Goal: Transaction & Acquisition: Obtain resource

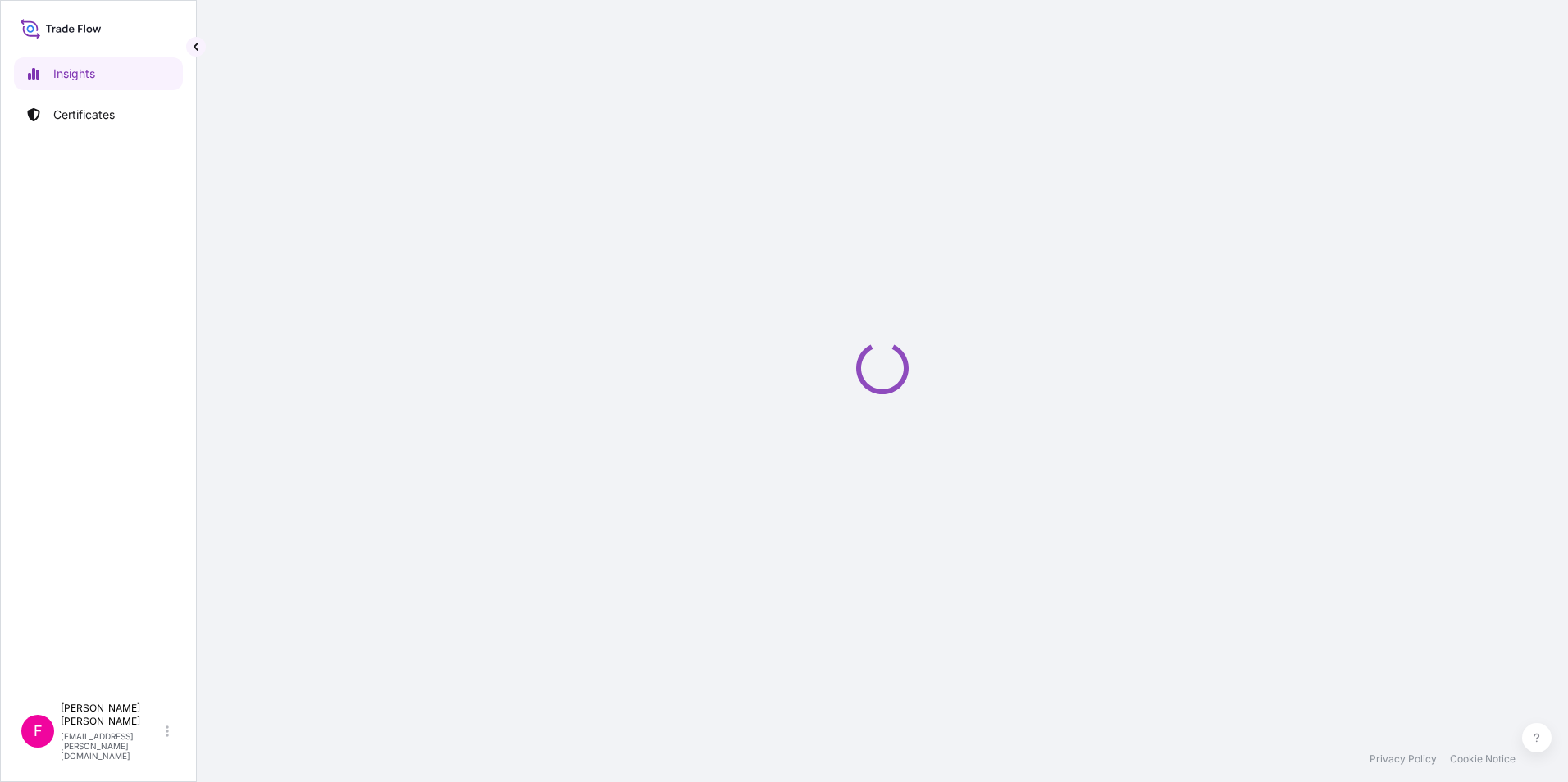
select select "2025"
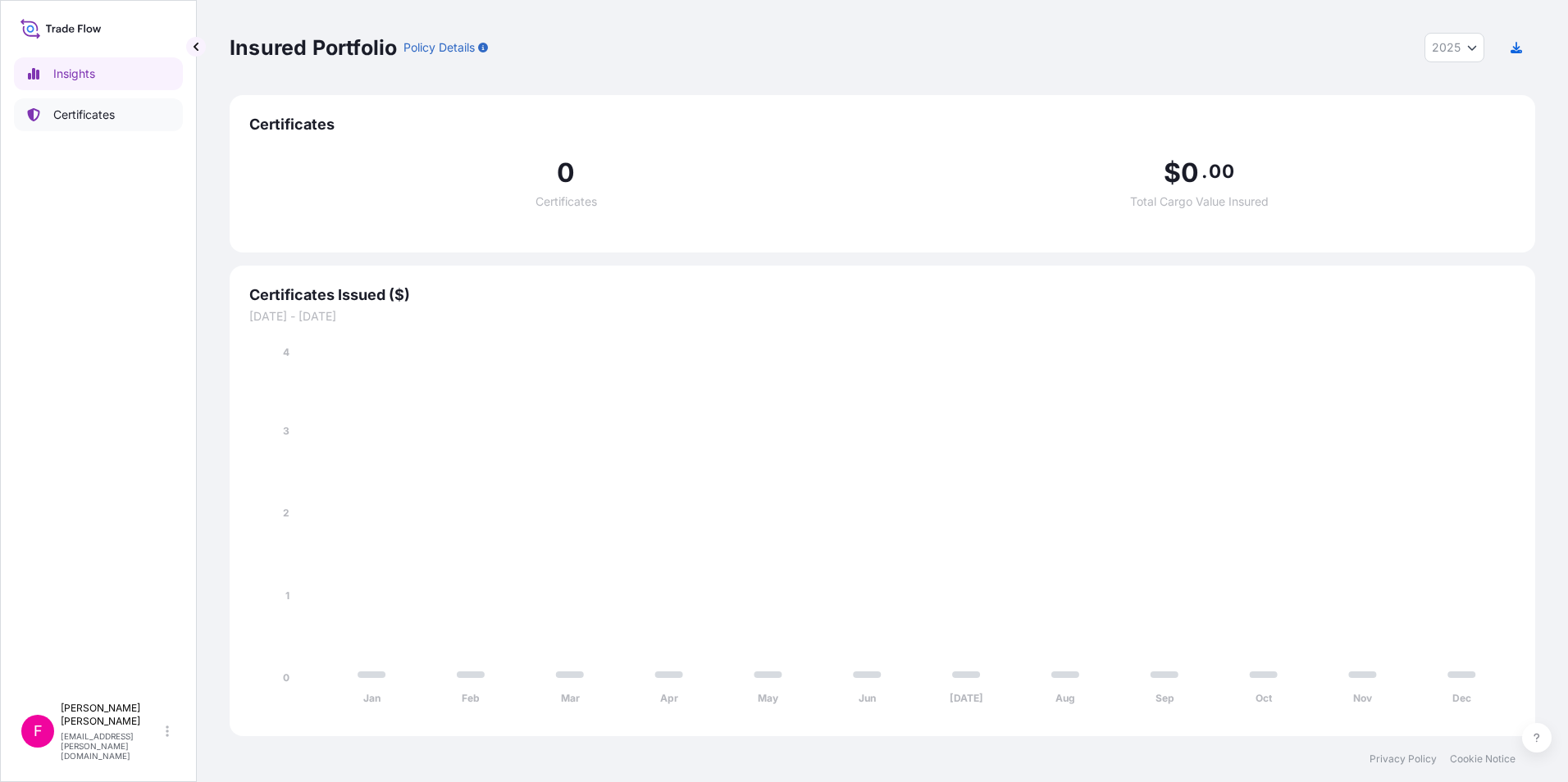
click at [70, 117] on p "Certificates" at bounding box center [84, 114] width 62 height 16
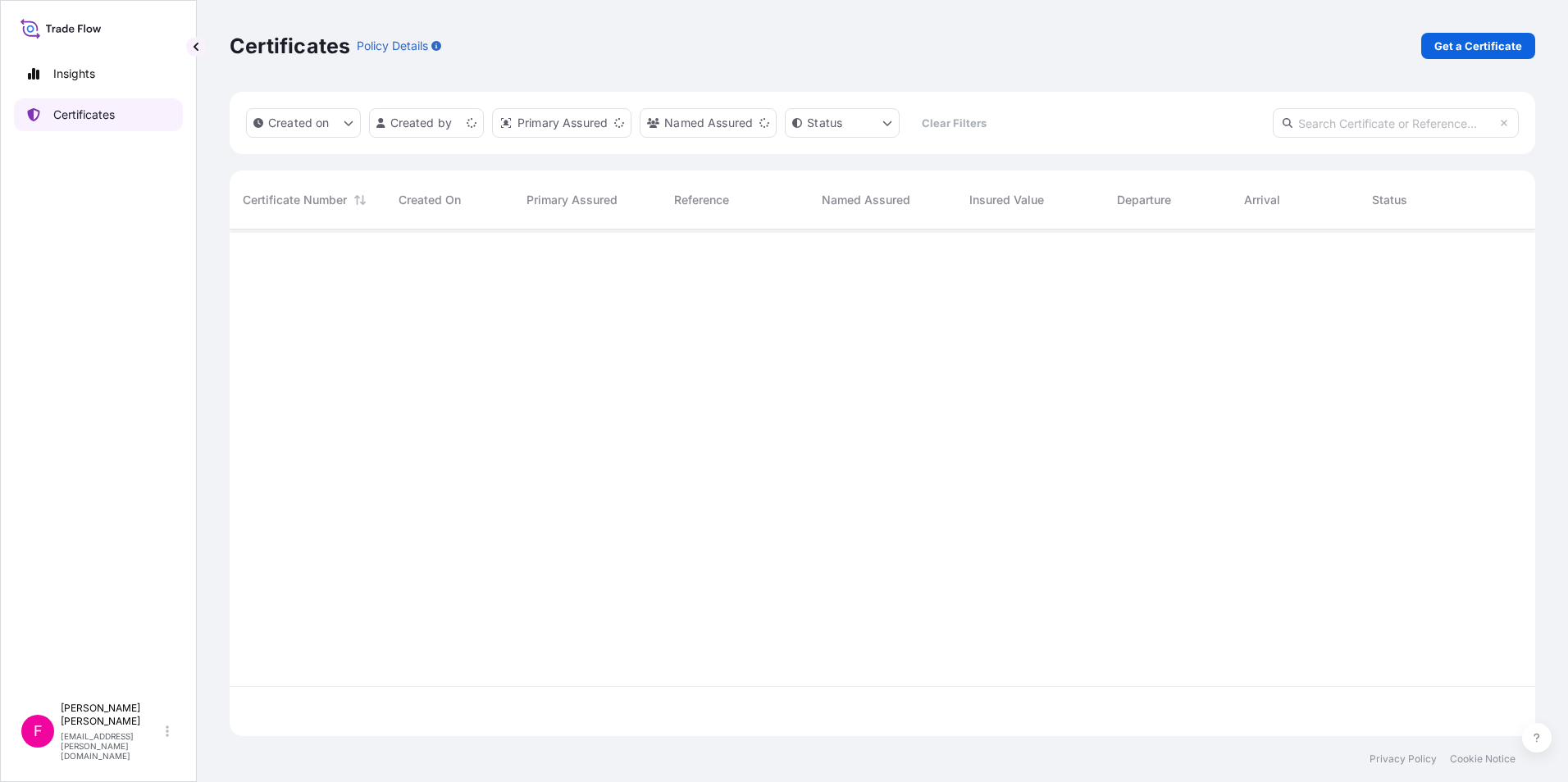
scroll to position [503, 1293]
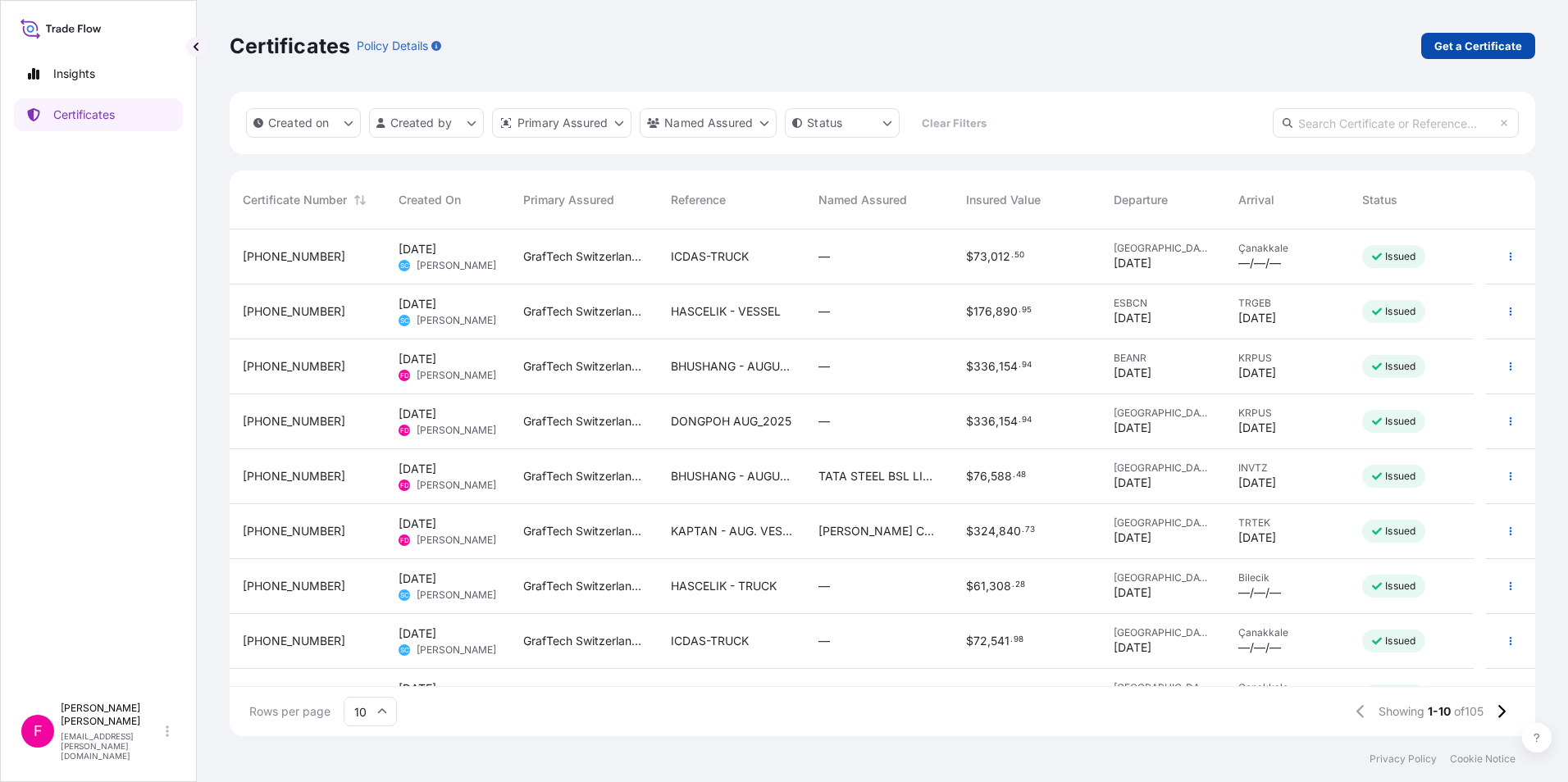
click at [1480, 47] on p "Get a Certificate" at bounding box center [1478, 45] width 88 height 16
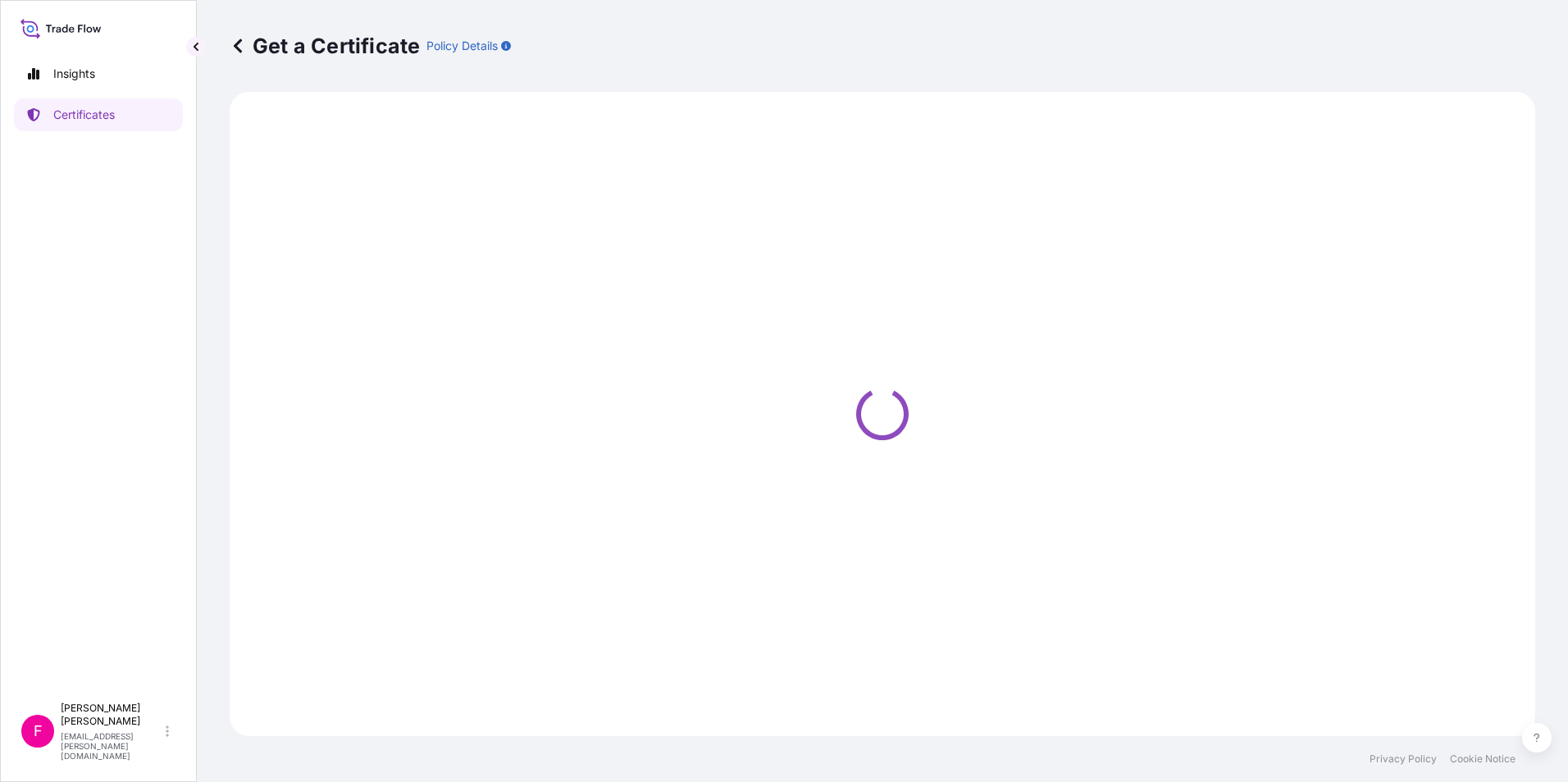
select select "Barge"
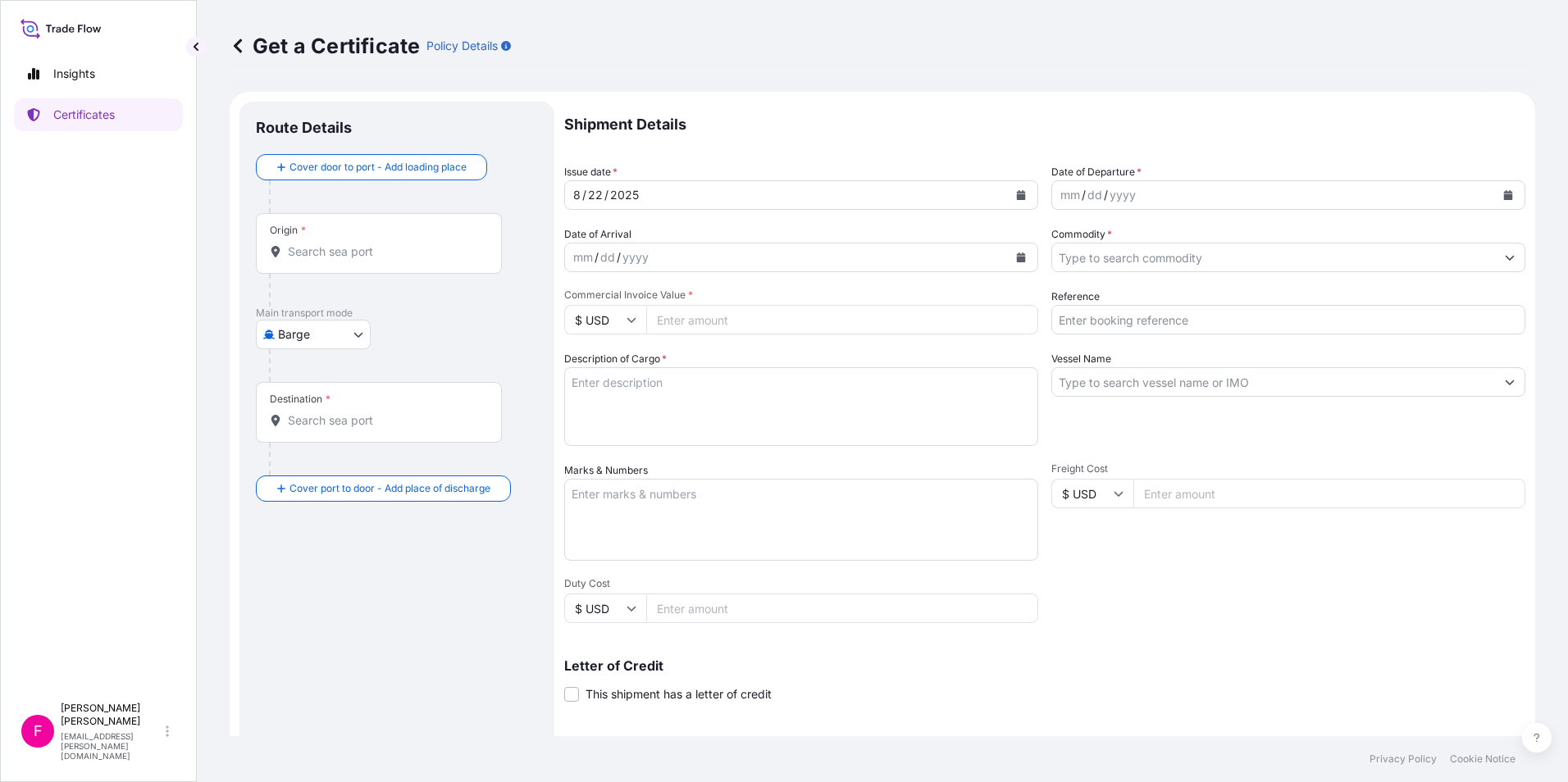
click at [387, 257] on input "Origin *" at bounding box center [384, 252] width 193 height 16
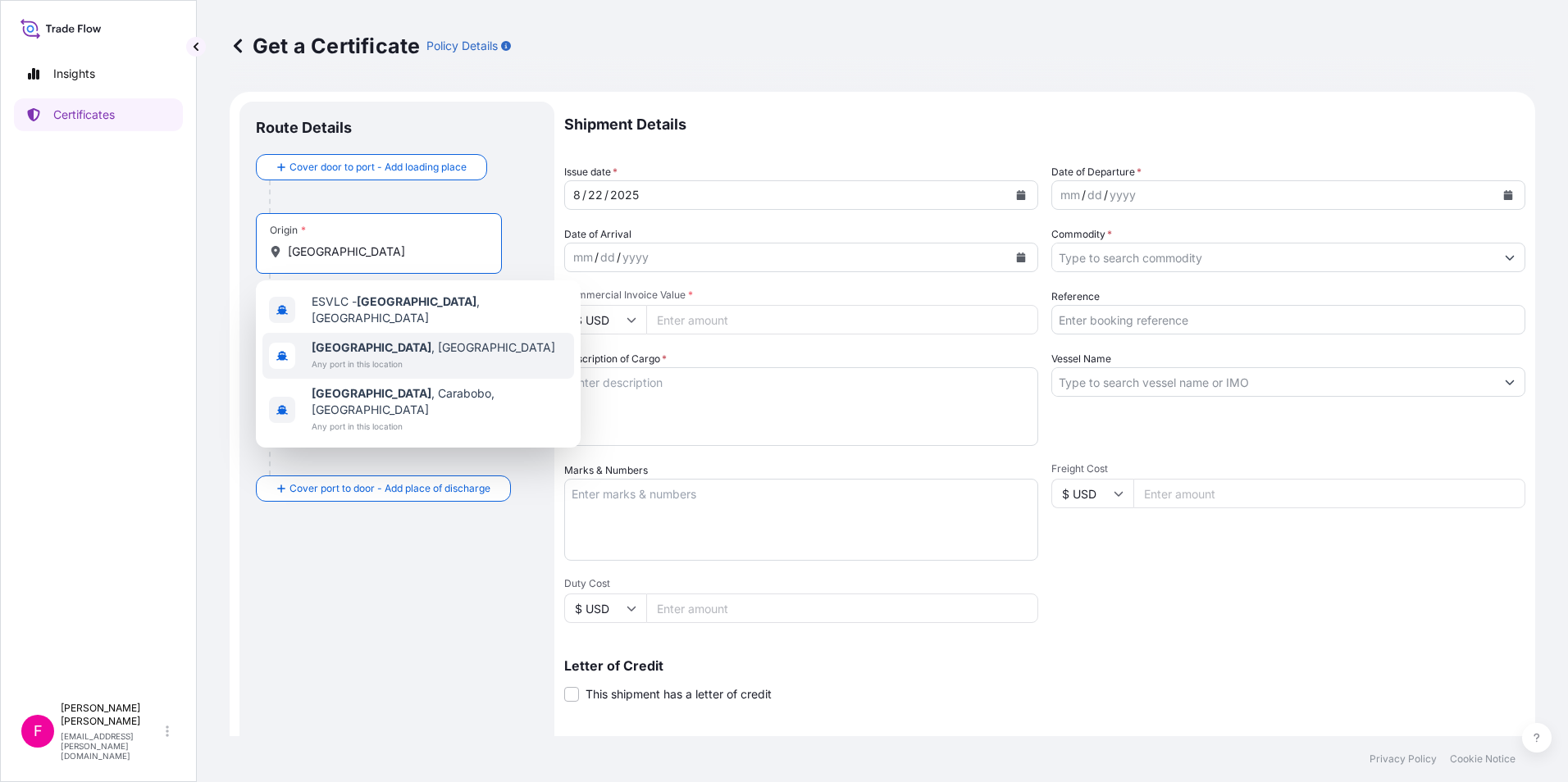
click at [379, 342] on span "[GEOGRAPHIC_DATA] , [GEOGRAPHIC_DATA]" at bounding box center [434, 347] width 244 height 16
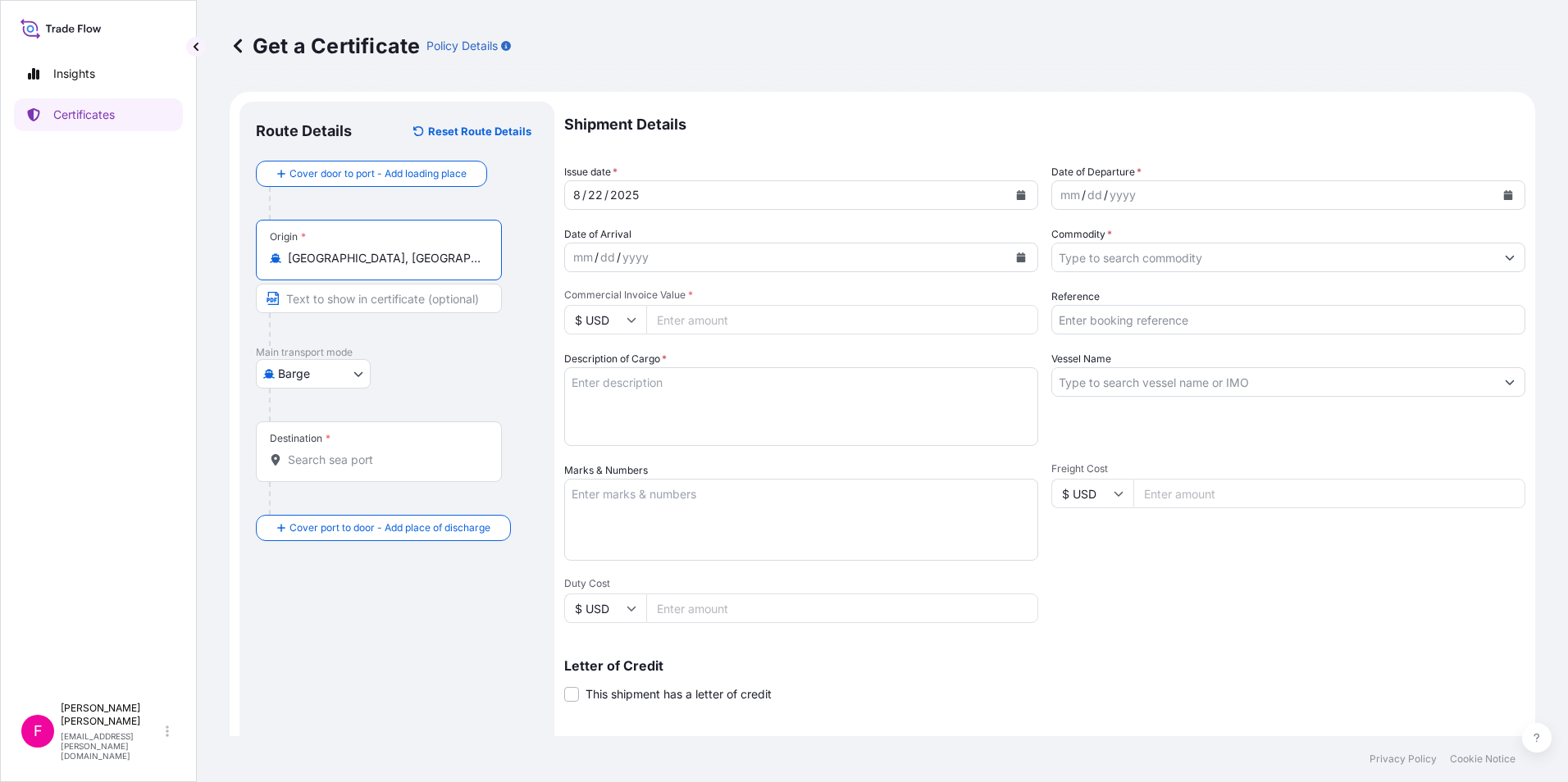
type input "[GEOGRAPHIC_DATA], [GEOGRAPHIC_DATA]"
click at [356, 379] on body "3 options available. Insights Certificates F [PERSON_NAME] [PERSON_NAME][EMAIL_…" at bounding box center [784, 391] width 1568 height 782
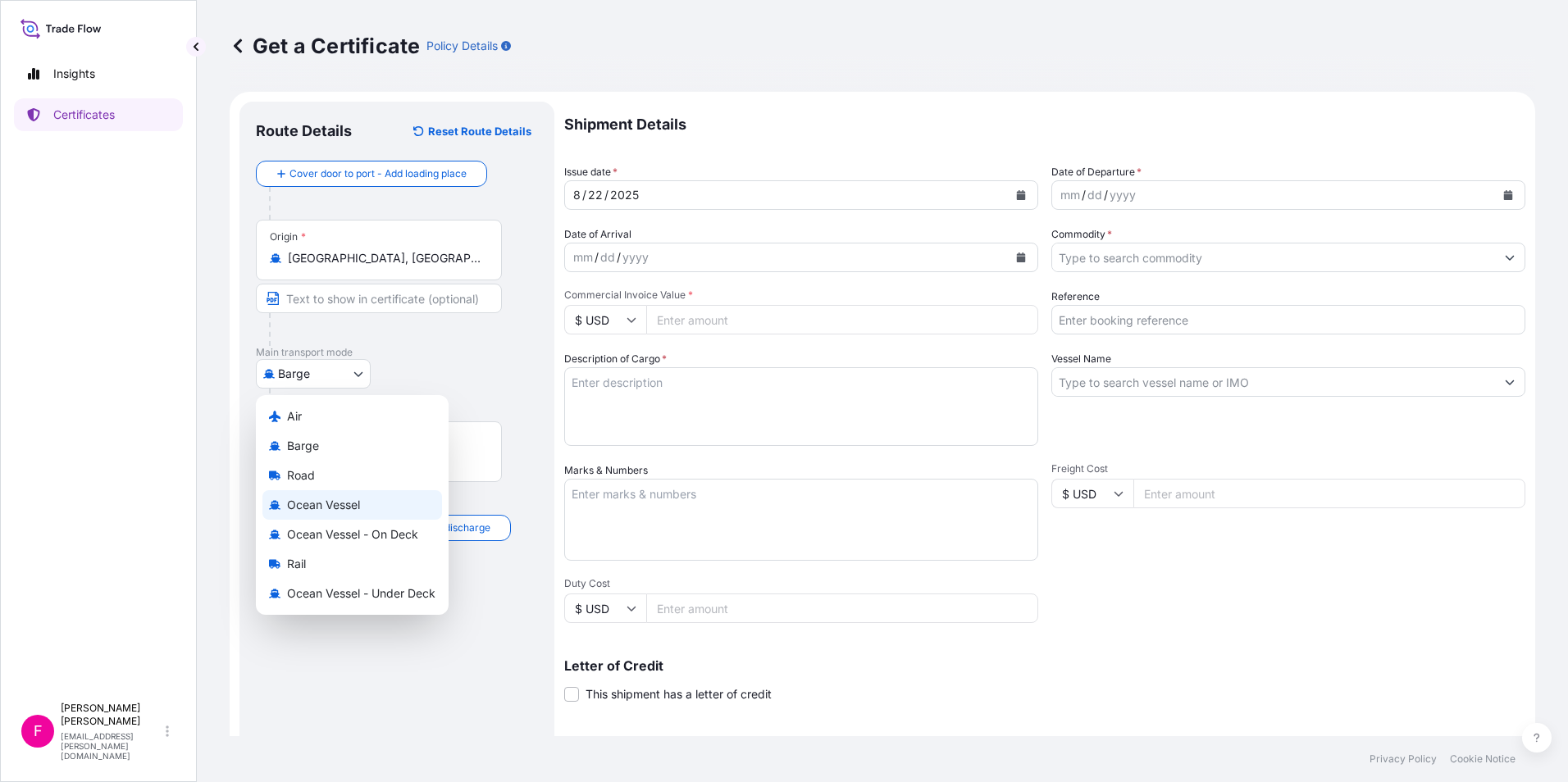
click at [346, 497] on span "Ocean Vessel" at bounding box center [323, 505] width 73 height 16
select select "Ocean Vessel"
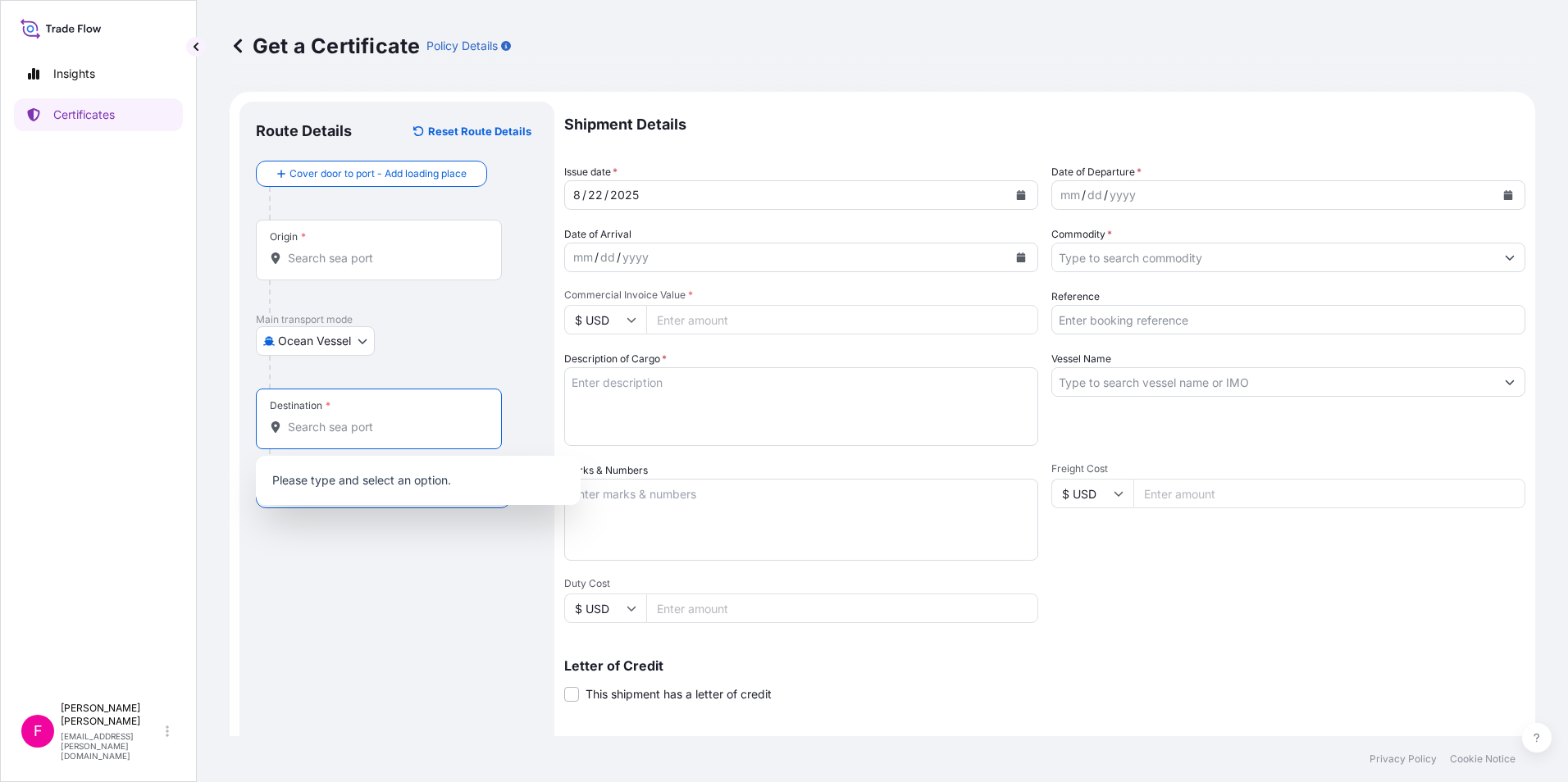
click at [361, 432] on input "Destination *" at bounding box center [384, 427] width 193 height 16
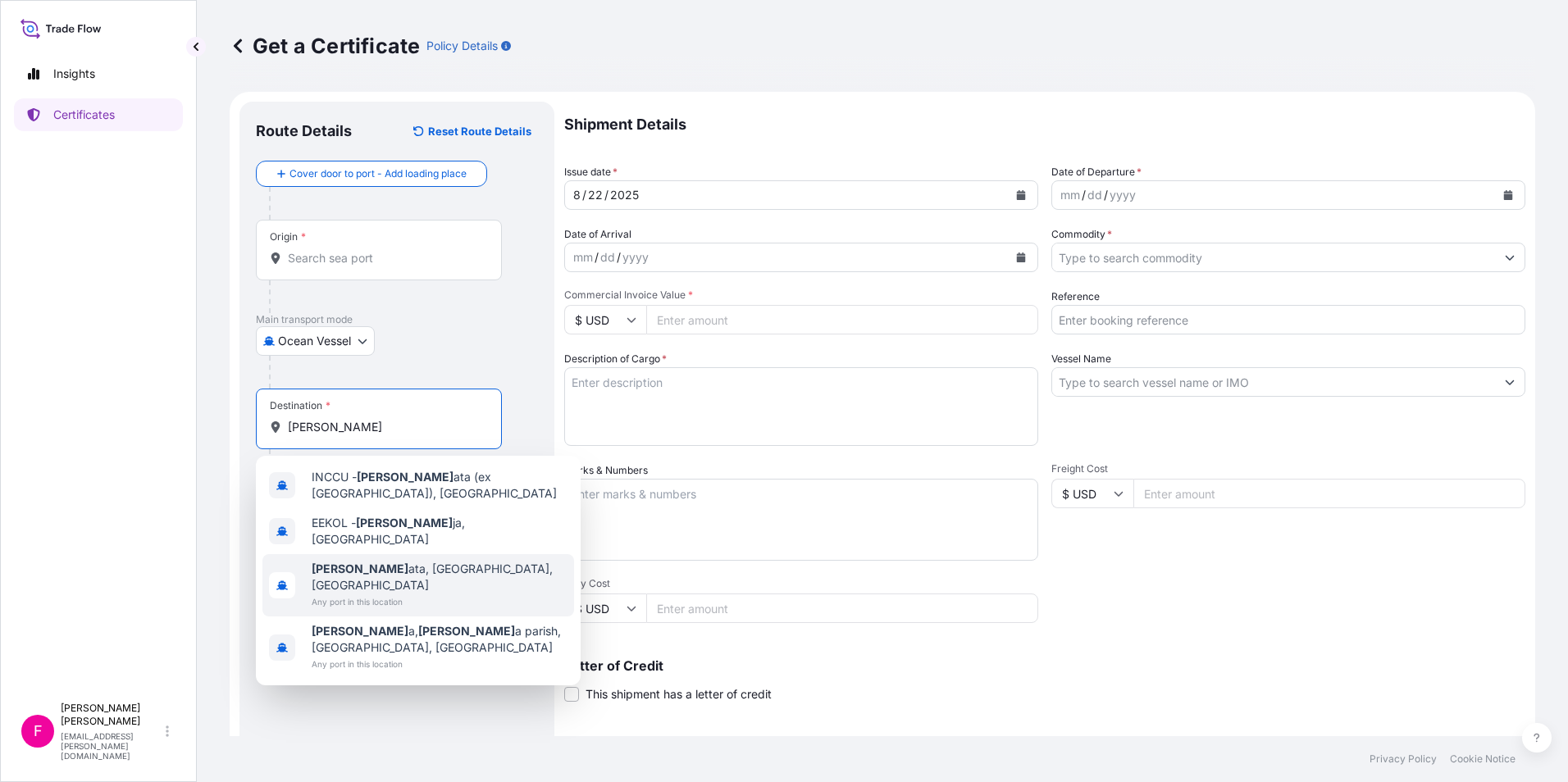
click at [364, 561] on span "[PERSON_NAME] ata, [GEOGRAPHIC_DATA], [GEOGRAPHIC_DATA]" at bounding box center [440, 577] width 256 height 33
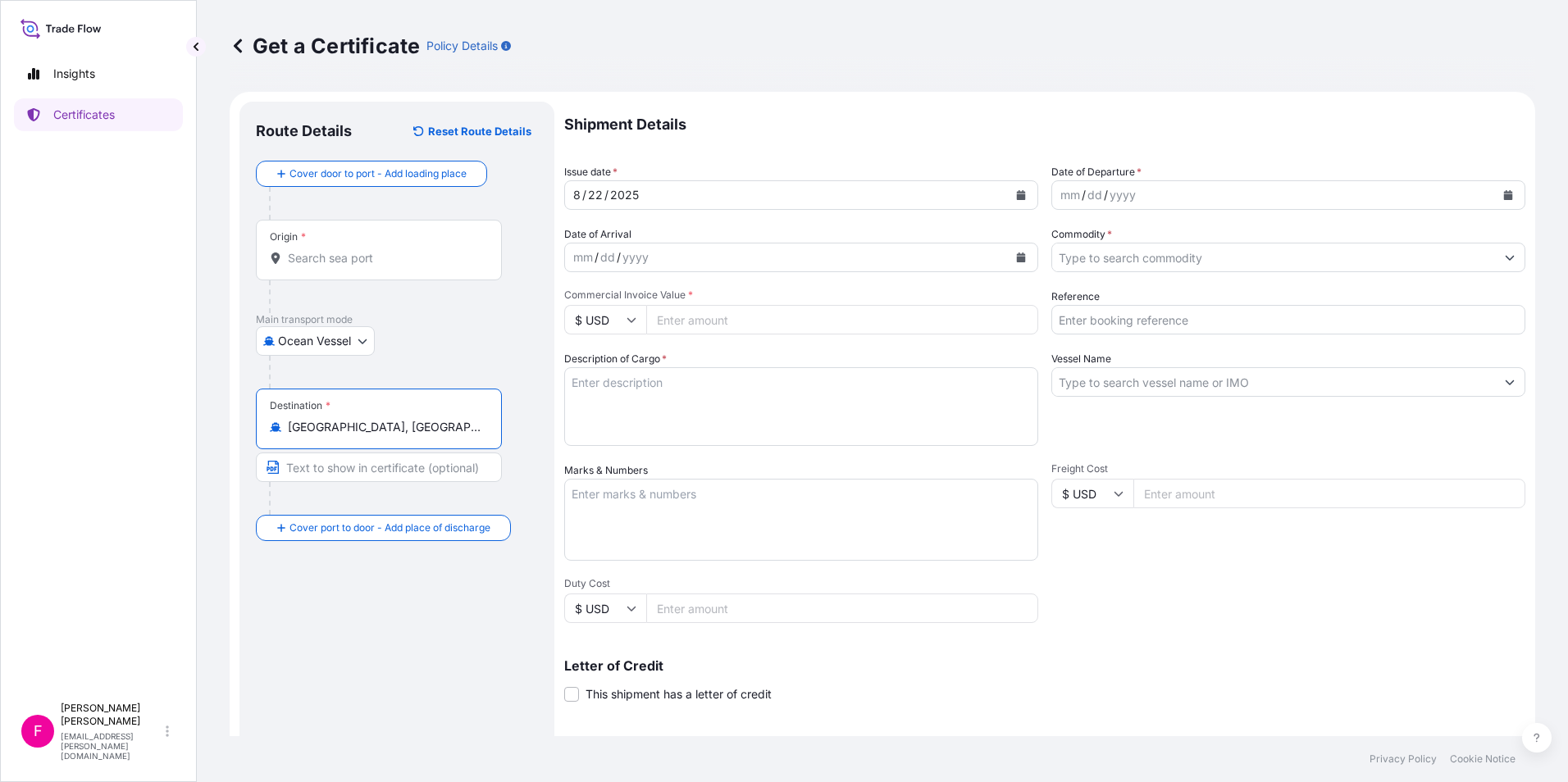
type input "[GEOGRAPHIC_DATA], [GEOGRAPHIC_DATA], [GEOGRAPHIC_DATA]"
click at [1008, 192] on button "Calendar" at bounding box center [1021, 195] width 27 height 27
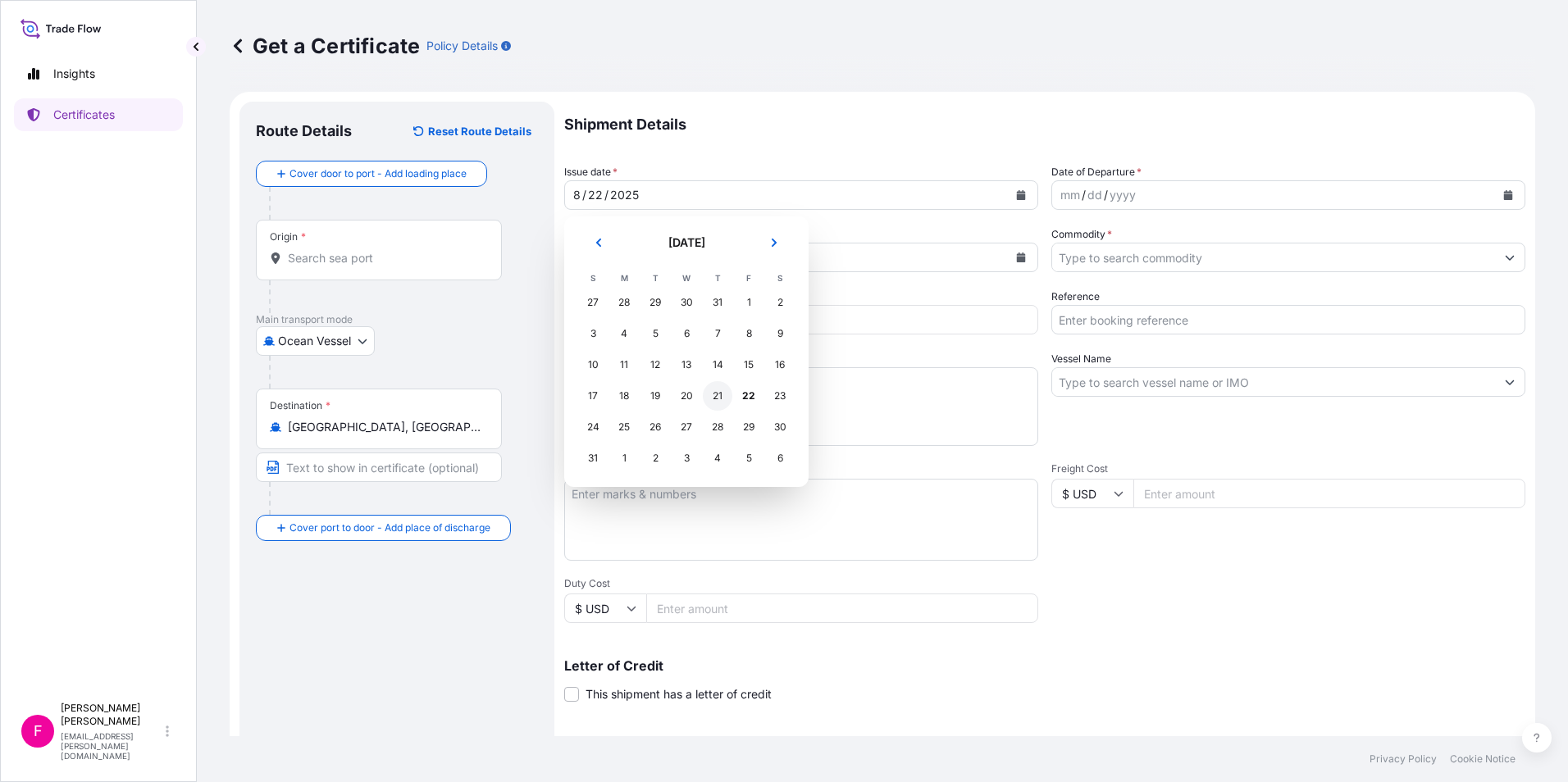
click at [718, 393] on div "21" at bounding box center [717, 396] width 29 height 29
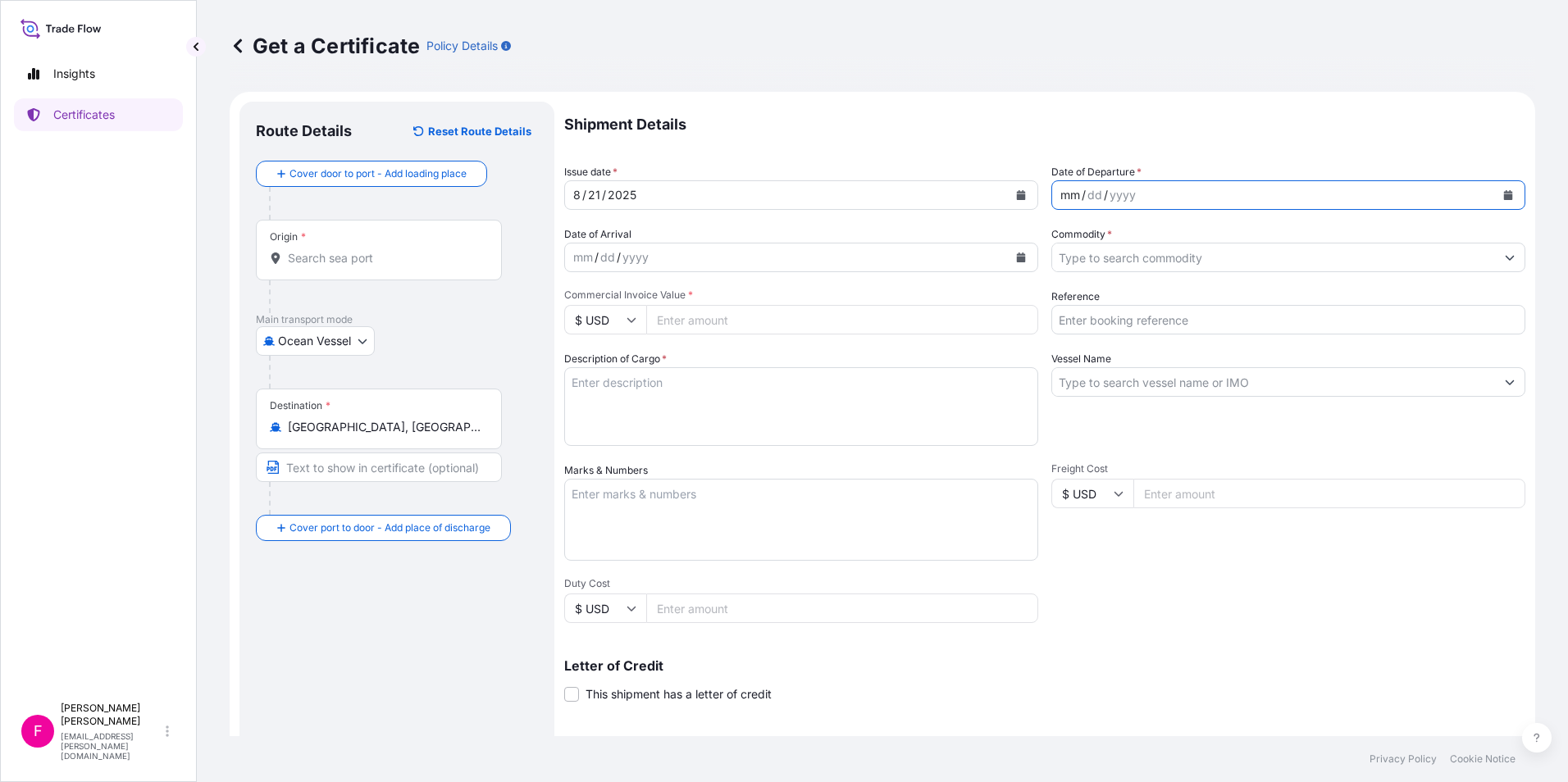
click at [1197, 202] on div "mm / dd / yyyy" at bounding box center [1273, 195] width 443 height 29
click at [1504, 195] on icon "Calendar" at bounding box center [1509, 195] width 9 height 9
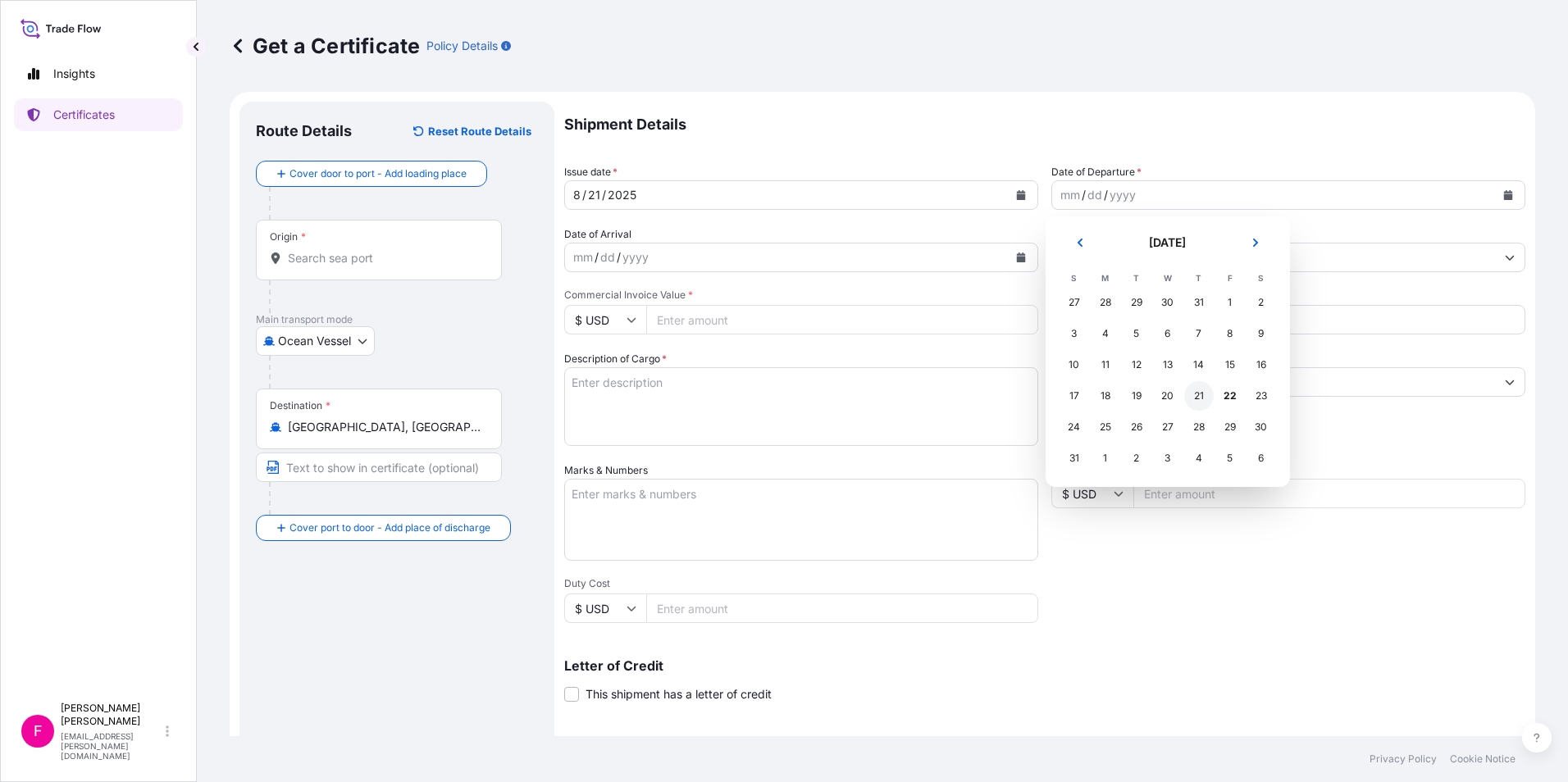
click at [1202, 392] on div "21" at bounding box center [1199, 396] width 29 height 29
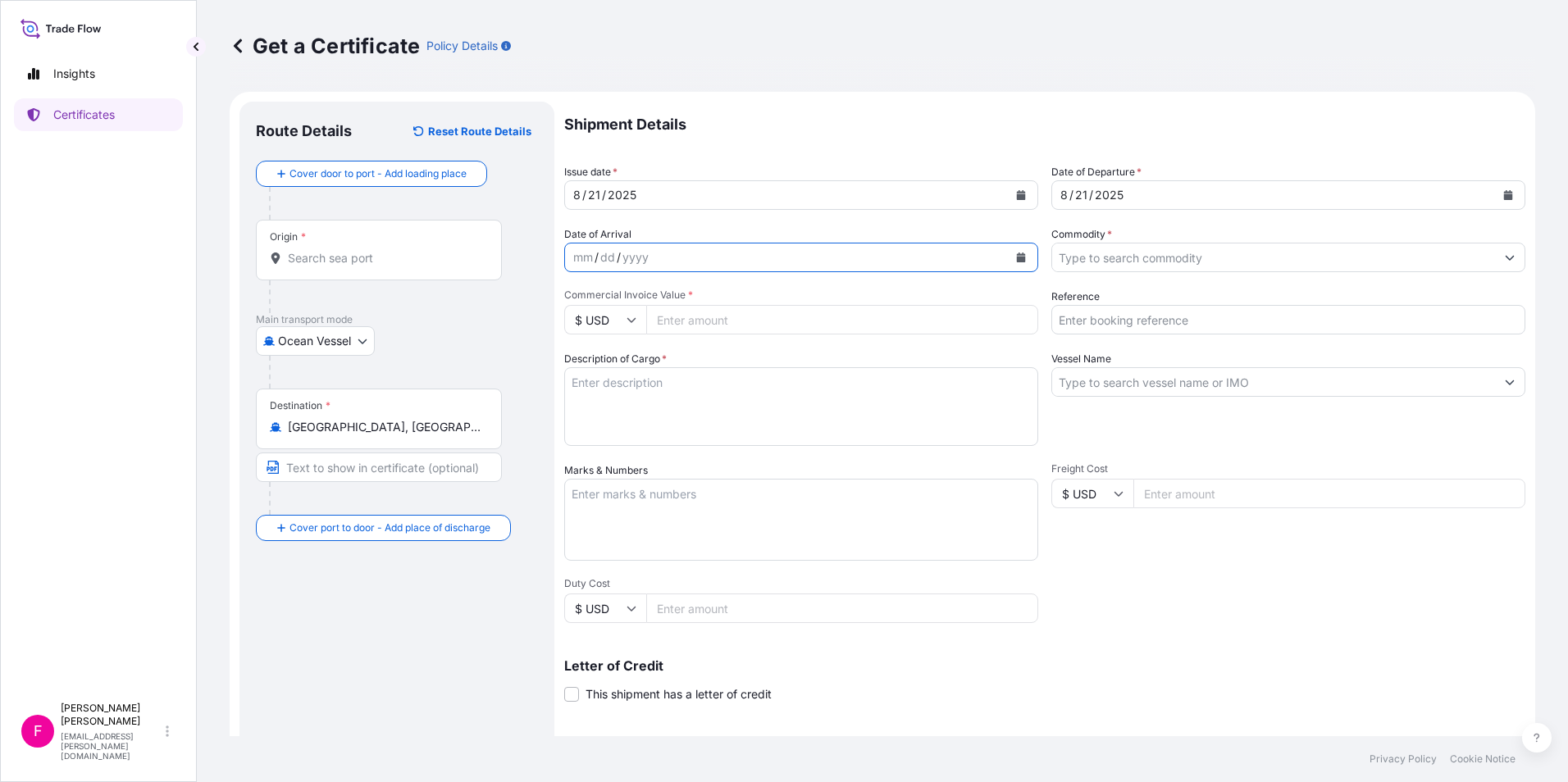
click at [1017, 261] on icon "Calendar" at bounding box center [1021, 257] width 9 height 9
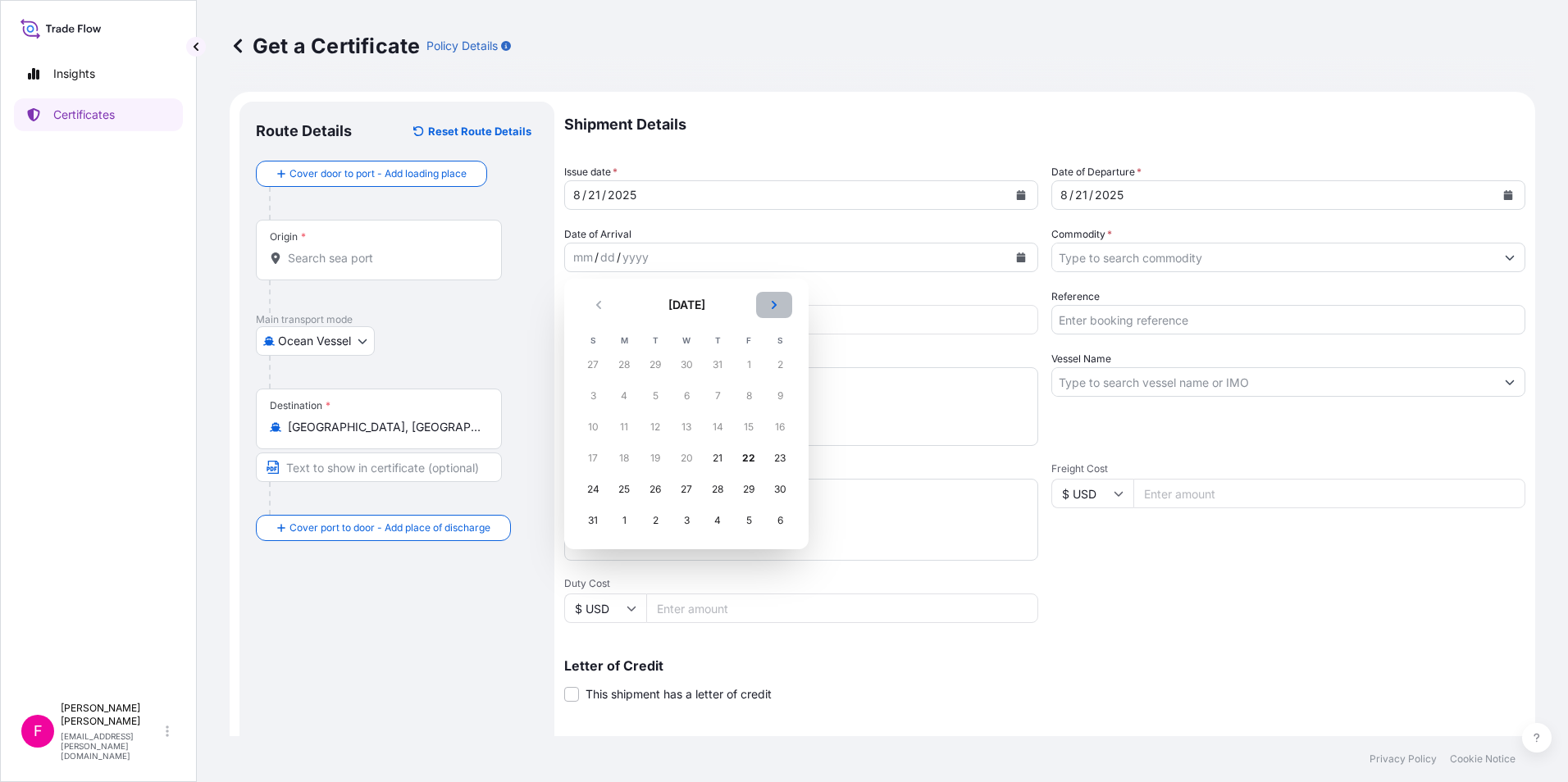
click at [771, 302] on icon "Next" at bounding box center [774, 305] width 9 height 9
click at [776, 390] on div "11" at bounding box center [780, 396] width 29 height 29
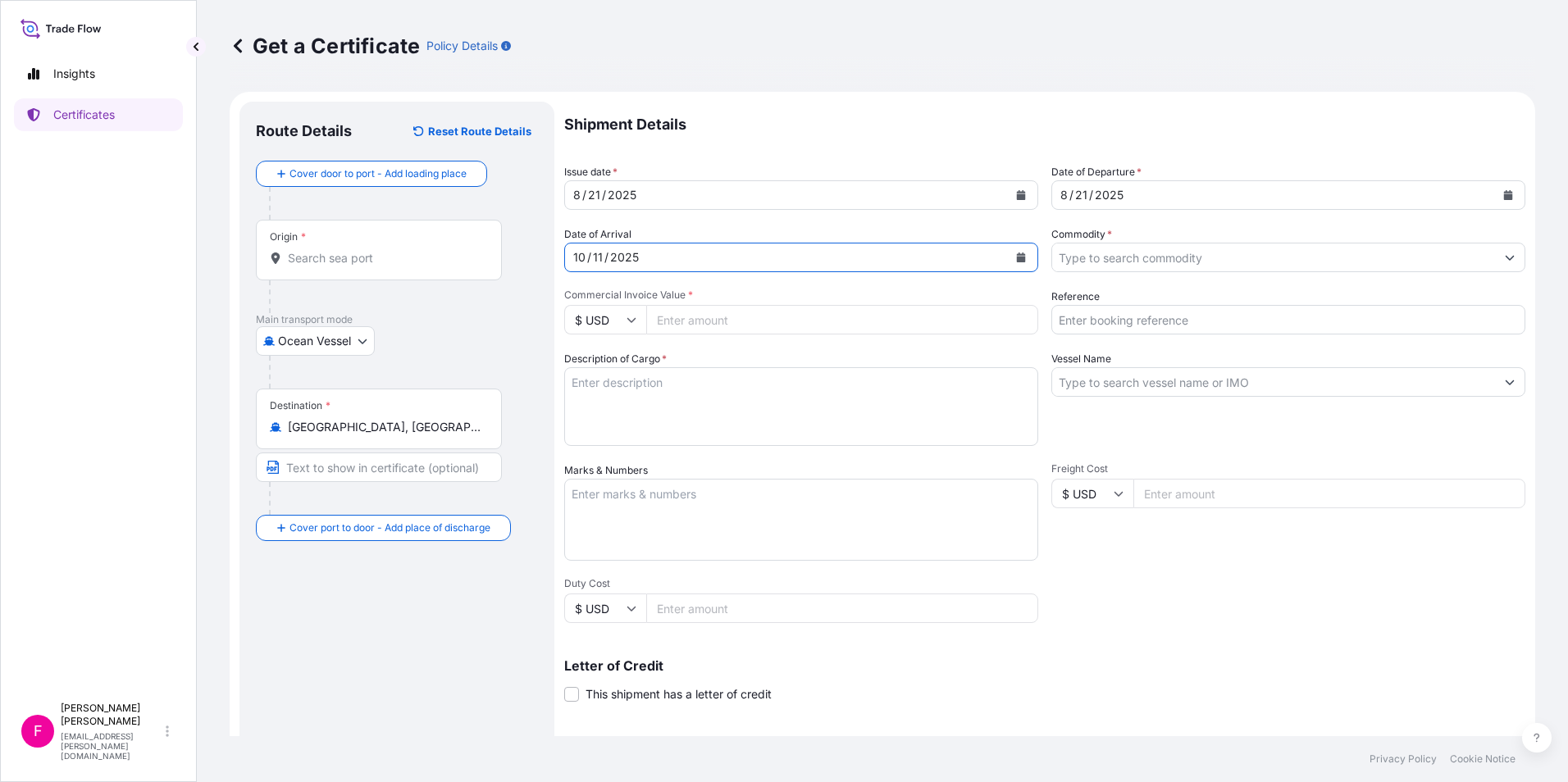
click at [1166, 255] on input "Commodity *" at bounding box center [1273, 258] width 443 height 29
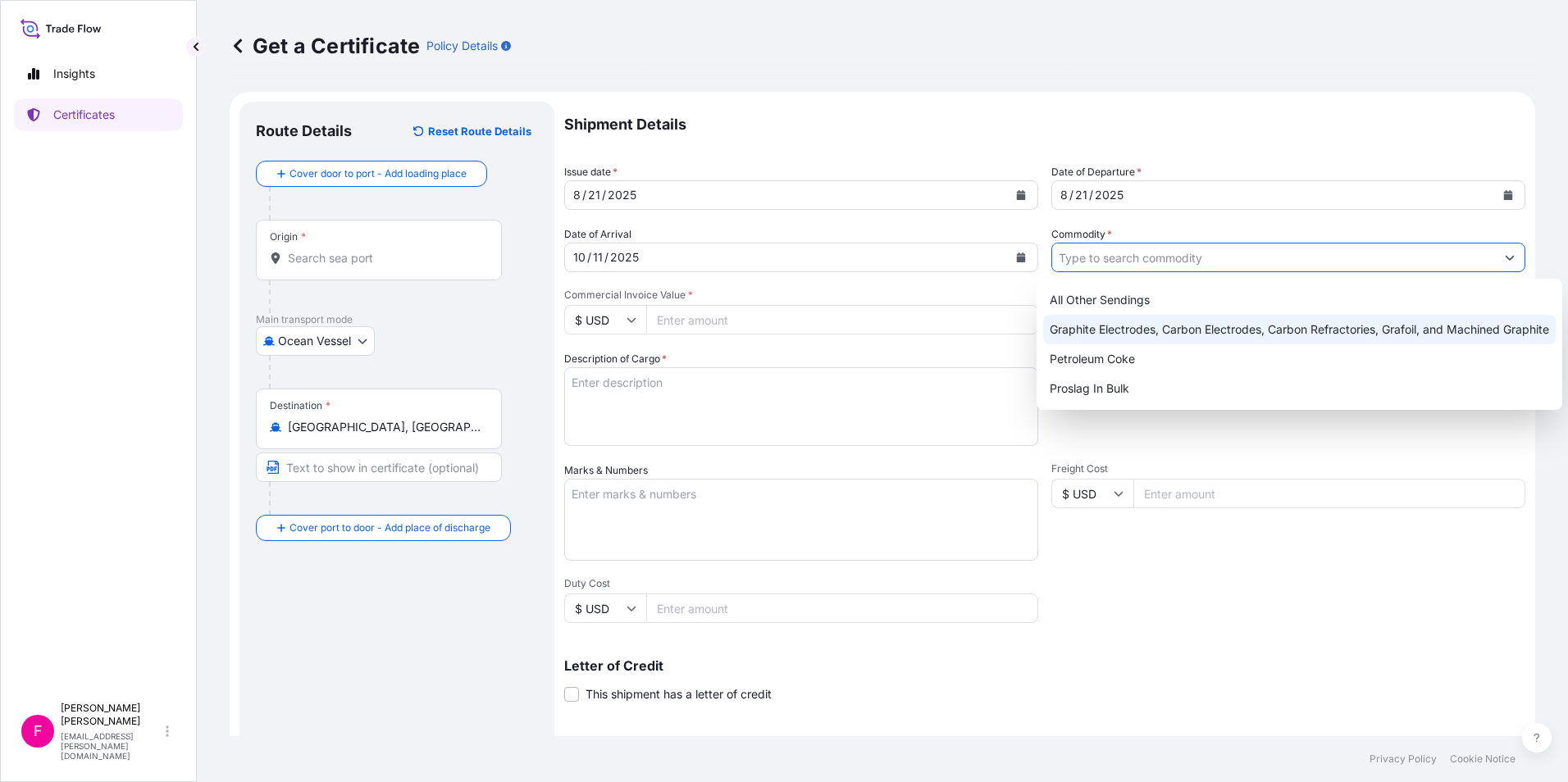
click at [1169, 336] on div "Graphite Electrodes, Carbon Electrodes, Carbon Refractories, Grafoil, and Machi…" at bounding box center [1299, 330] width 513 height 29
type input "Graphite Electrodes, Carbon Electrodes, Carbon Refractories, Grafoil, and Machi…"
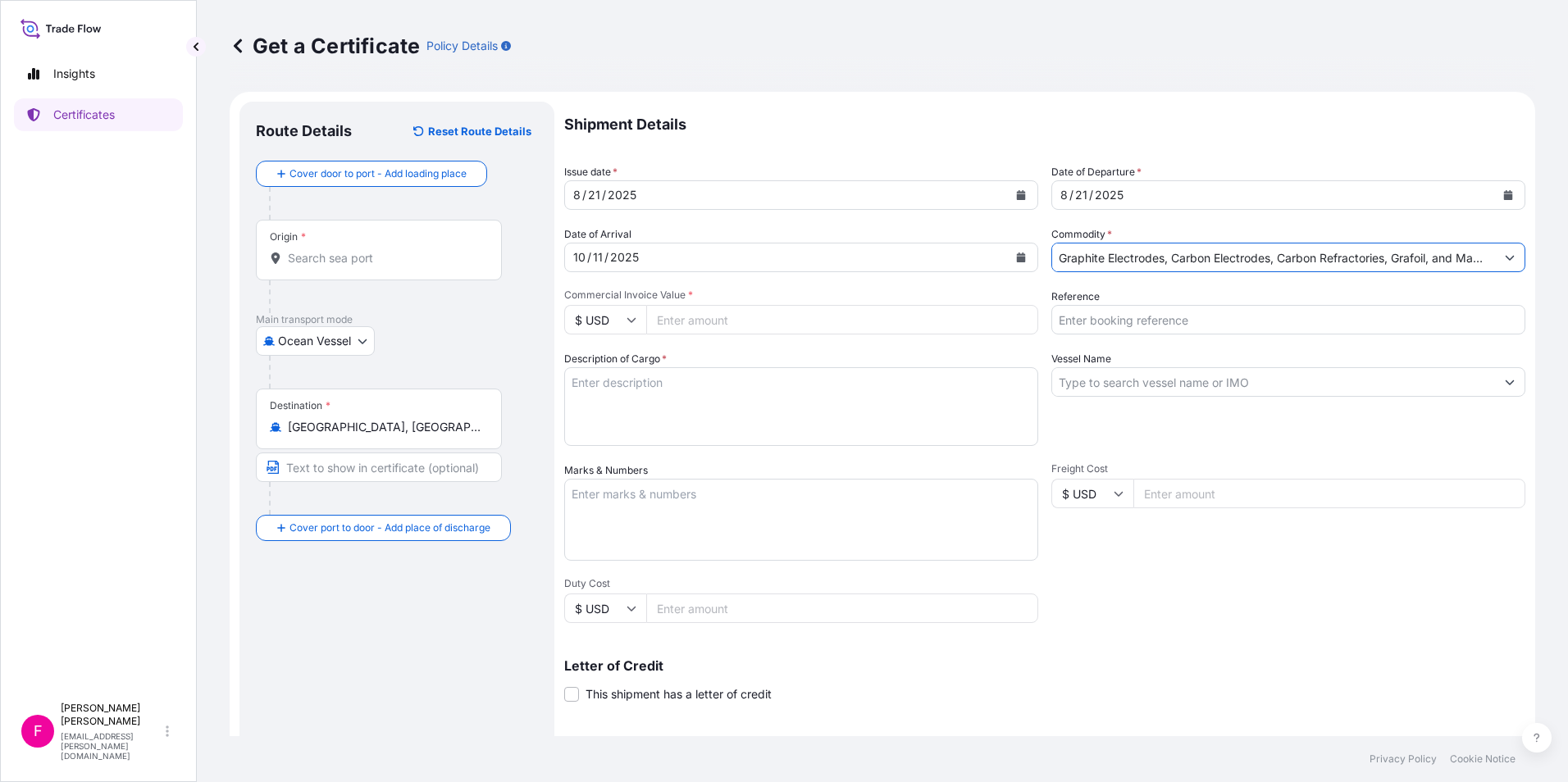
click at [976, 312] on input "Commercial Invoice Value *" at bounding box center [842, 319] width 392 height 29
type input "117822"
type input "117822.74"
click at [1140, 315] on input "Reference" at bounding box center [1288, 319] width 474 height 29
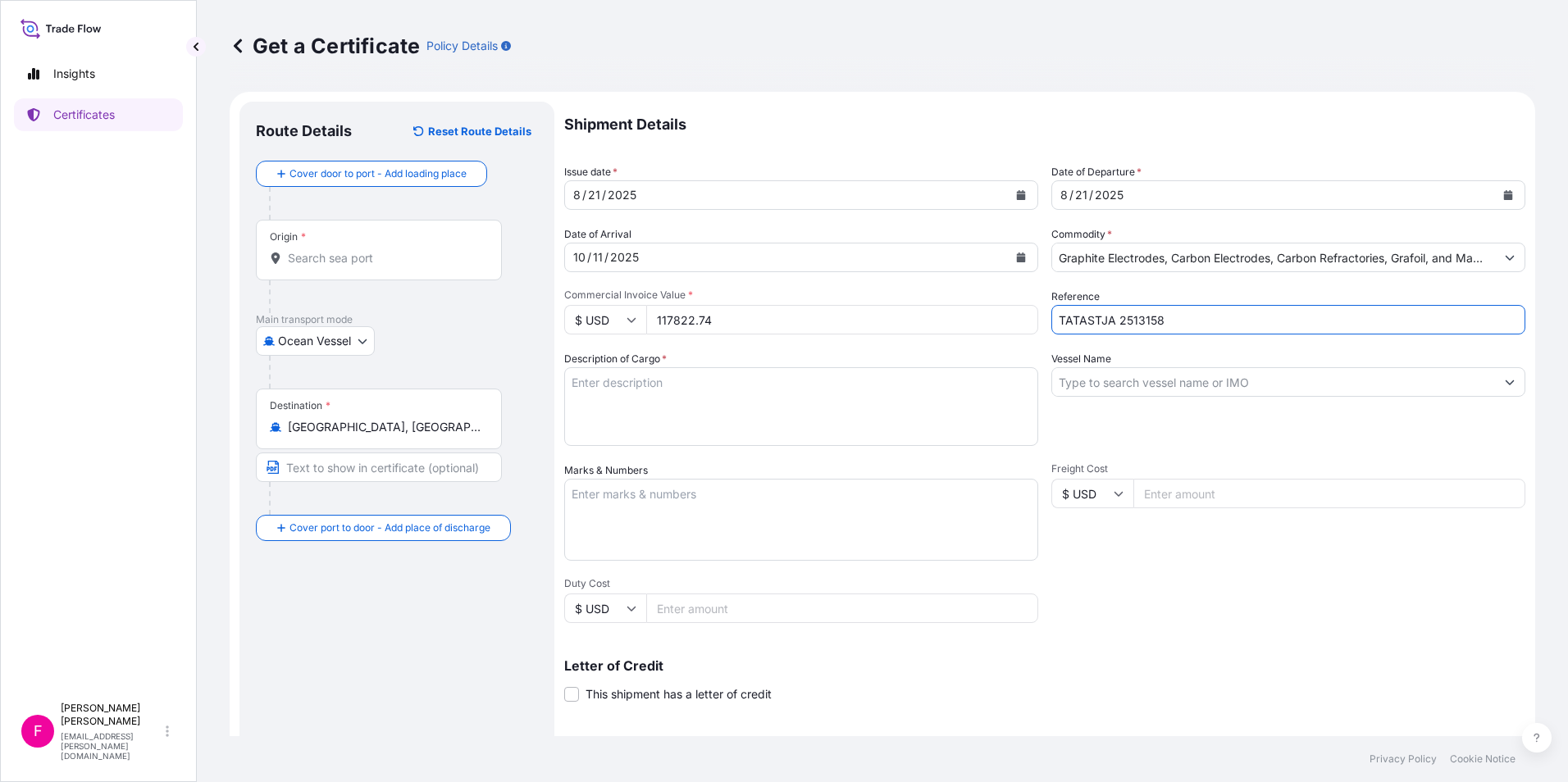
type input "TATASTJA 2513158"
click at [823, 389] on textarea "Description of Cargo *" at bounding box center [801, 407] width 474 height 79
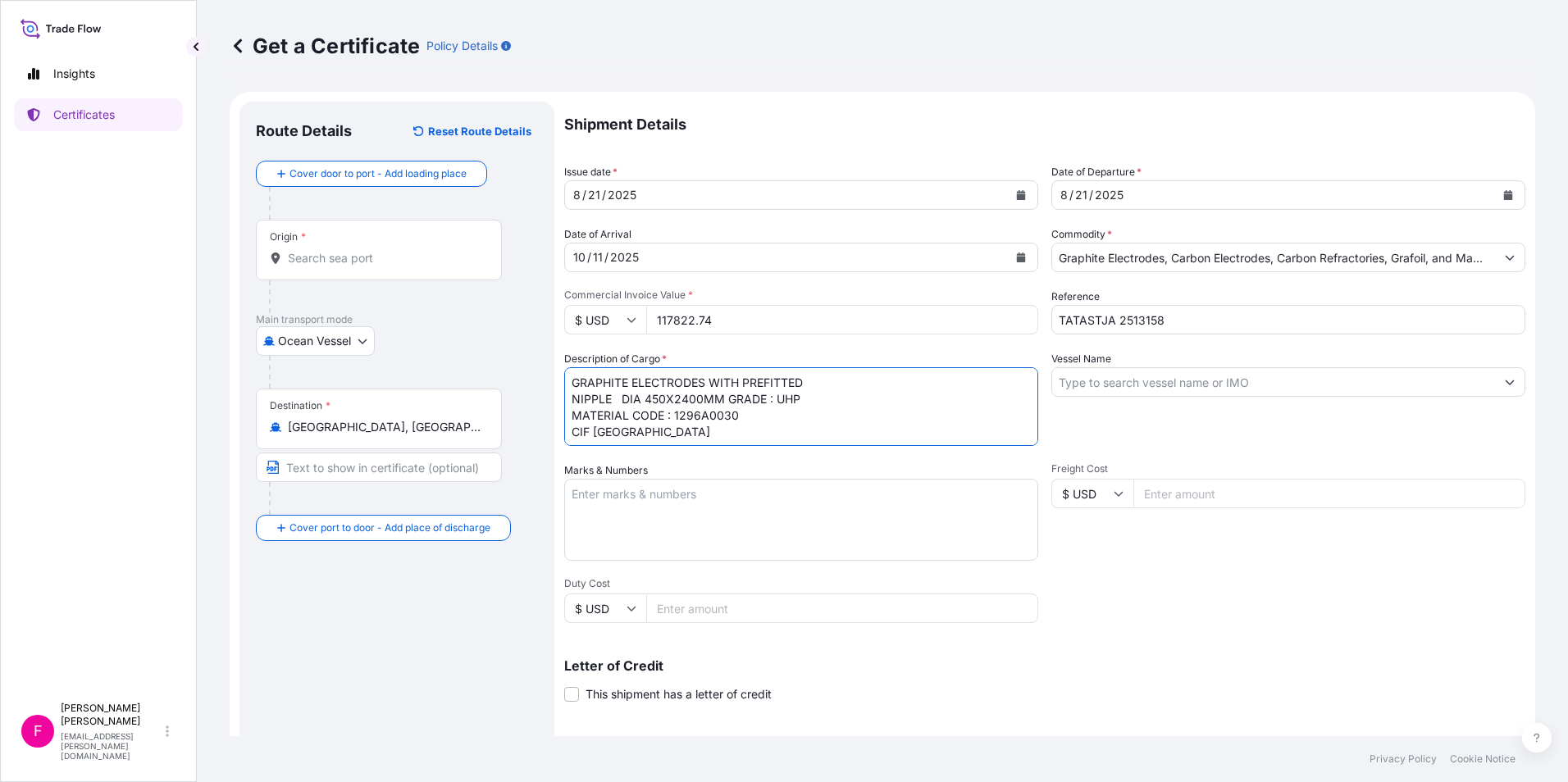
type textarea "GRAPHITE ELECTRODES WITH PREFITTED NIPPLE DIA 450X2400MM GRADE : UHP MATERIAL C…"
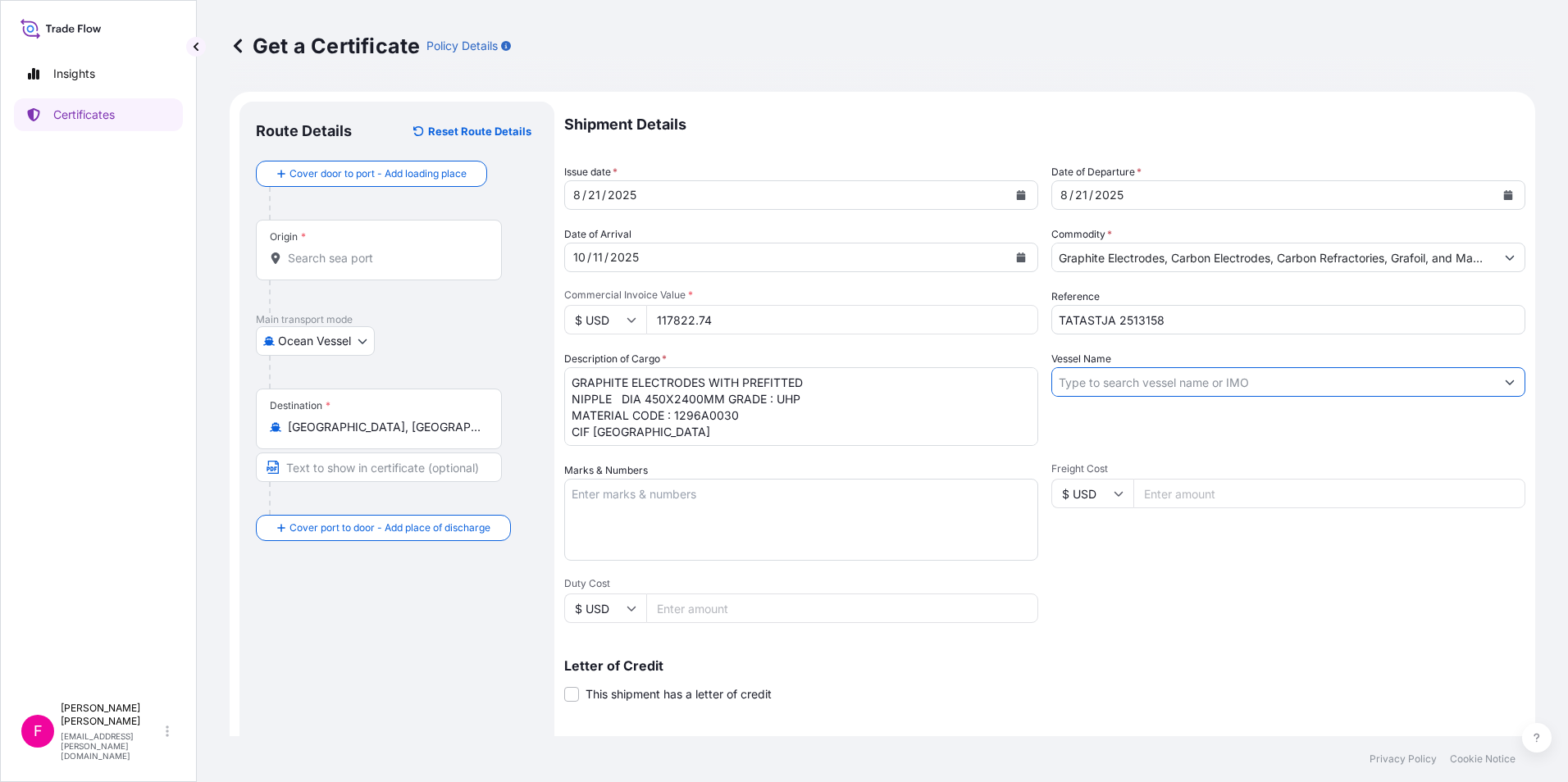
click at [1203, 383] on input "Vessel Name" at bounding box center [1273, 382] width 443 height 29
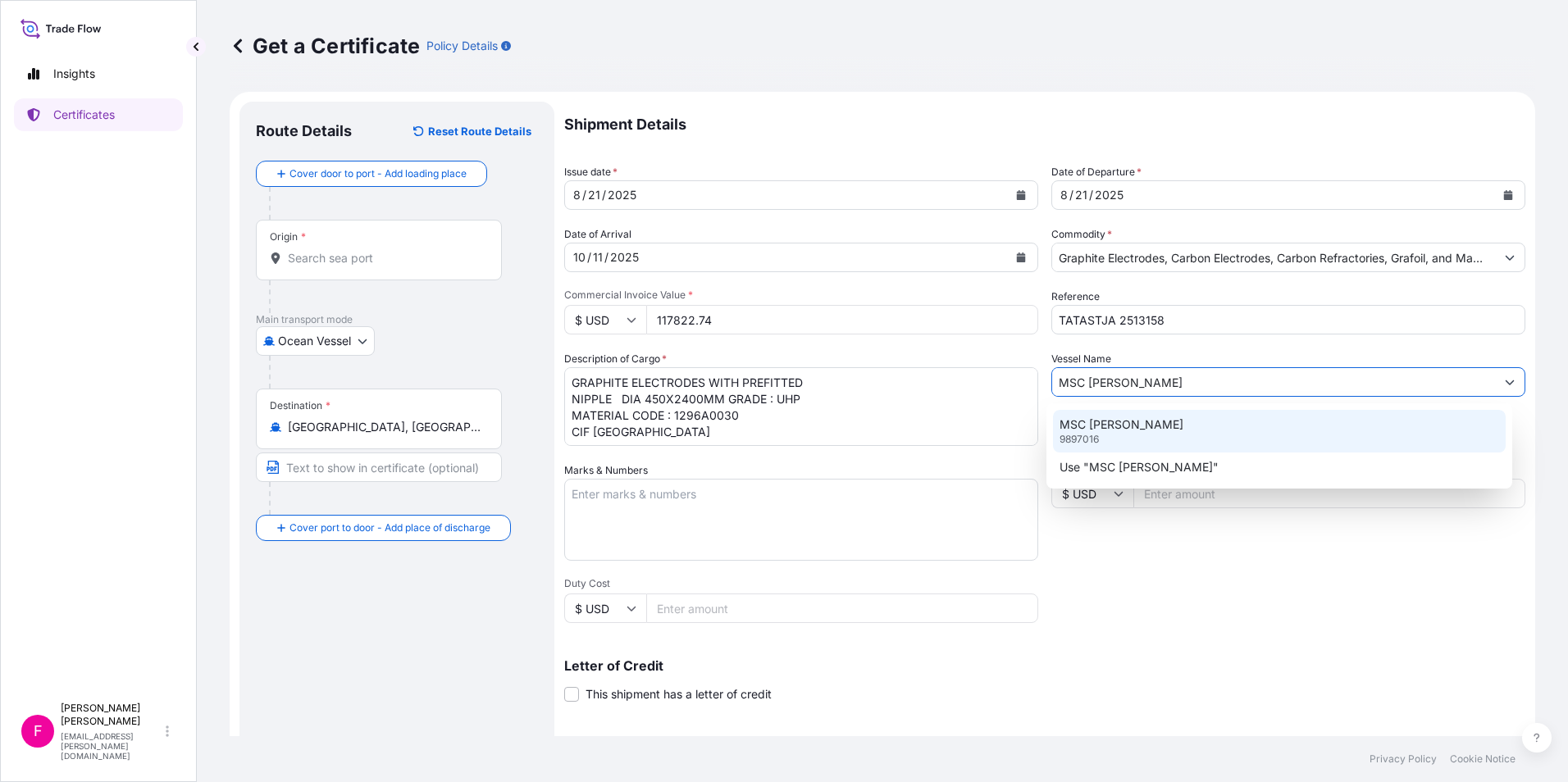
click at [1143, 422] on p "MSC [PERSON_NAME]" at bounding box center [1121, 424] width 124 height 16
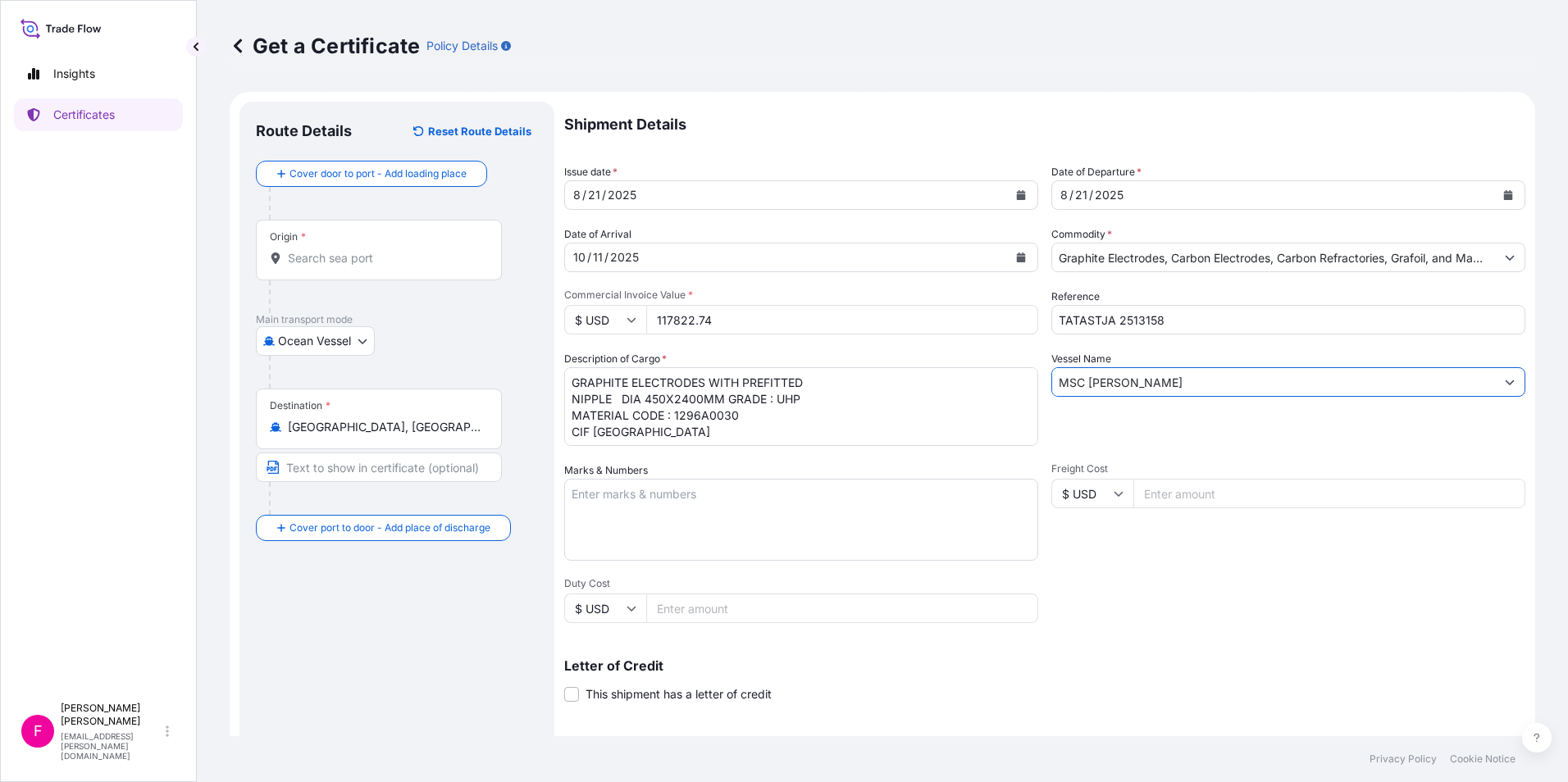
type input "MSC [PERSON_NAME]"
click at [1210, 587] on div "Shipment Details Issue date * [DATE] Date of Departure * [DATE] Date of Arrival…" at bounding box center [1044, 492] width 961 height 781
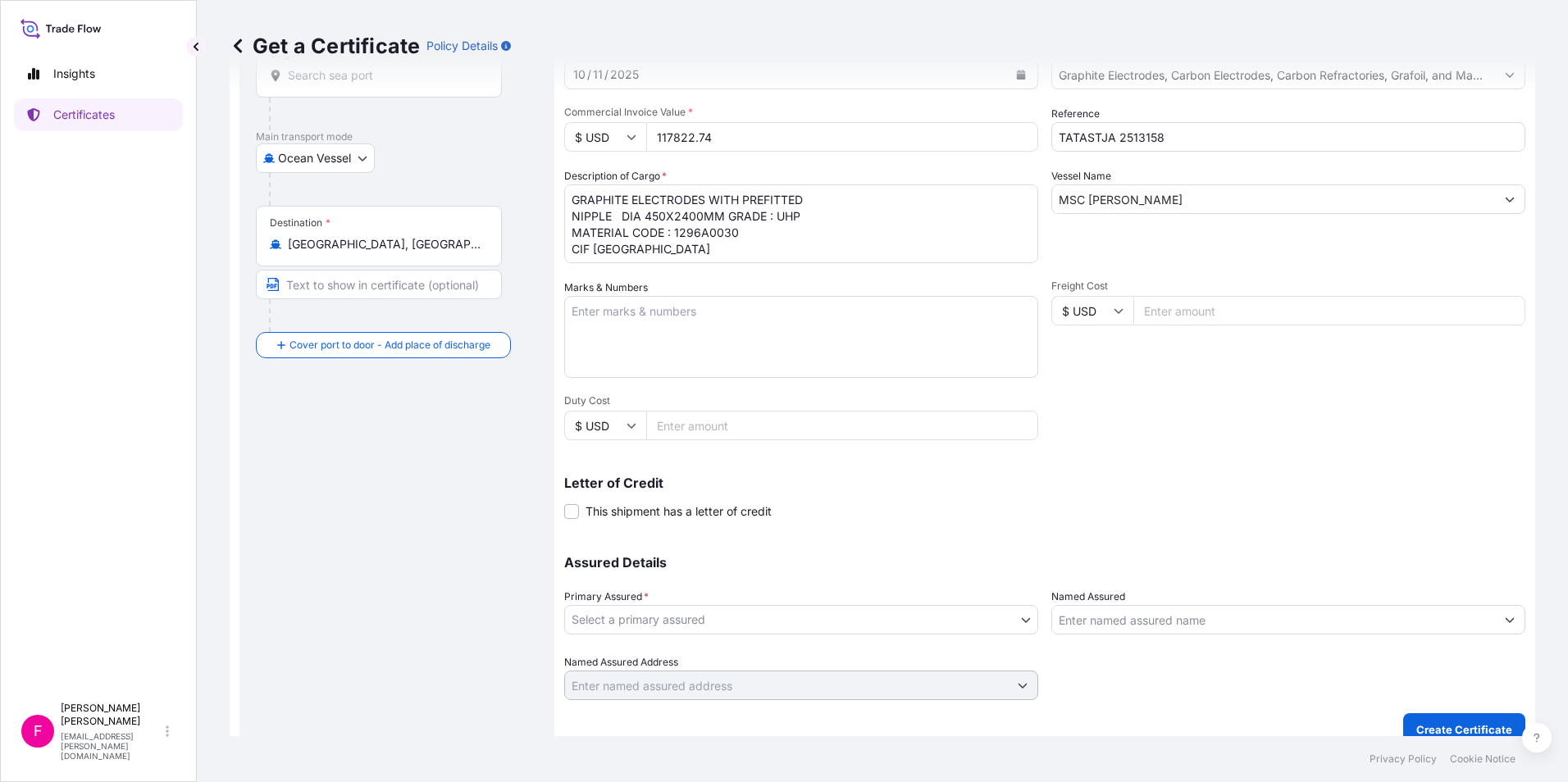
scroll to position [203, 0]
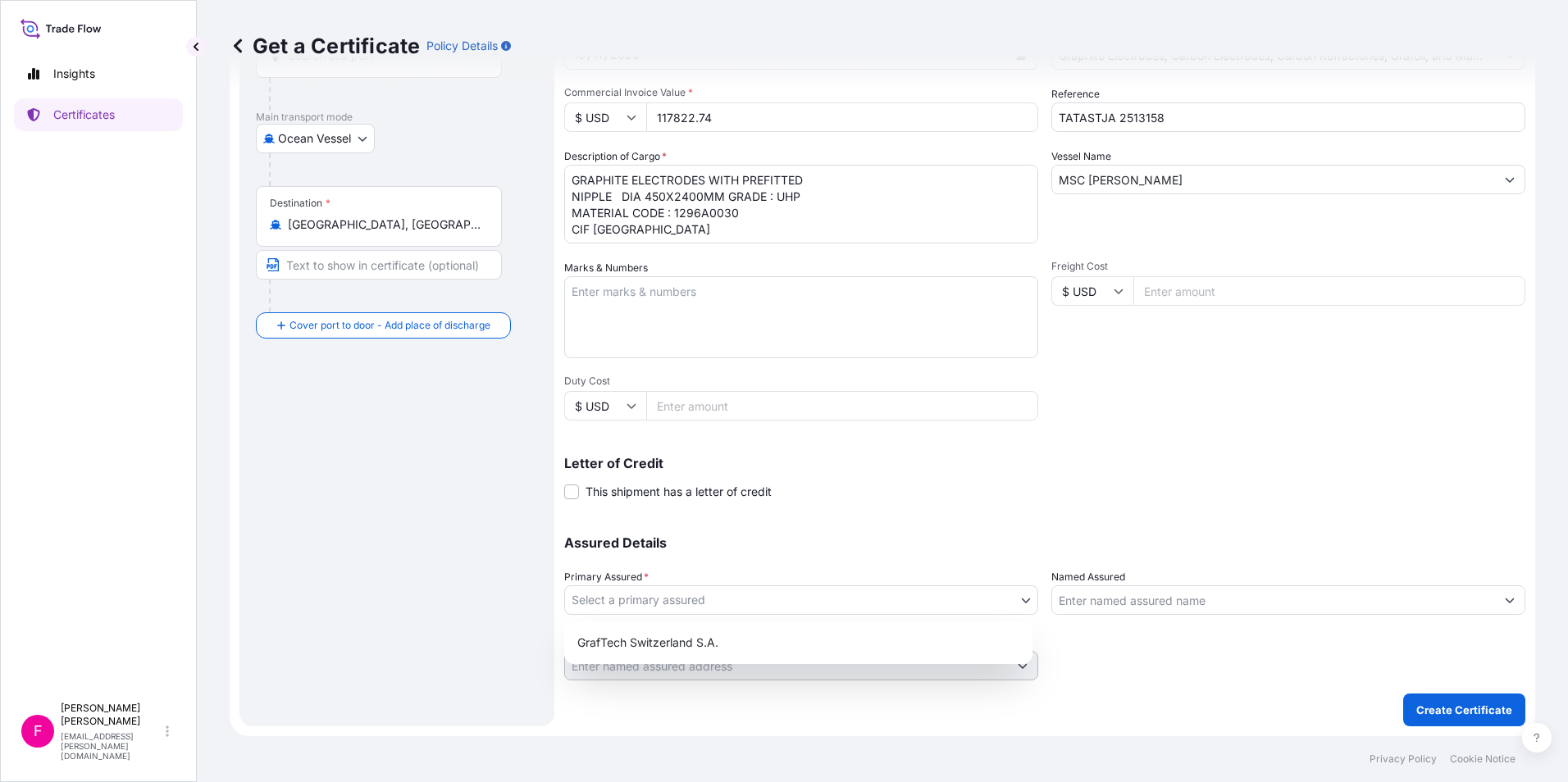
click at [1028, 594] on body "Insights Certificates F [PERSON_NAME] [PERSON_NAME][EMAIL_ADDRESS][PERSON_NAME]…" at bounding box center [784, 391] width 1568 height 782
click at [944, 633] on div "GrafTech Switzerland S.A." at bounding box center [799, 643] width 455 height 29
select select "31801"
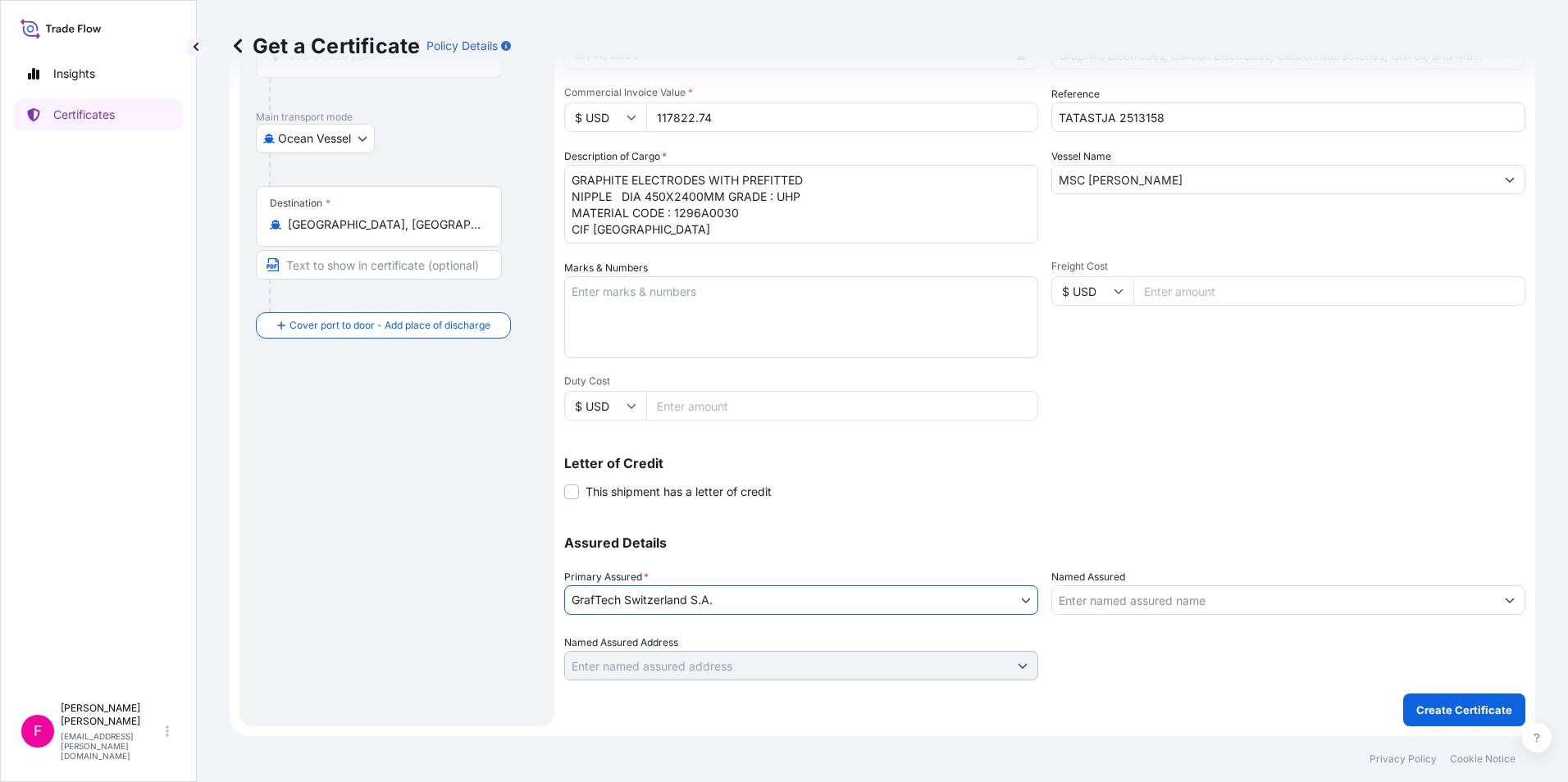
click at [1079, 601] on input "Named Assured" at bounding box center [1273, 600] width 443 height 29
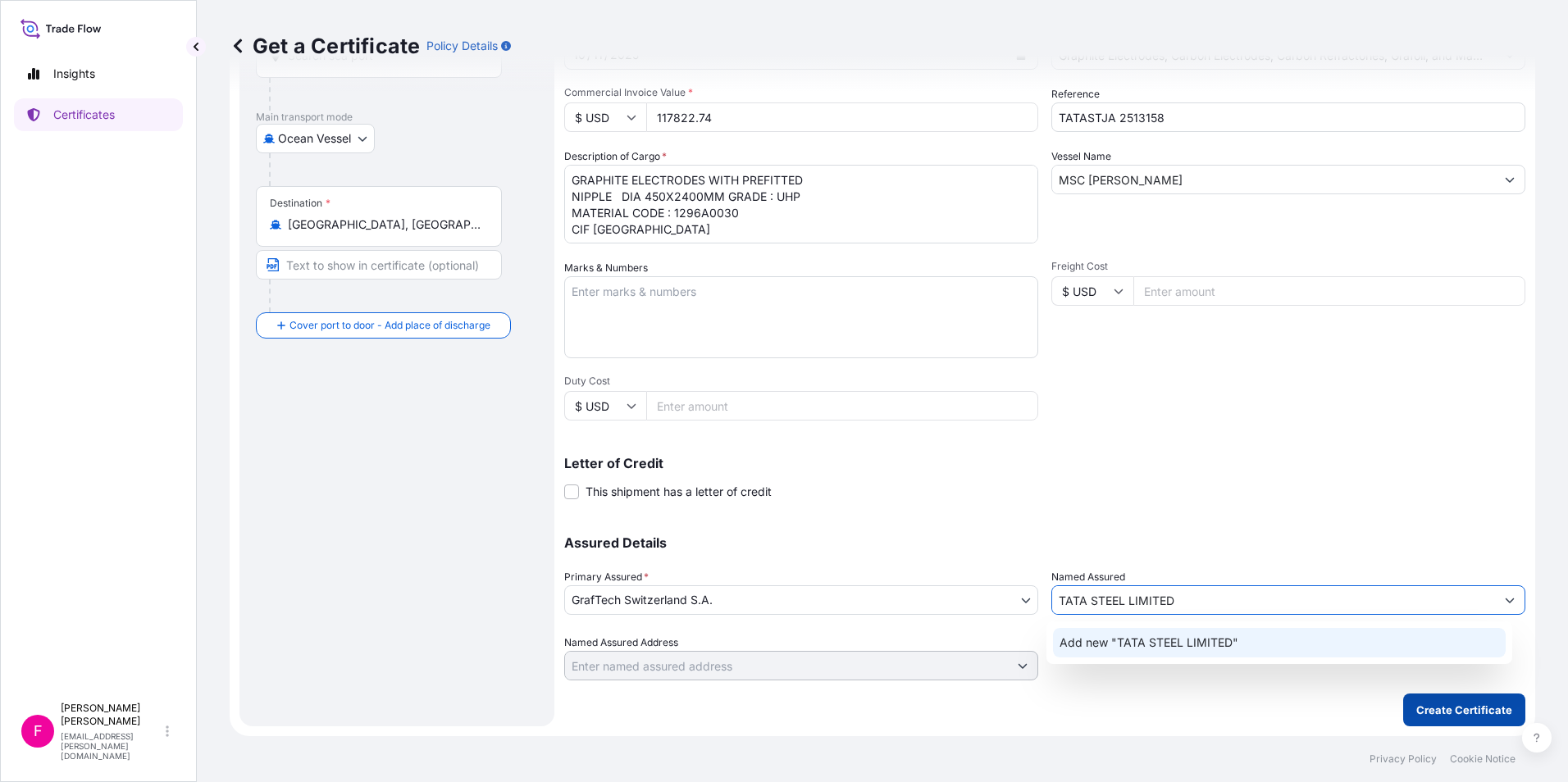
type input "TATA STEEL LIMITED"
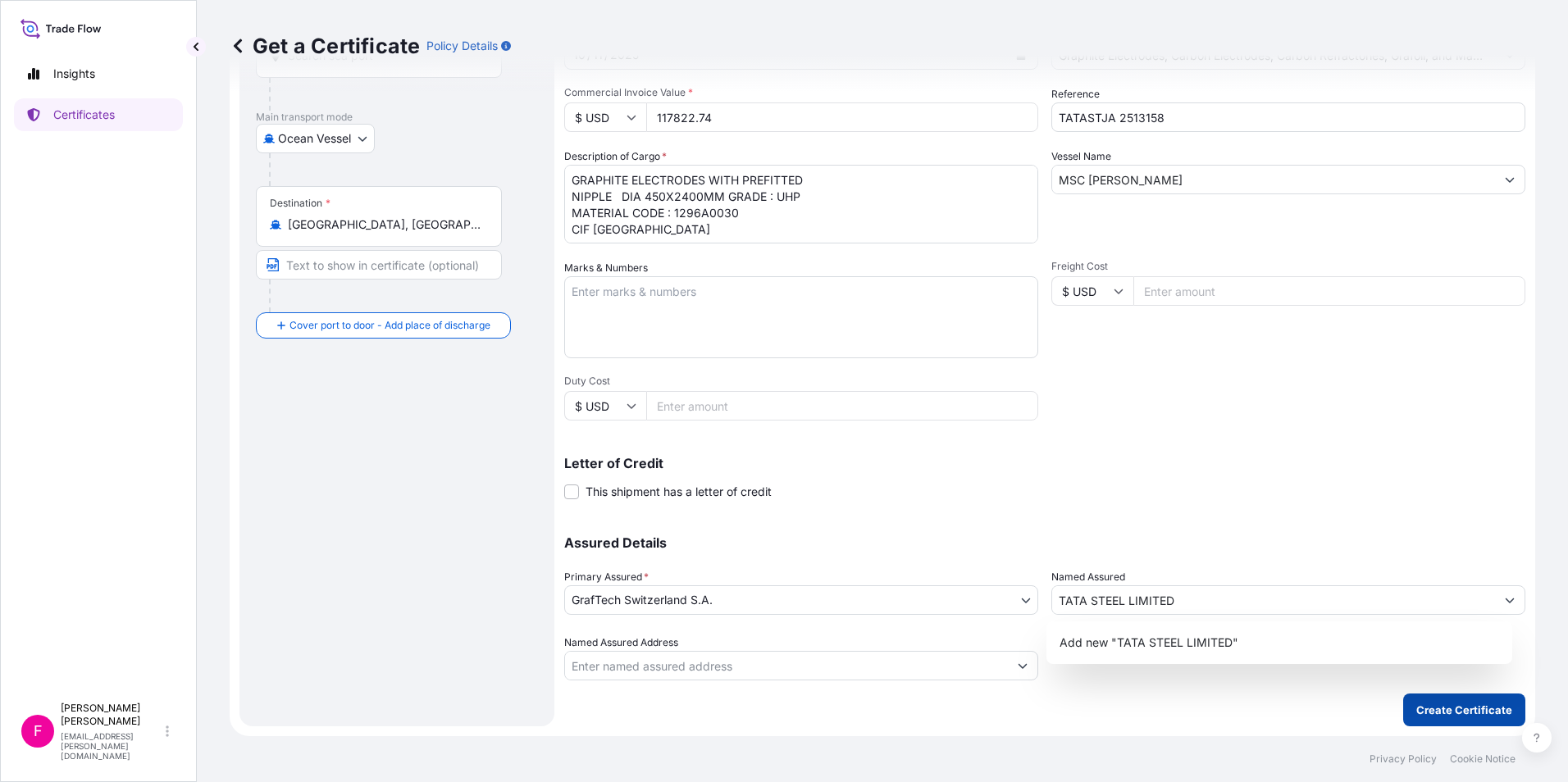
click at [1433, 708] on p "Create Certificate" at bounding box center [1464, 710] width 96 height 16
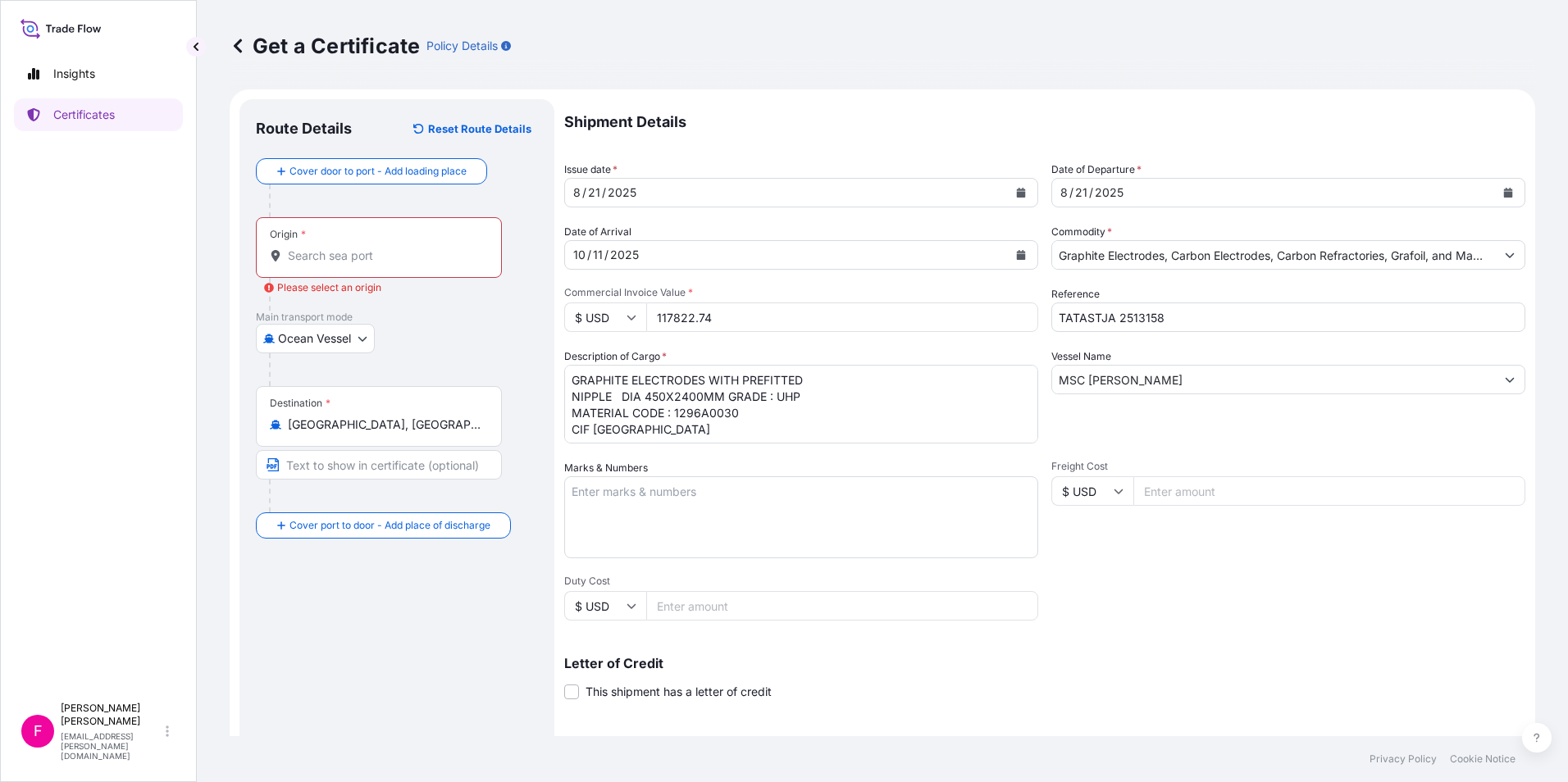
scroll to position [0, 0]
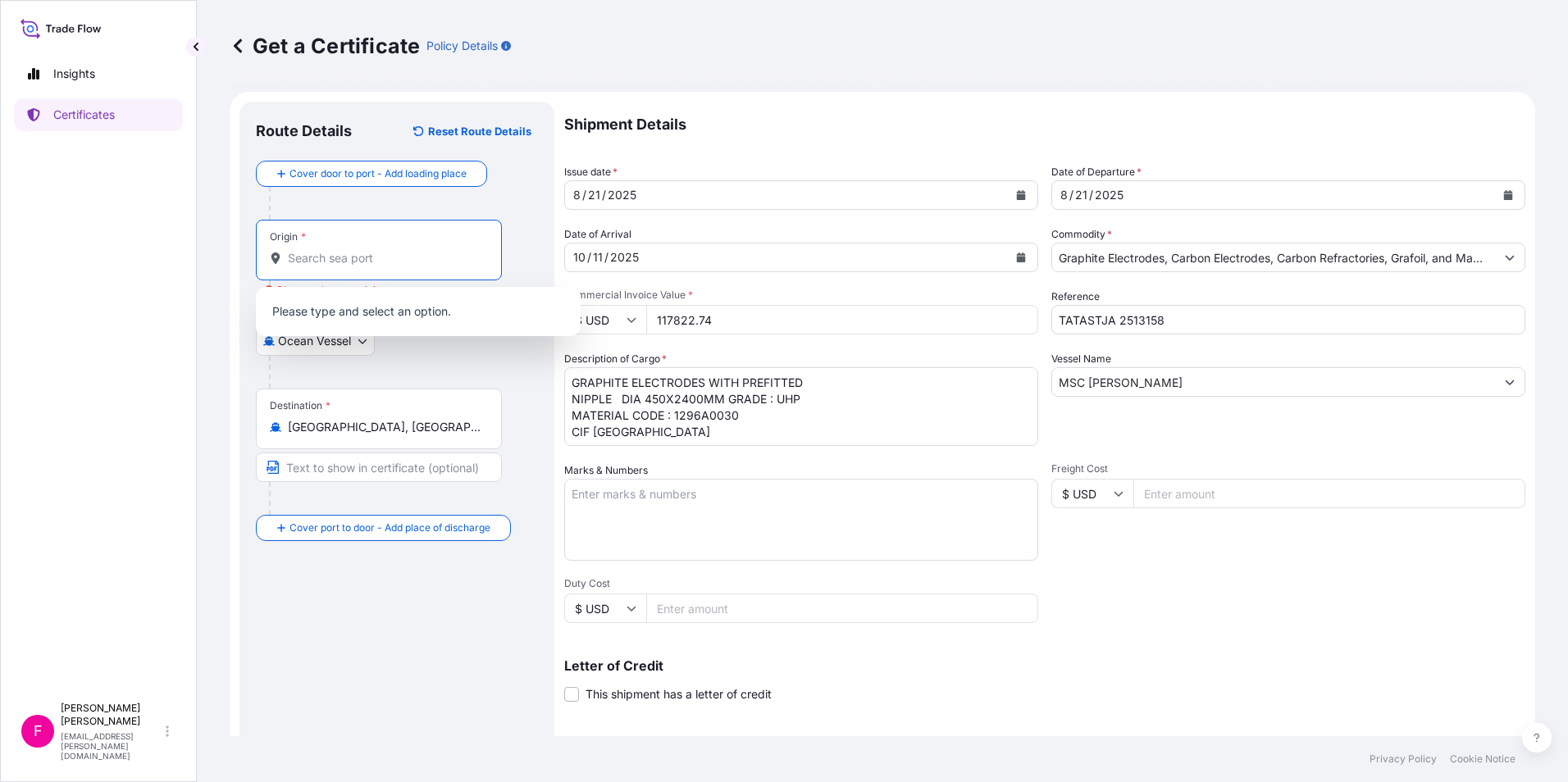
click at [356, 264] on input "Origin * Please select an origin" at bounding box center [384, 258] width 193 height 16
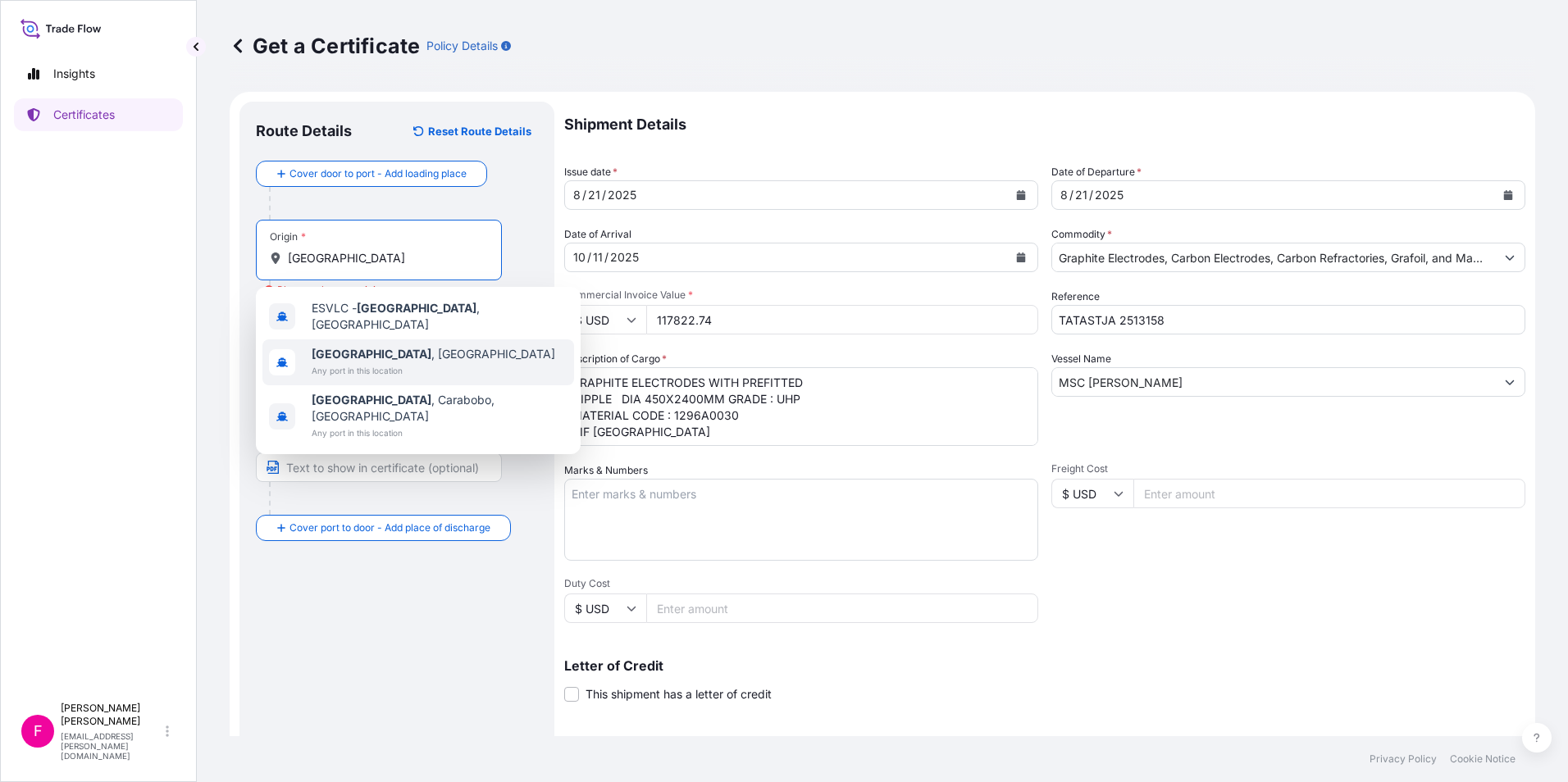
click at [356, 349] on b "[GEOGRAPHIC_DATA]" at bounding box center [371, 354] width 119 height 14
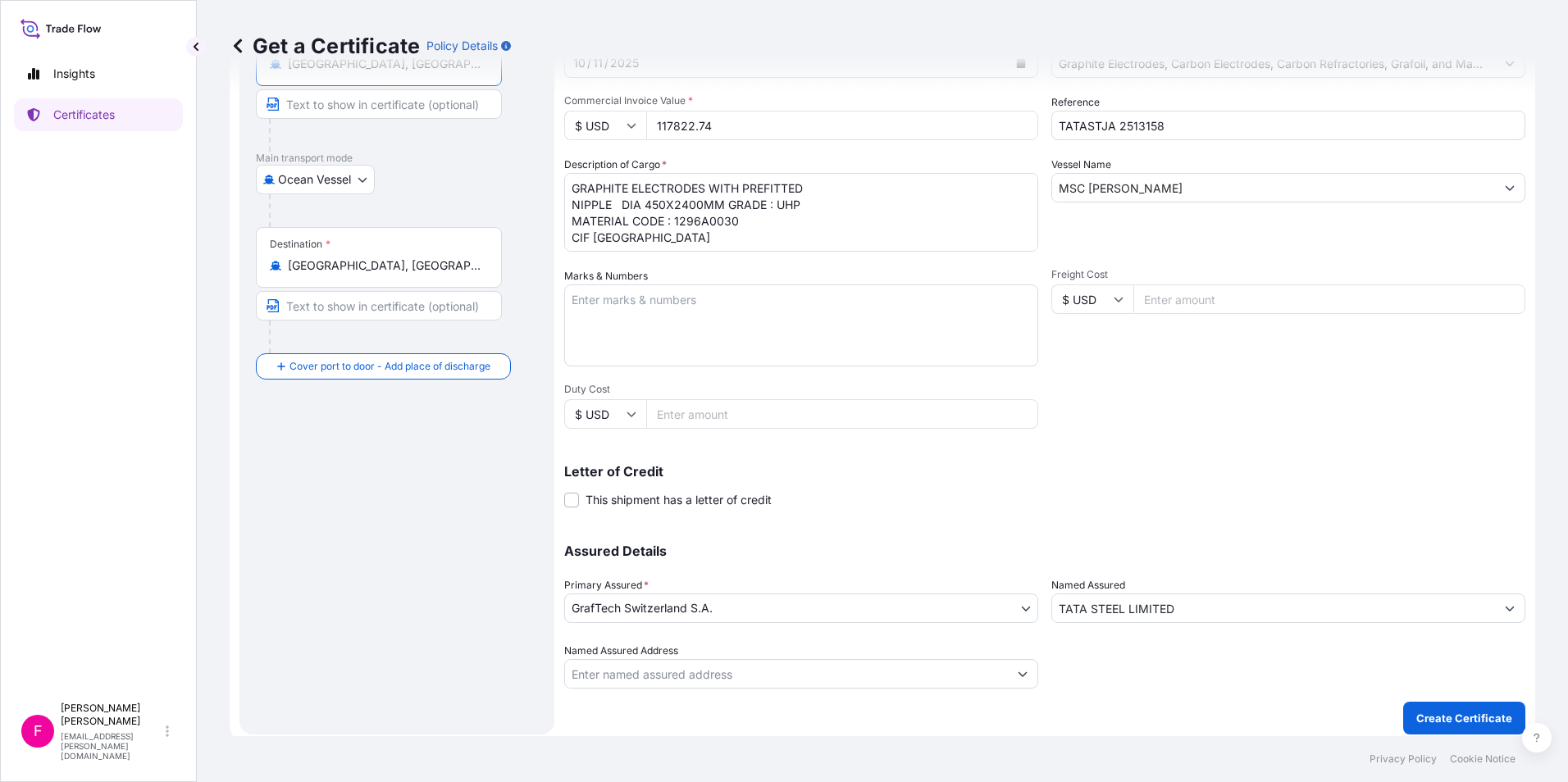
scroll to position [203, 0]
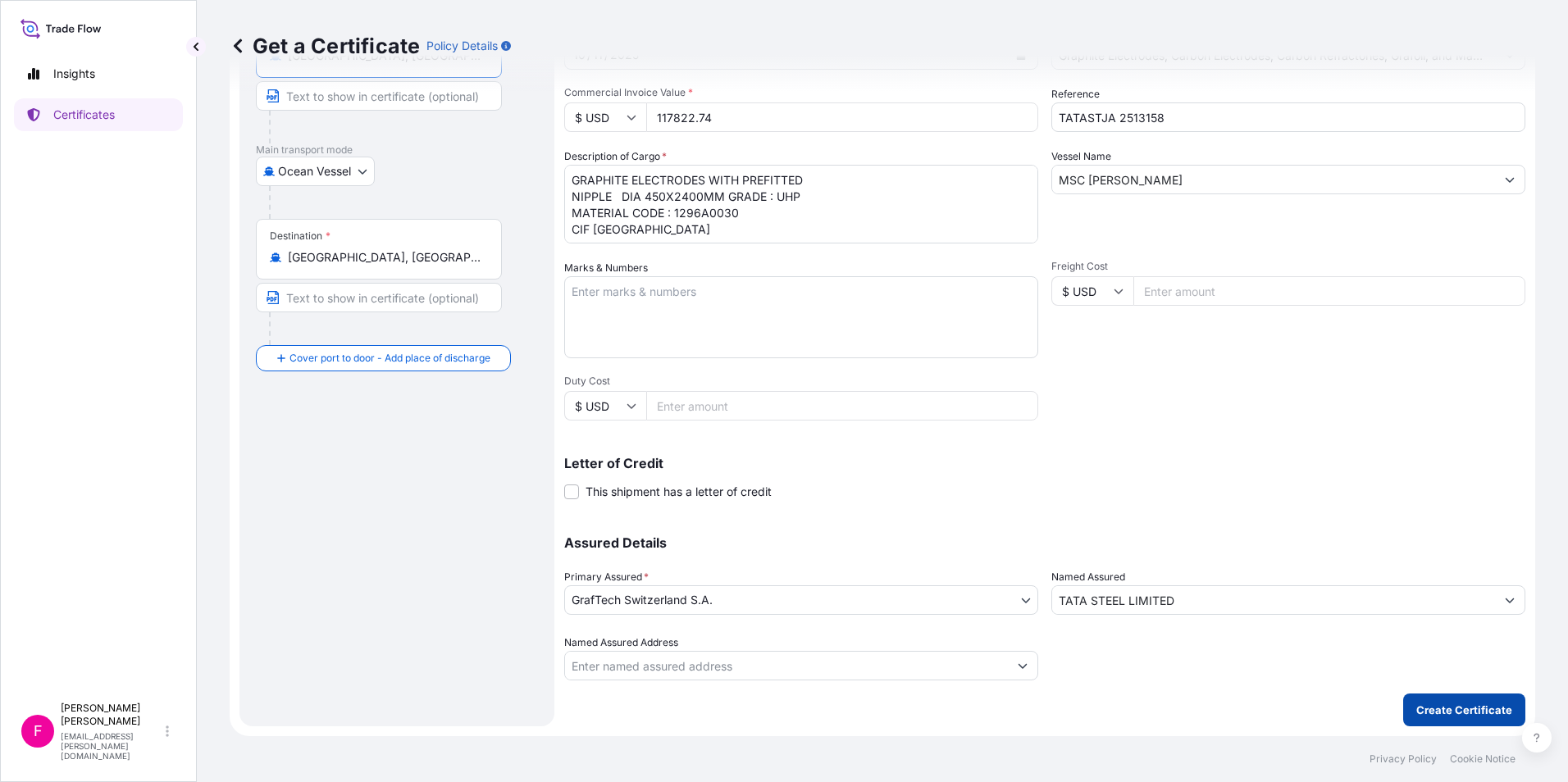
type input "[GEOGRAPHIC_DATA], [GEOGRAPHIC_DATA]"
click at [1425, 699] on button "Create Certificate" at bounding box center [1464, 710] width 122 height 33
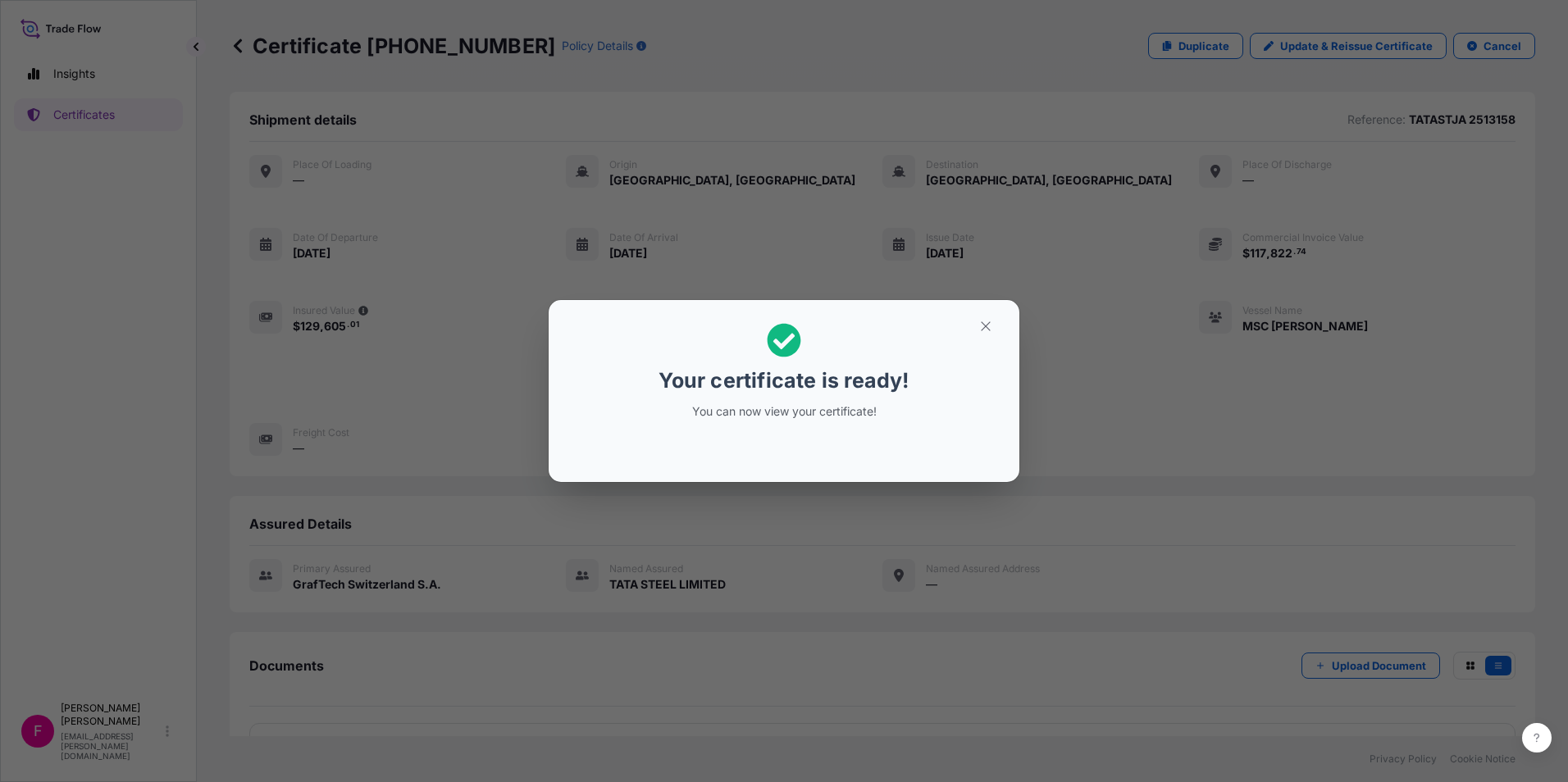
click at [786, 343] on icon at bounding box center [784, 340] width 34 height 34
click at [977, 327] on button "button" at bounding box center [986, 326] width 41 height 27
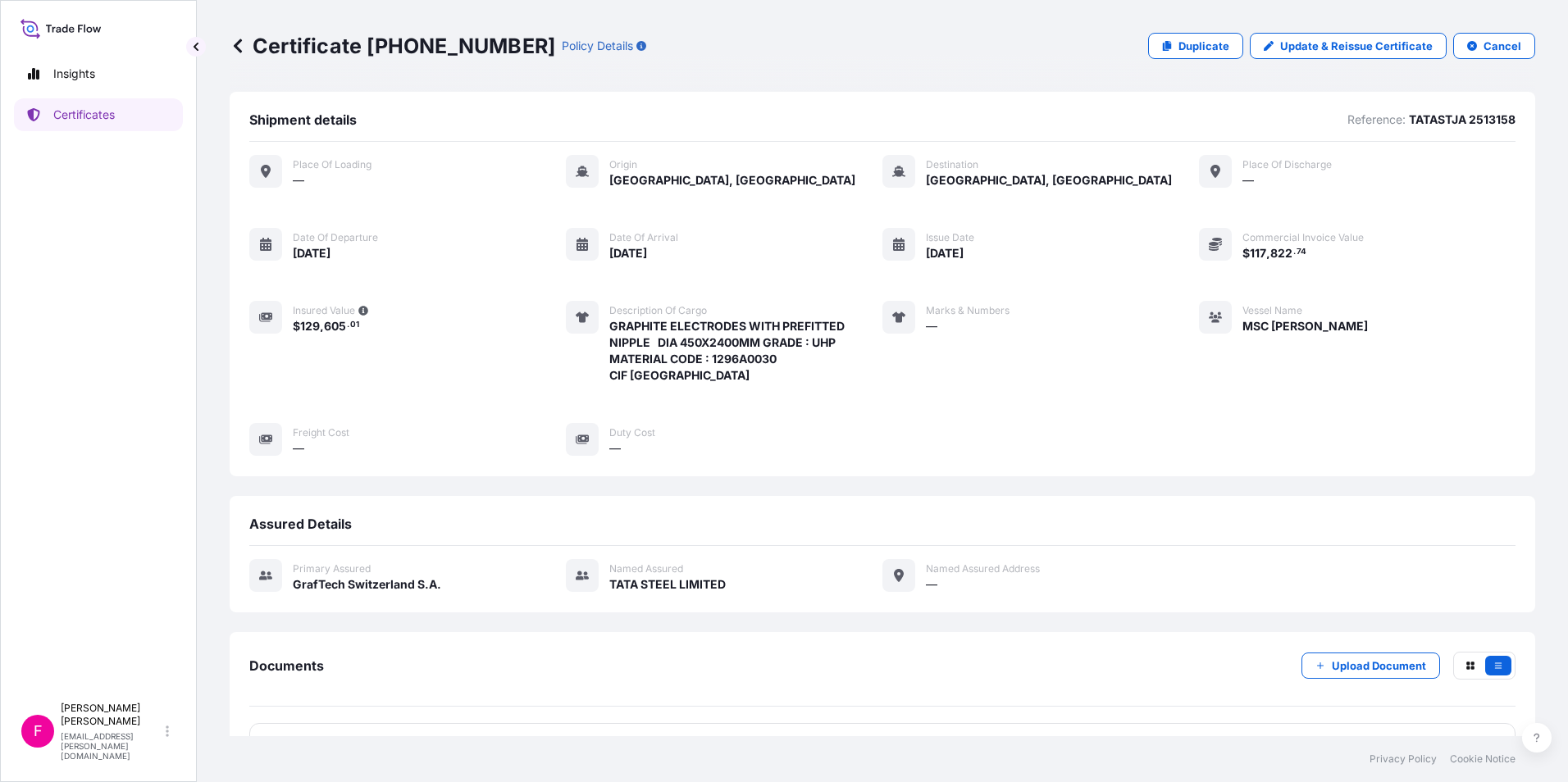
scroll to position [49, 0]
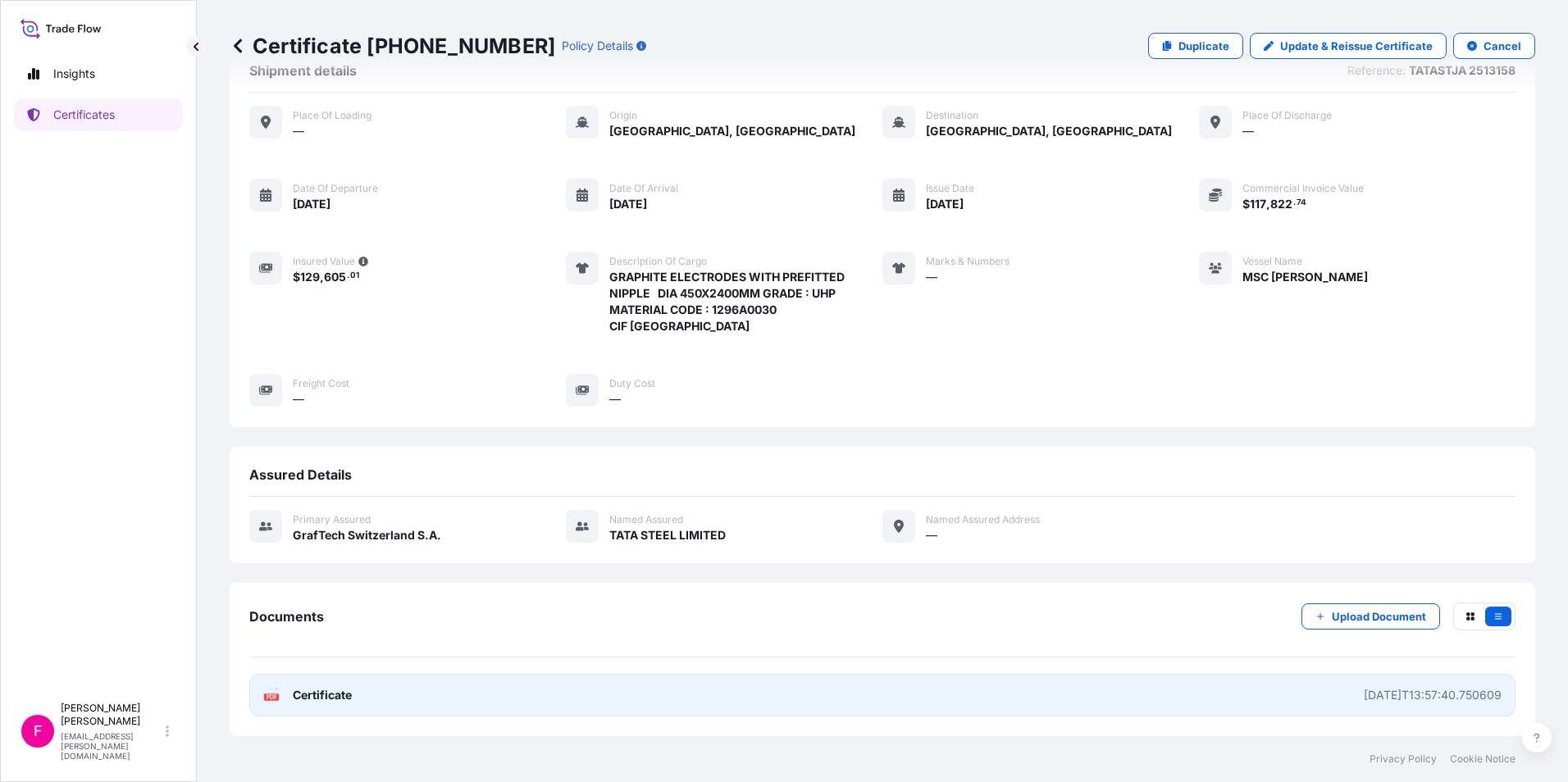
click at [322, 703] on link "PDF Certificate [DATE]T13:57:40.750609" at bounding box center [882, 695] width 1267 height 43
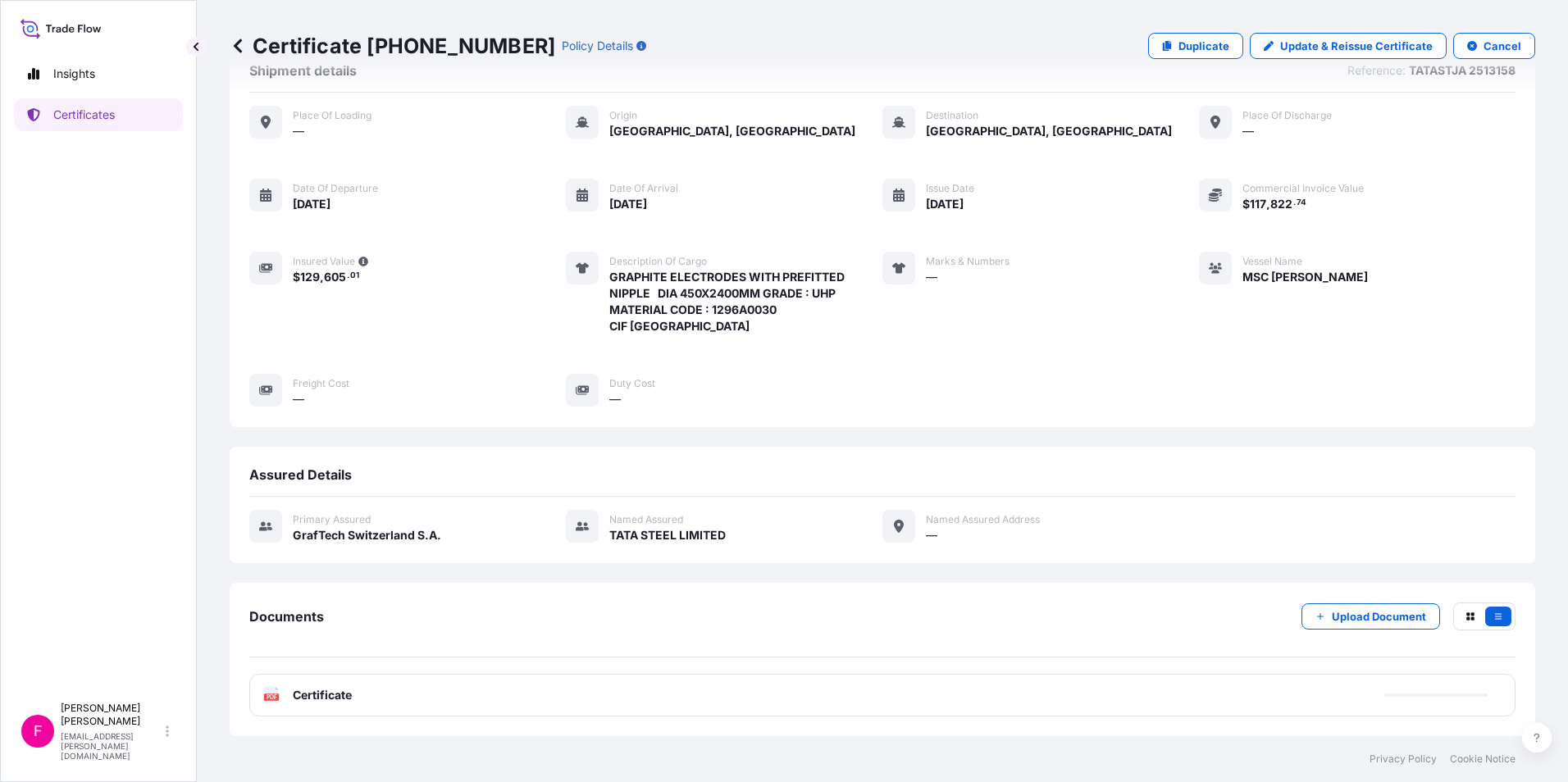
scroll to position [0, 0]
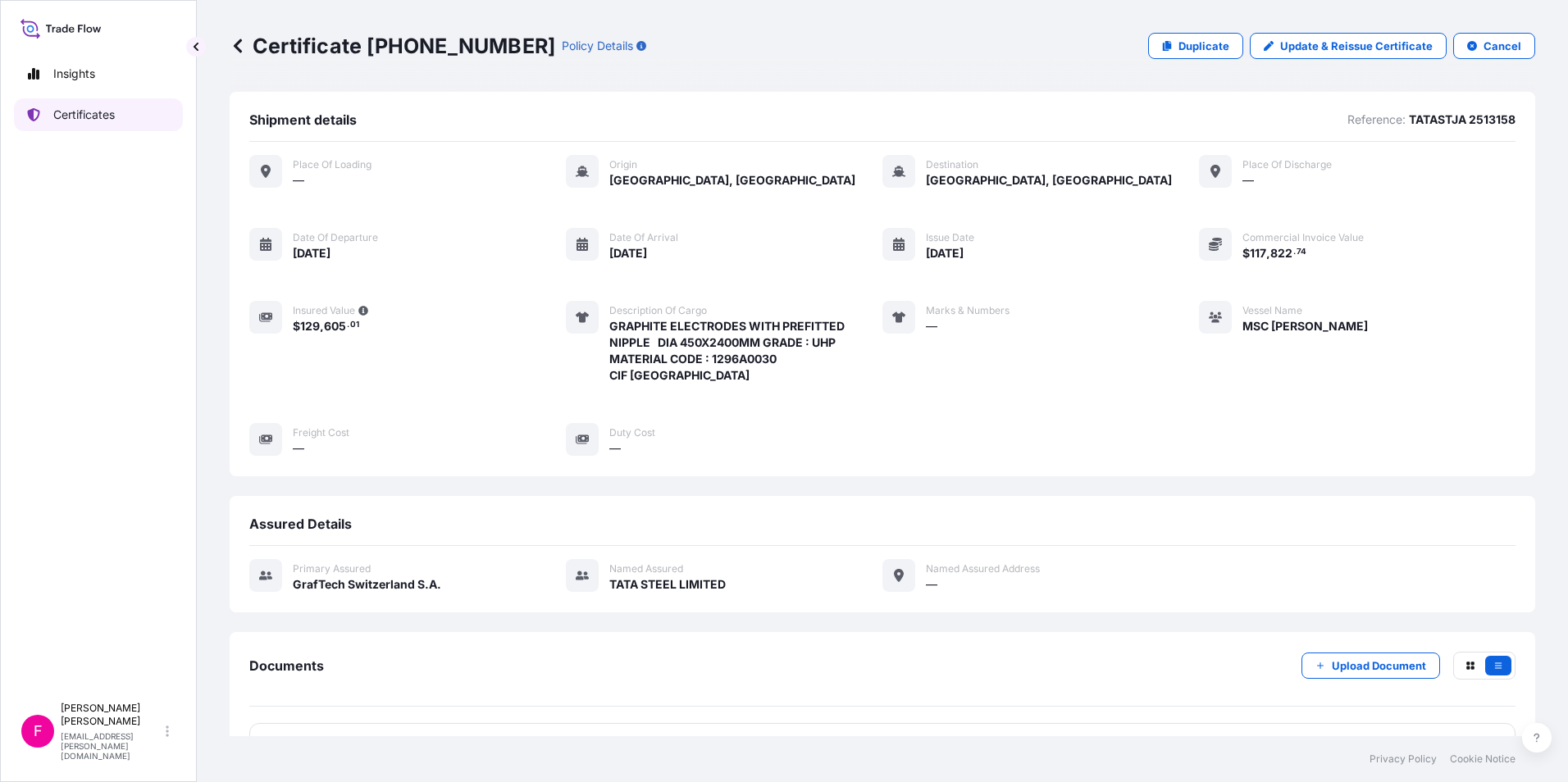
click at [91, 112] on p "Certificates" at bounding box center [84, 114] width 62 height 16
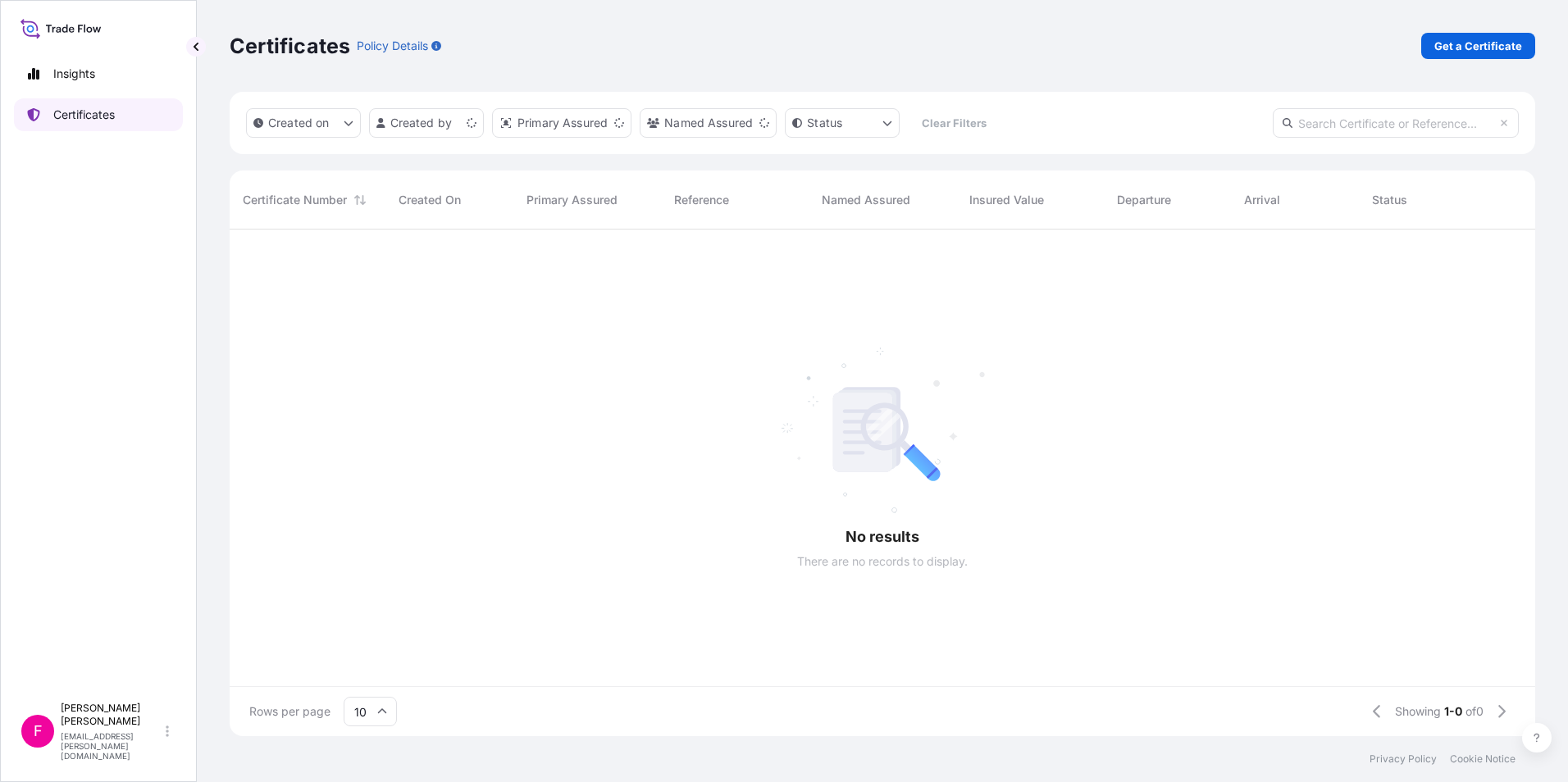
scroll to position [503, 1293]
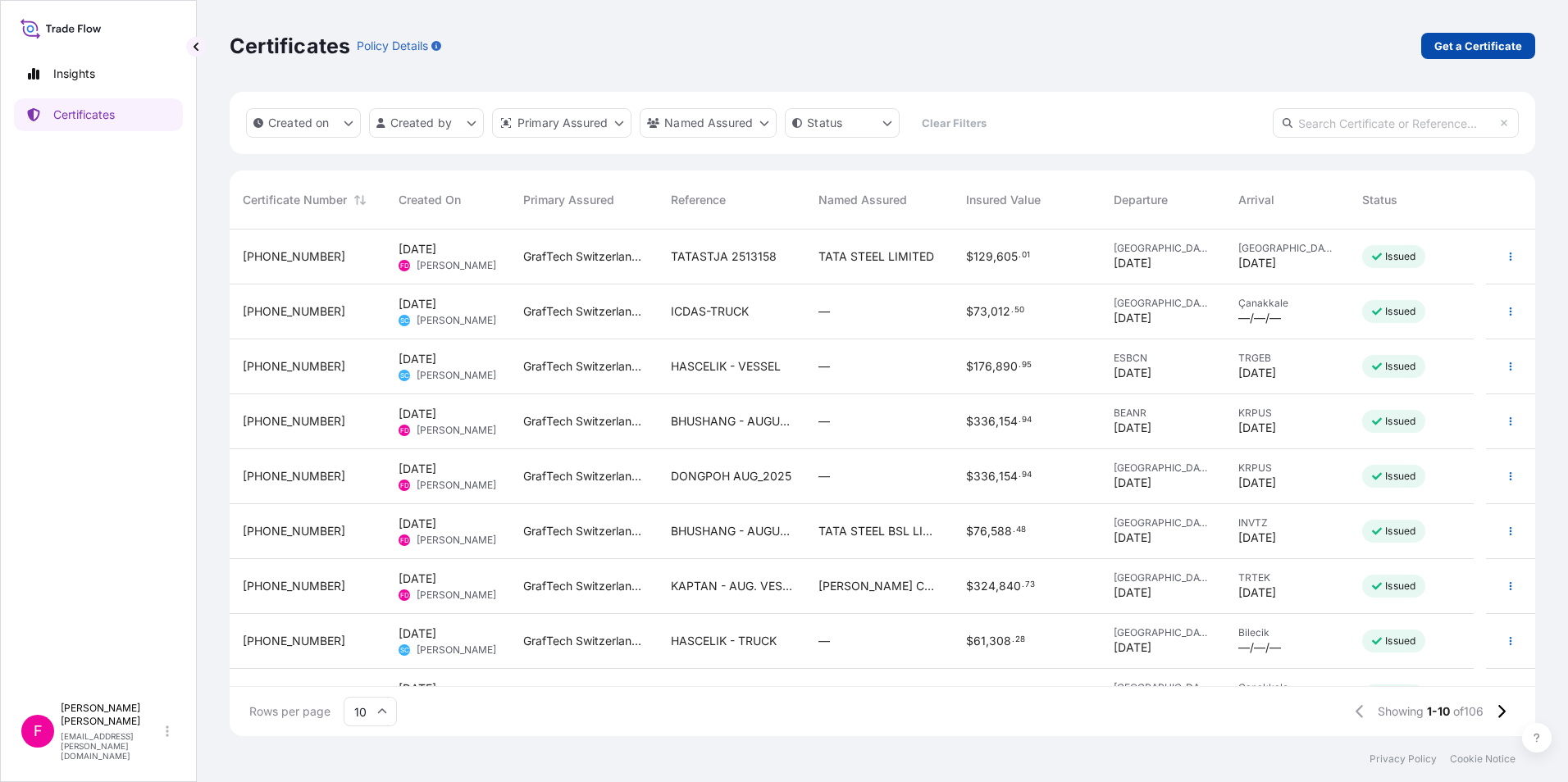
click at [1488, 42] on p "Get a Certificate" at bounding box center [1478, 45] width 88 height 16
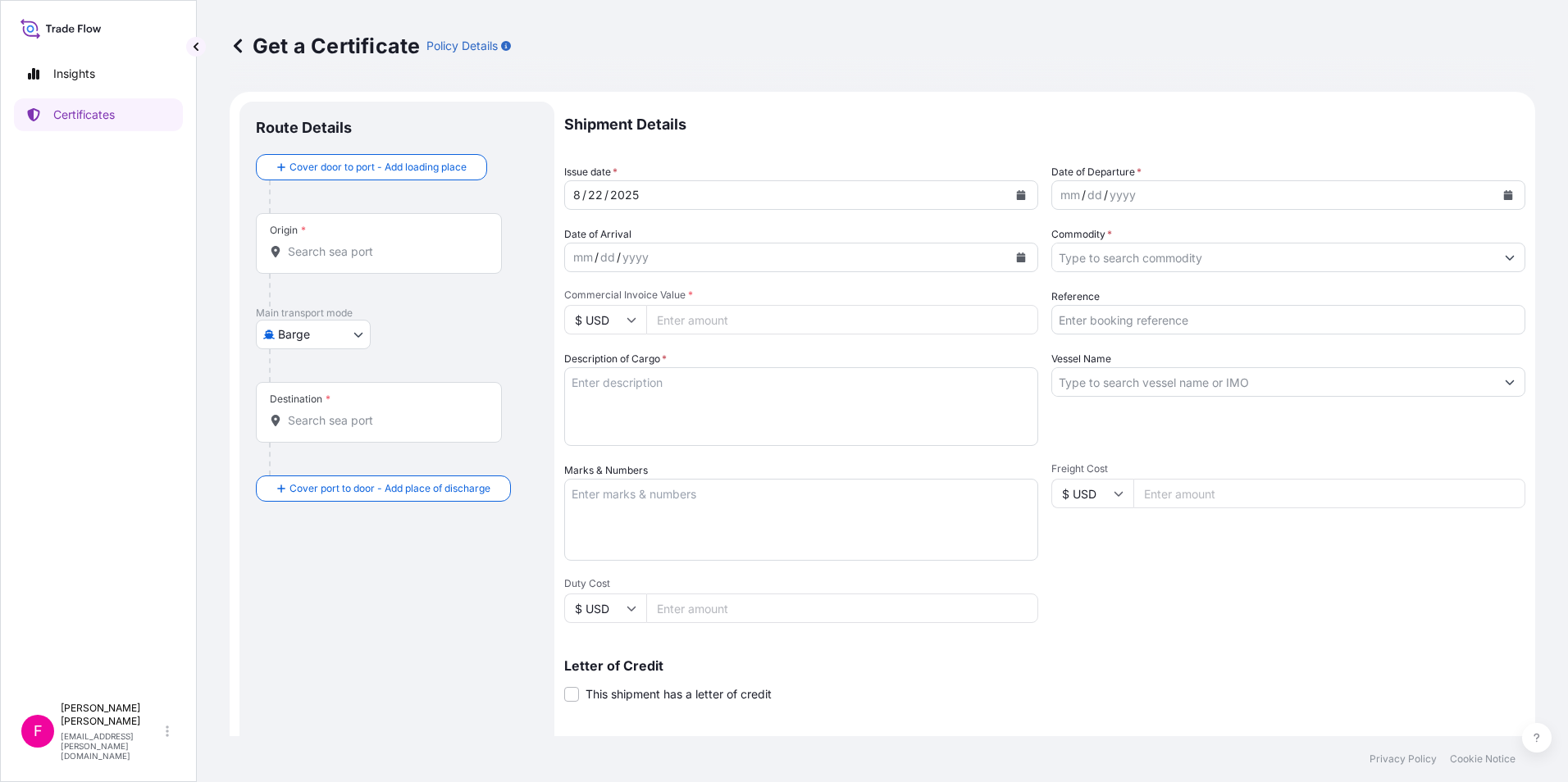
click at [353, 330] on body "Insights Certificates F [PERSON_NAME] [PERSON_NAME][EMAIL_ADDRESS][PERSON_NAME]…" at bounding box center [784, 391] width 1568 height 782
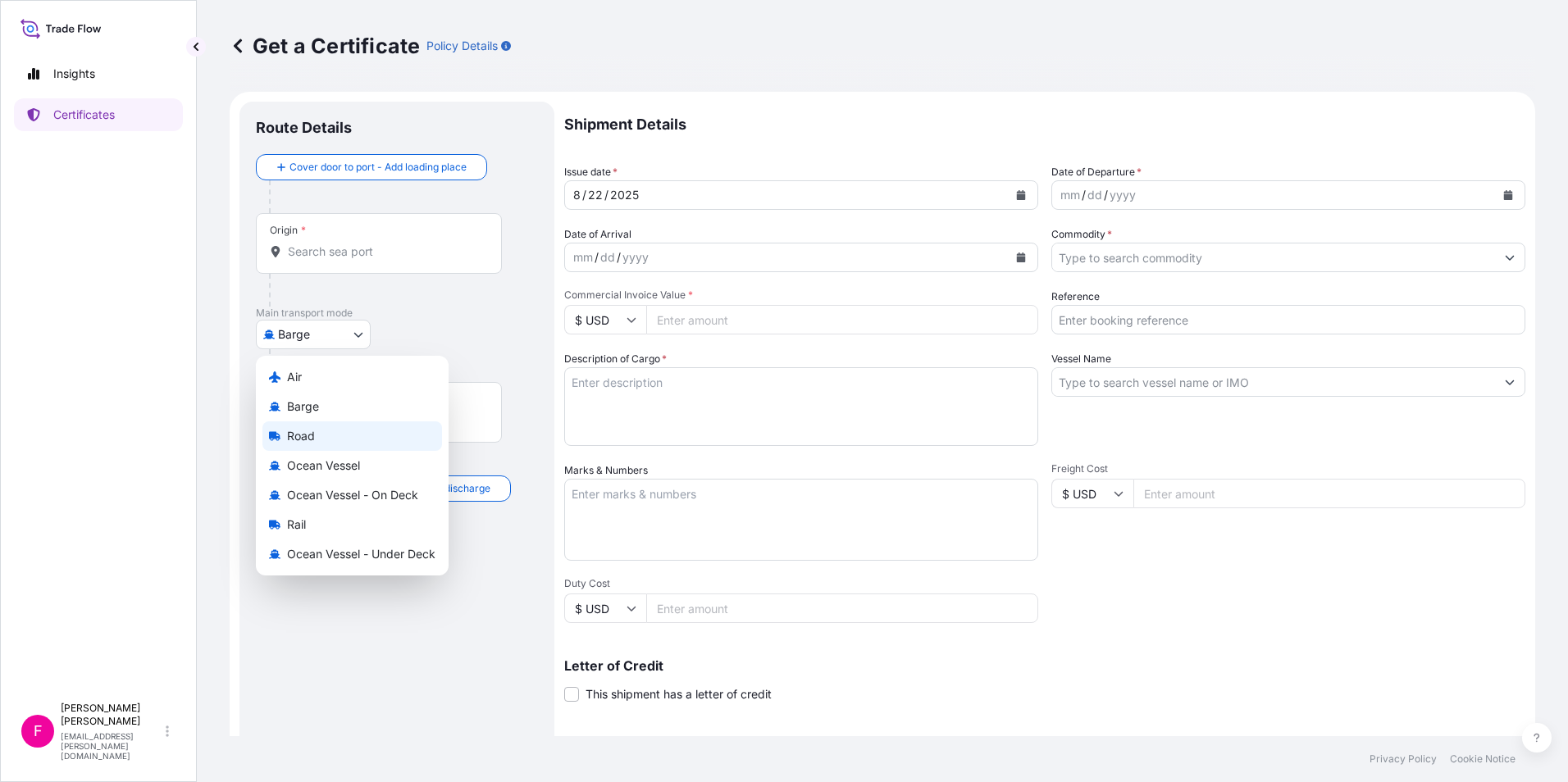
click at [338, 428] on div "Road" at bounding box center [352, 436] width 179 height 29
select select "Road"
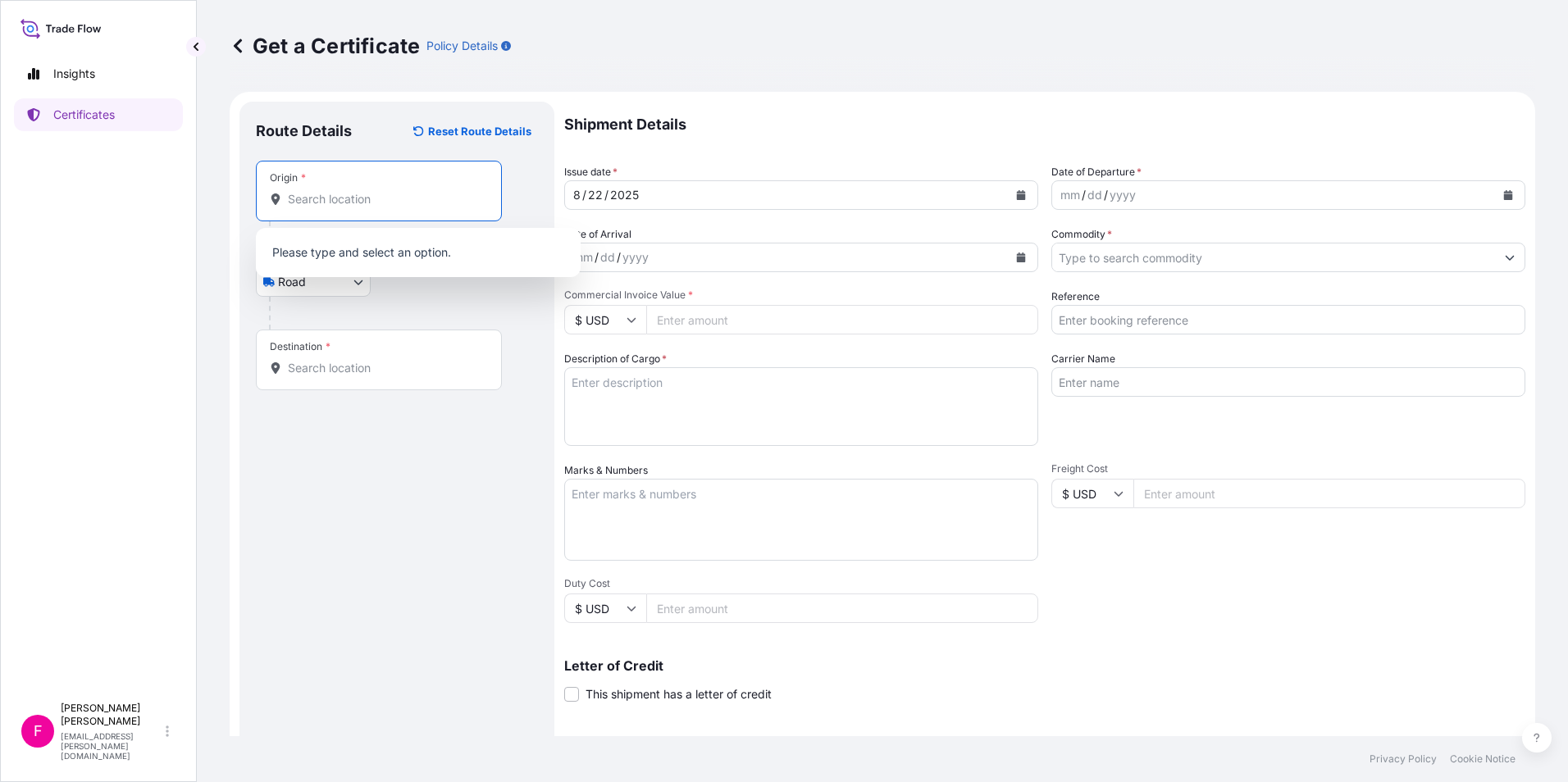
click at [357, 203] on input "Origin *" at bounding box center [384, 199] width 193 height 16
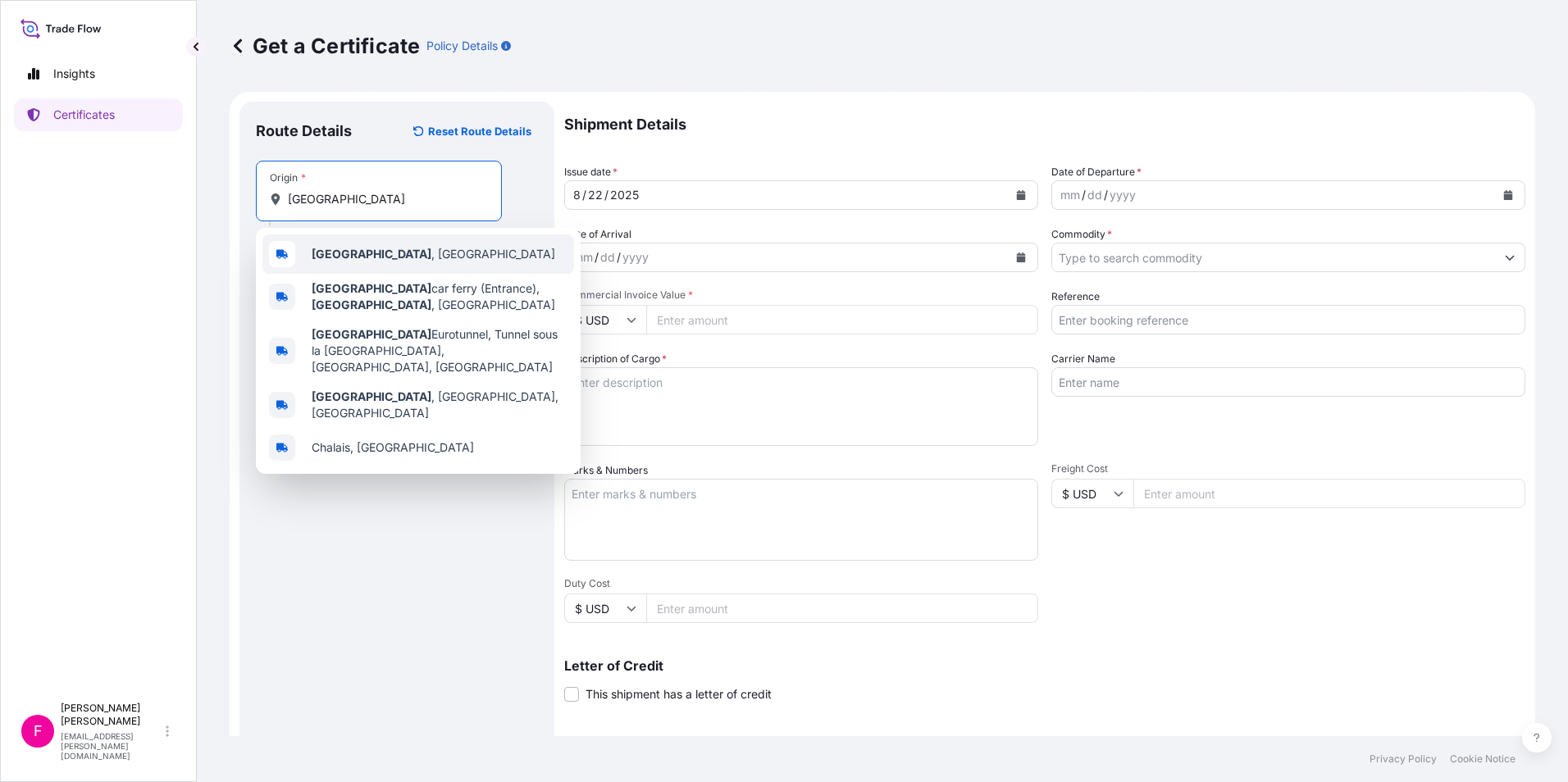
click at [343, 249] on b "[GEOGRAPHIC_DATA]" at bounding box center [371, 253] width 119 height 14
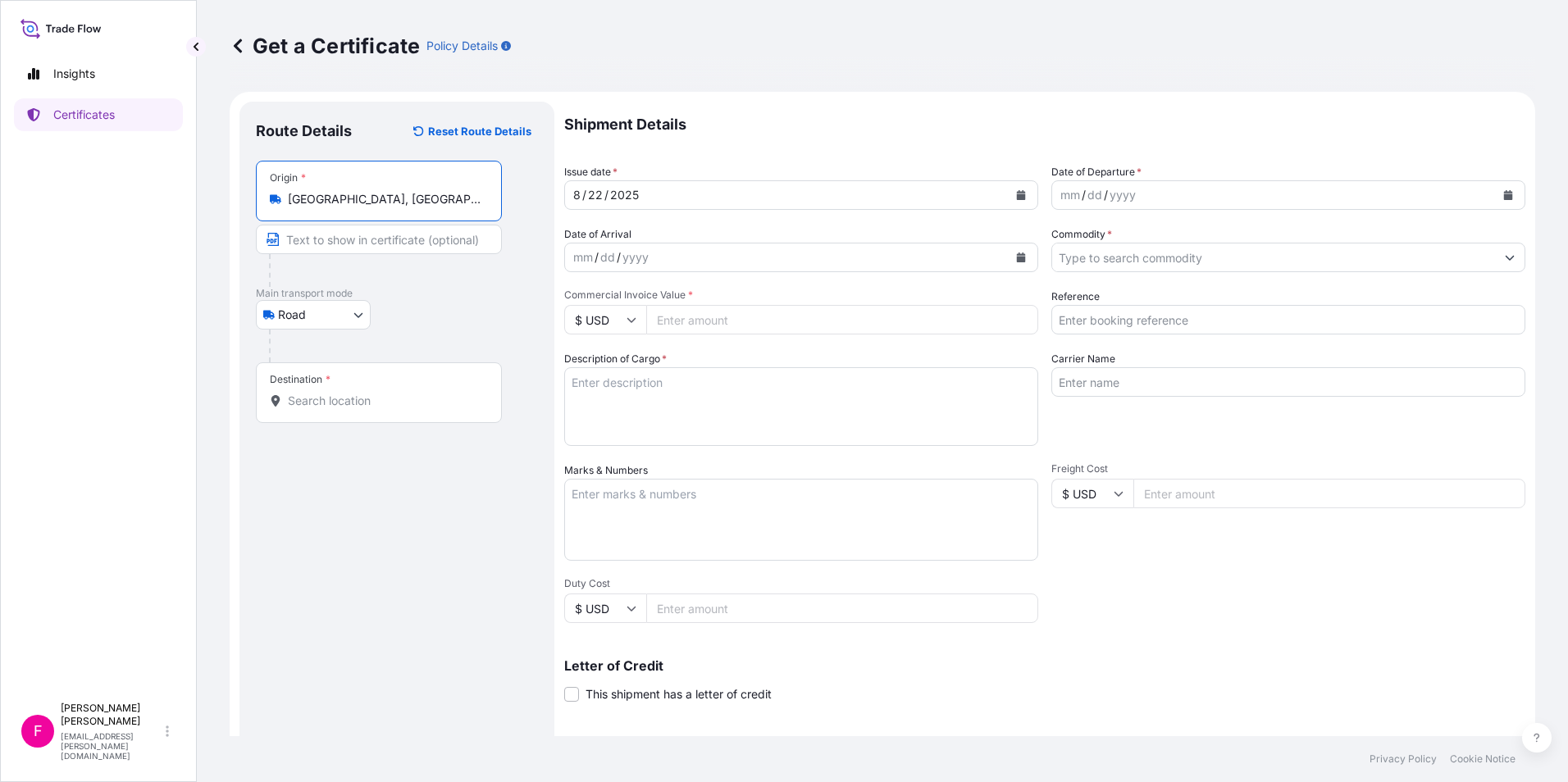
type input "[GEOGRAPHIC_DATA], [GEOGRAPHIC_DATA]"
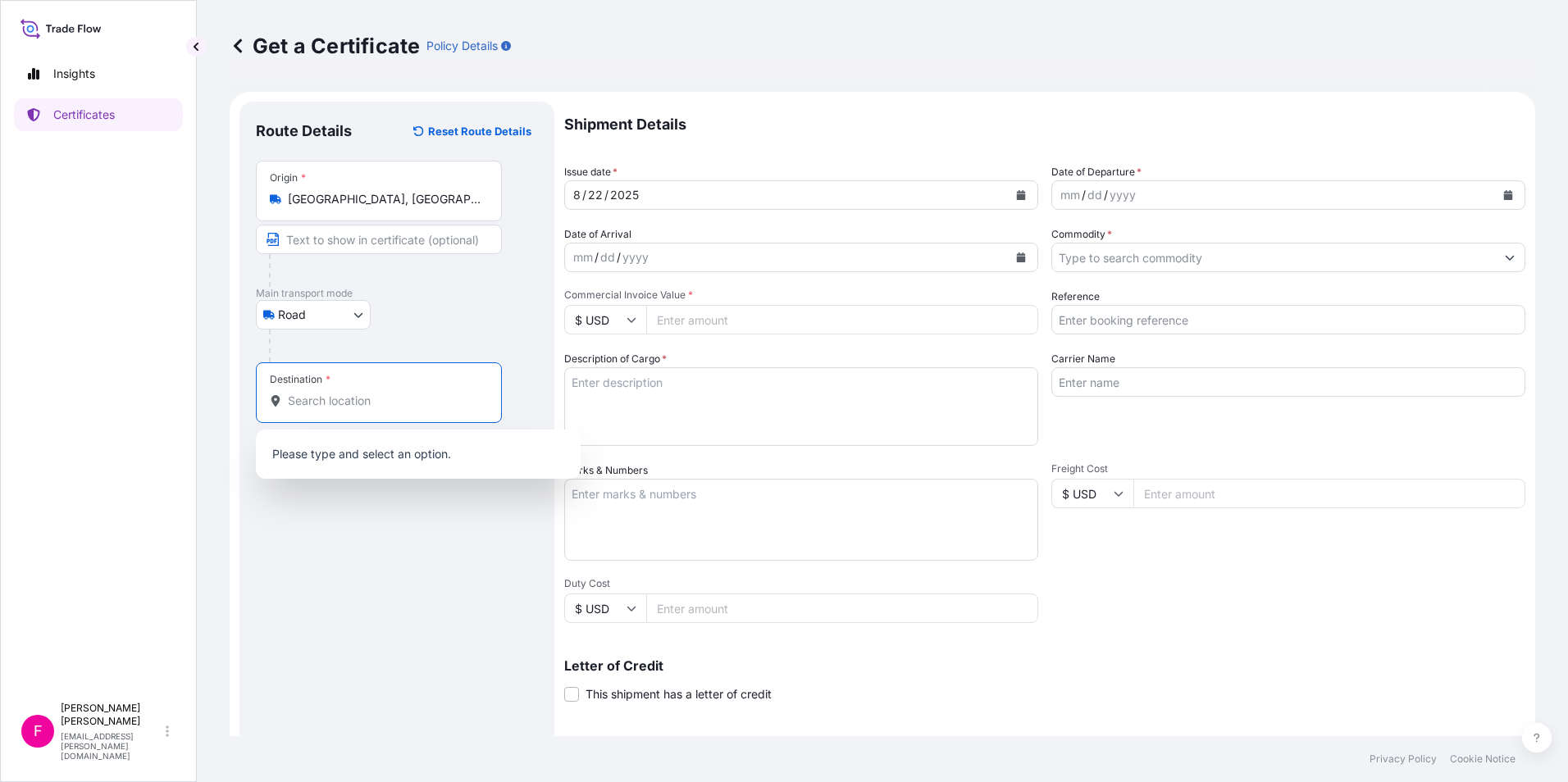
click at [334, 400] on input "Destination *" at bounding box center [384, 400] width 193 height 16
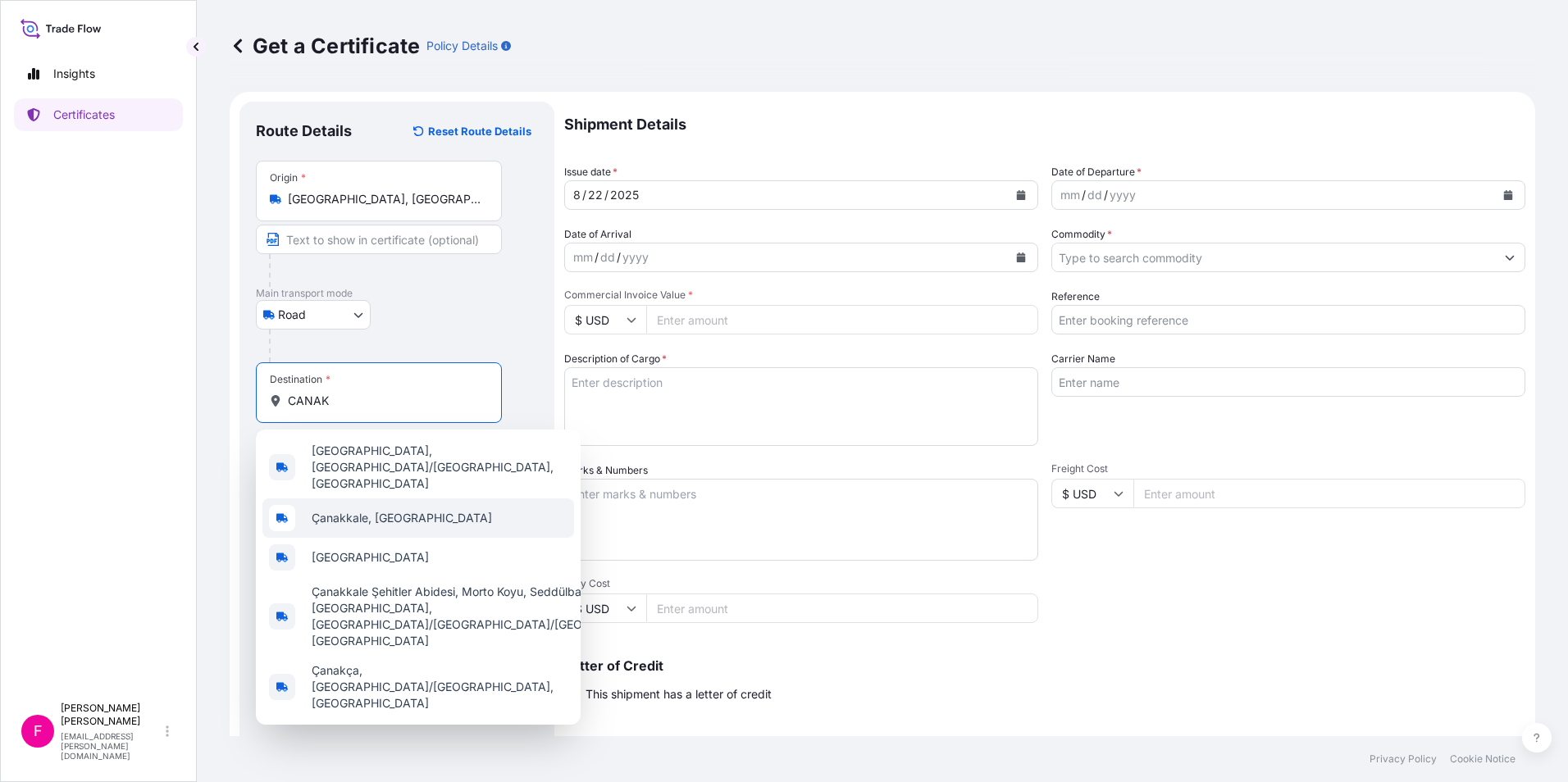
click at [359, 510] on span "Çanakkale, [GEOGRAPHIC_DATA]" at bounding box center [402, 518] width 180 height 16
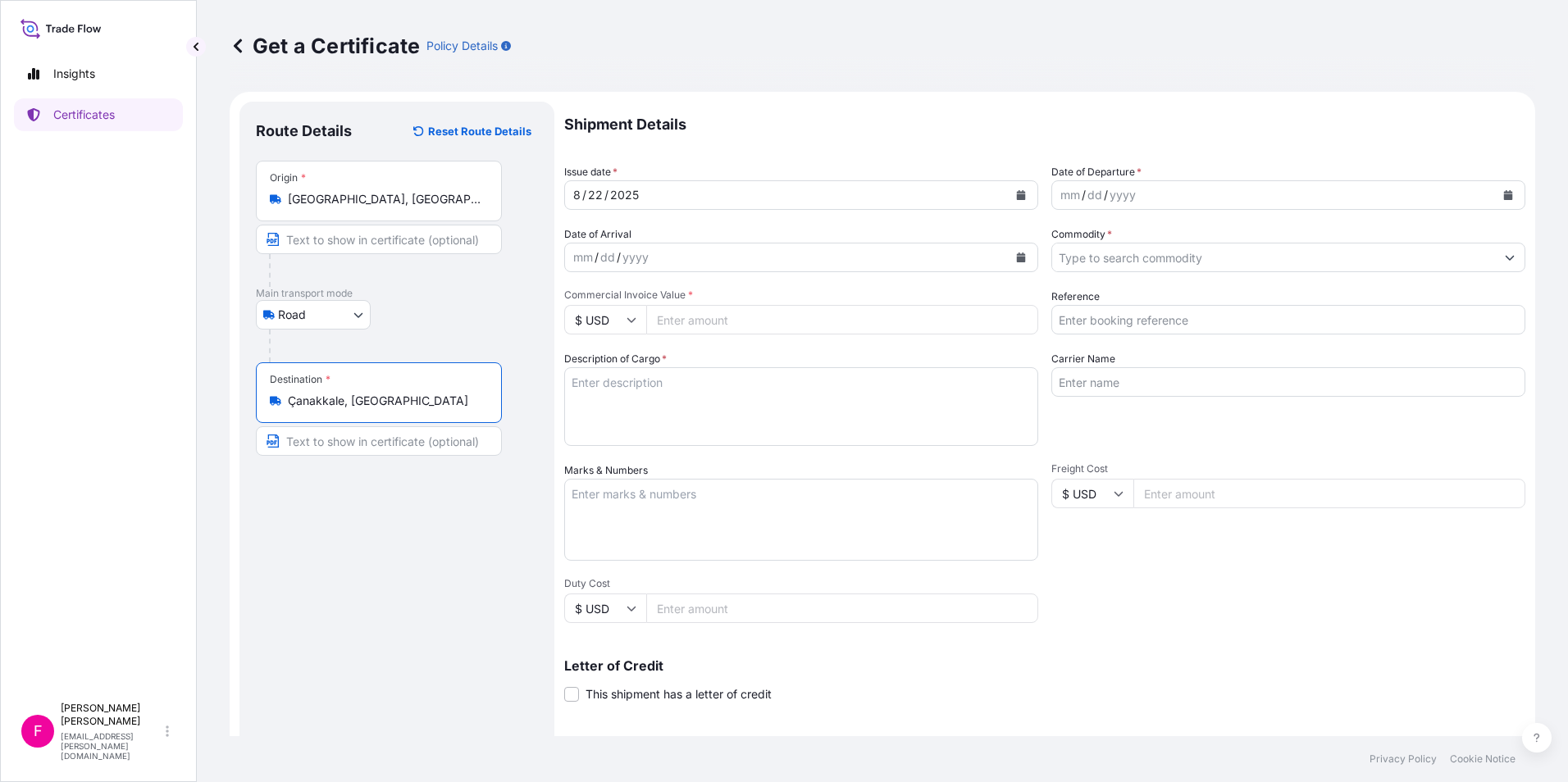
type input "Çanakkale, [GEOGRAPHIC_DATA]"
click at [1017, 191] on icon "Calendar" at bounding box center [1021, 195] width 9 height 9
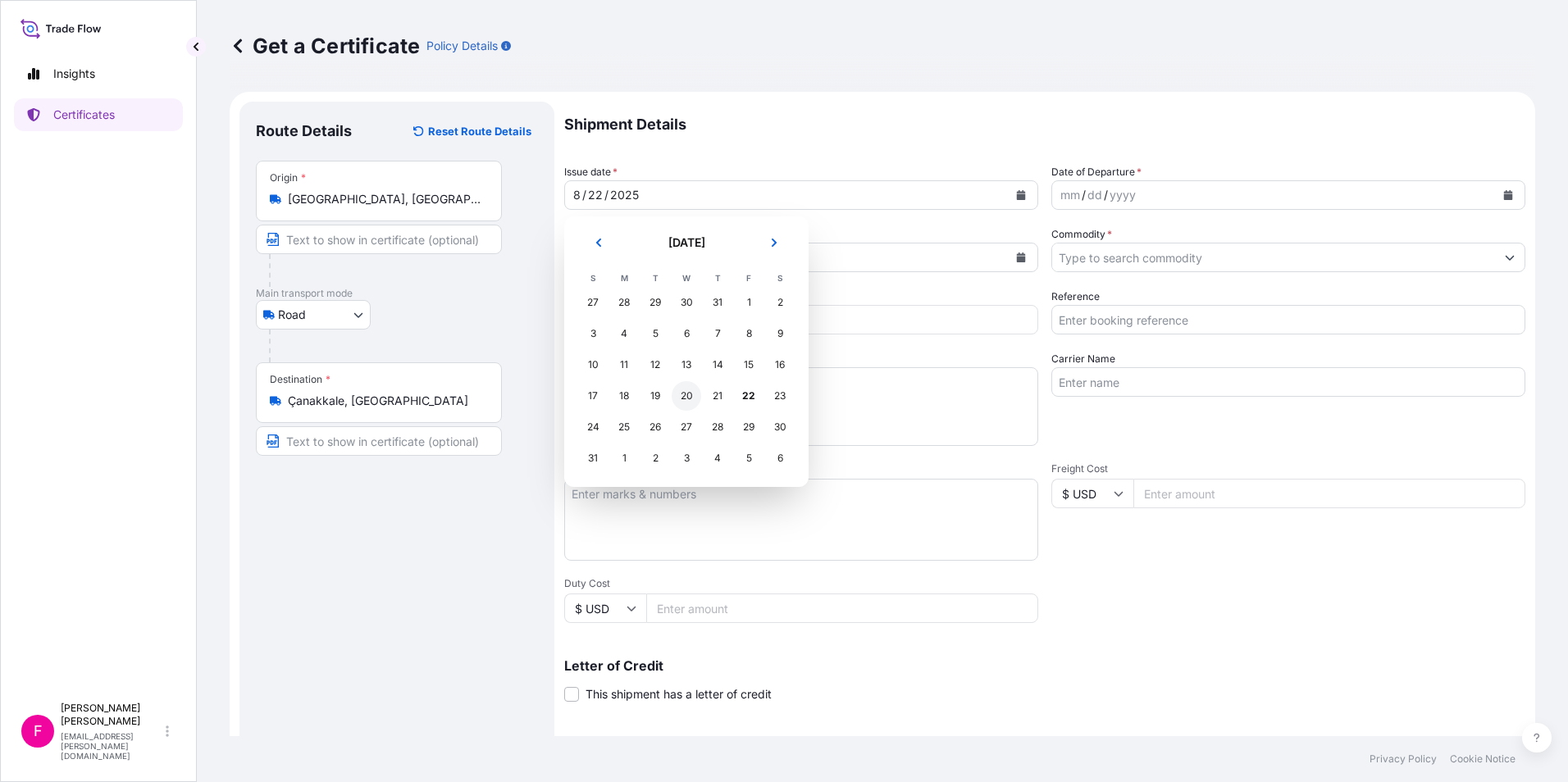
click at [678, 391] on div "20" at bounding box center [686, 396] width 29 height 29
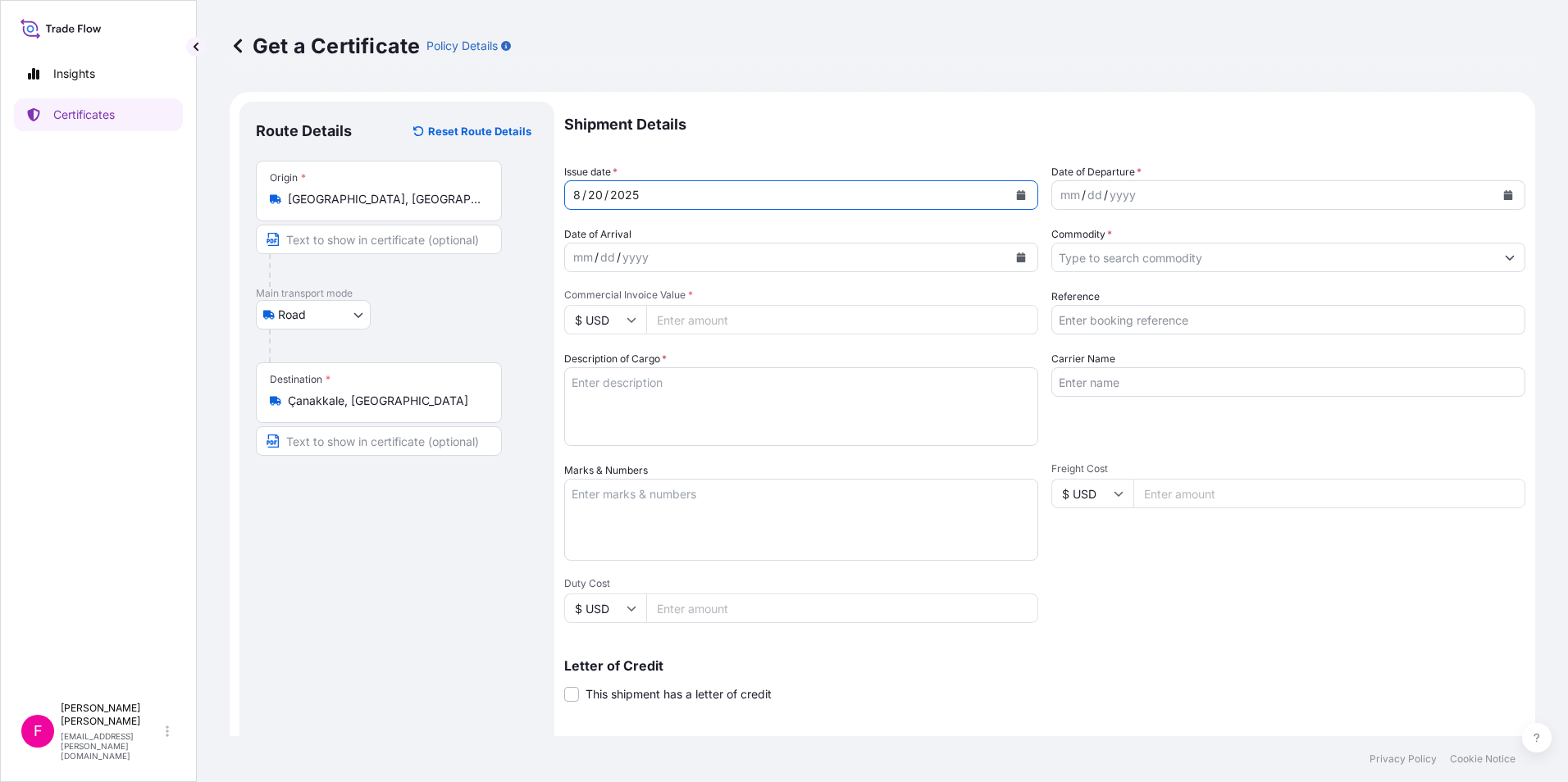
click at [1359, 191] on div "mm / dd / yyyy" at bounding box center [1273, 195] width 443 height 29
click at [1498, 200] on button "Calendar" at bounding box center [1508, 195] width 27 height 27
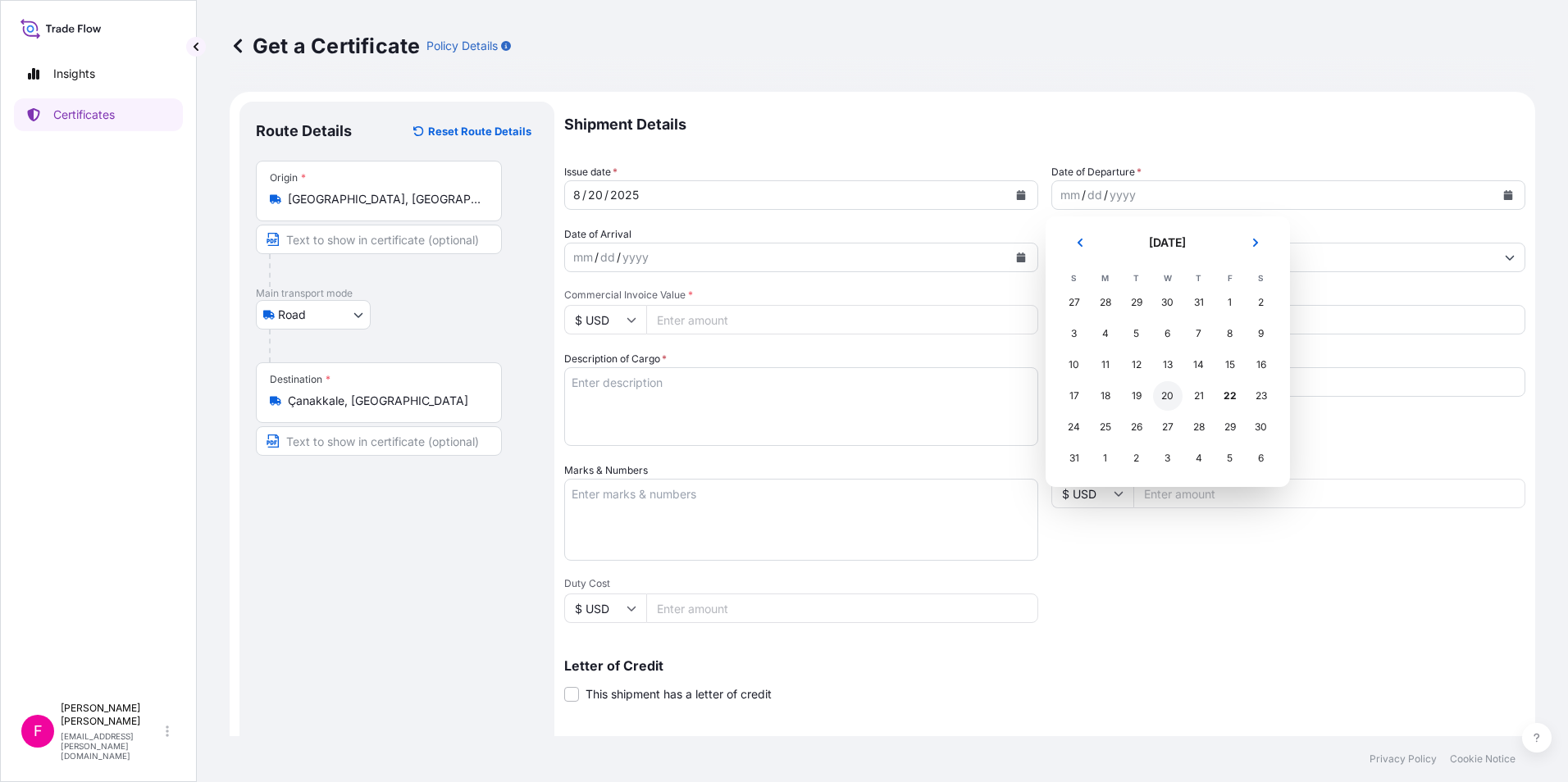
click at [1165, 389] on div "20" at bounding box center [1168, 396] width 29 height 29
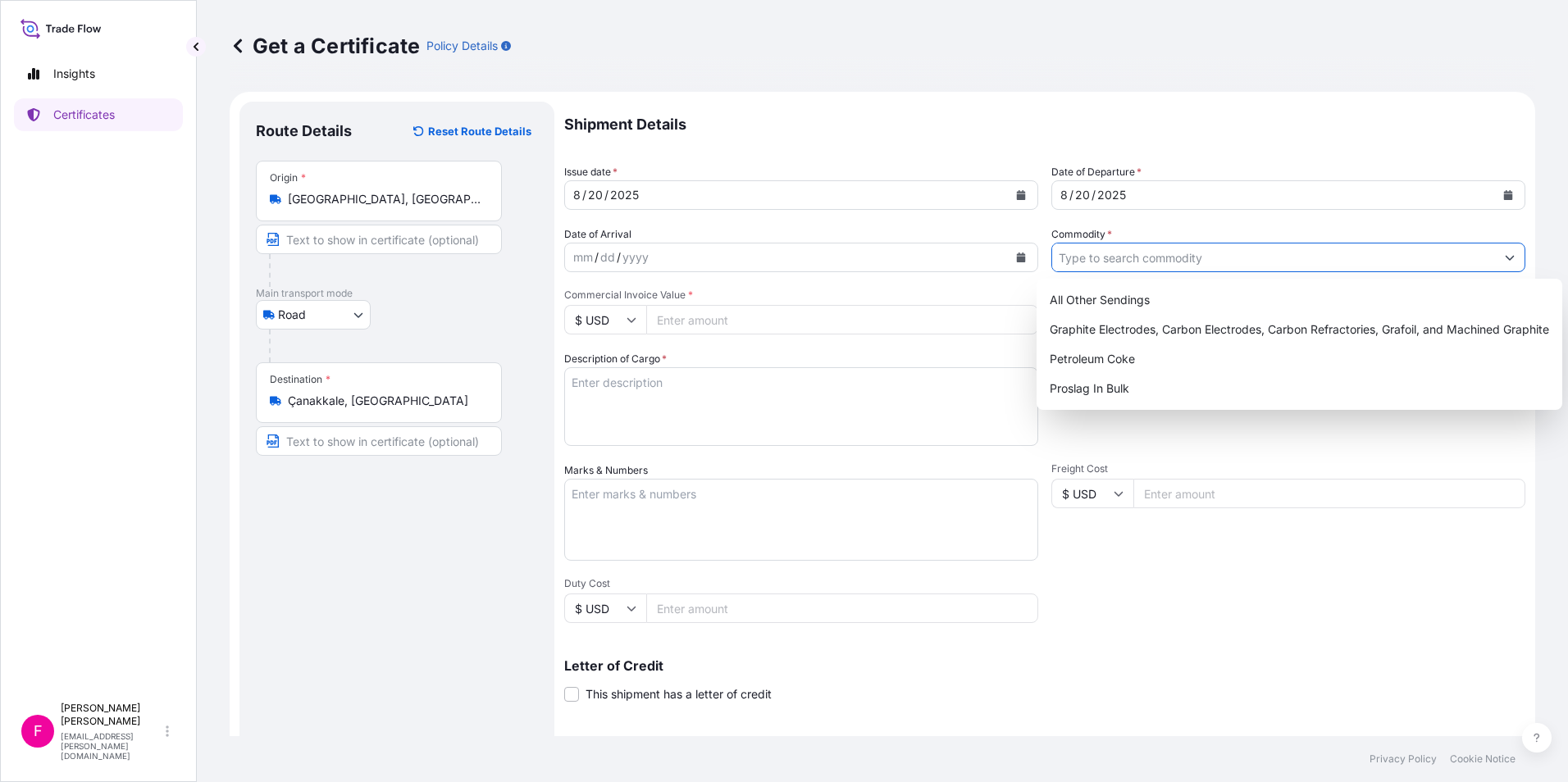
click at [1182, 260] on input "Commodity *" at bounding box center [1273, 258] width 443 height 29
click at [1158, 320] on div "Graphite Electrodes, Carbon Electrodes, Carbon Refractories, Grafoil, and Machi…" at bounding box center [1299, 330] width 513 height 29
type input "Graphite Electrodes, Carbon Electrodes, Carbon Refractories, Grafoil, and Machi…"
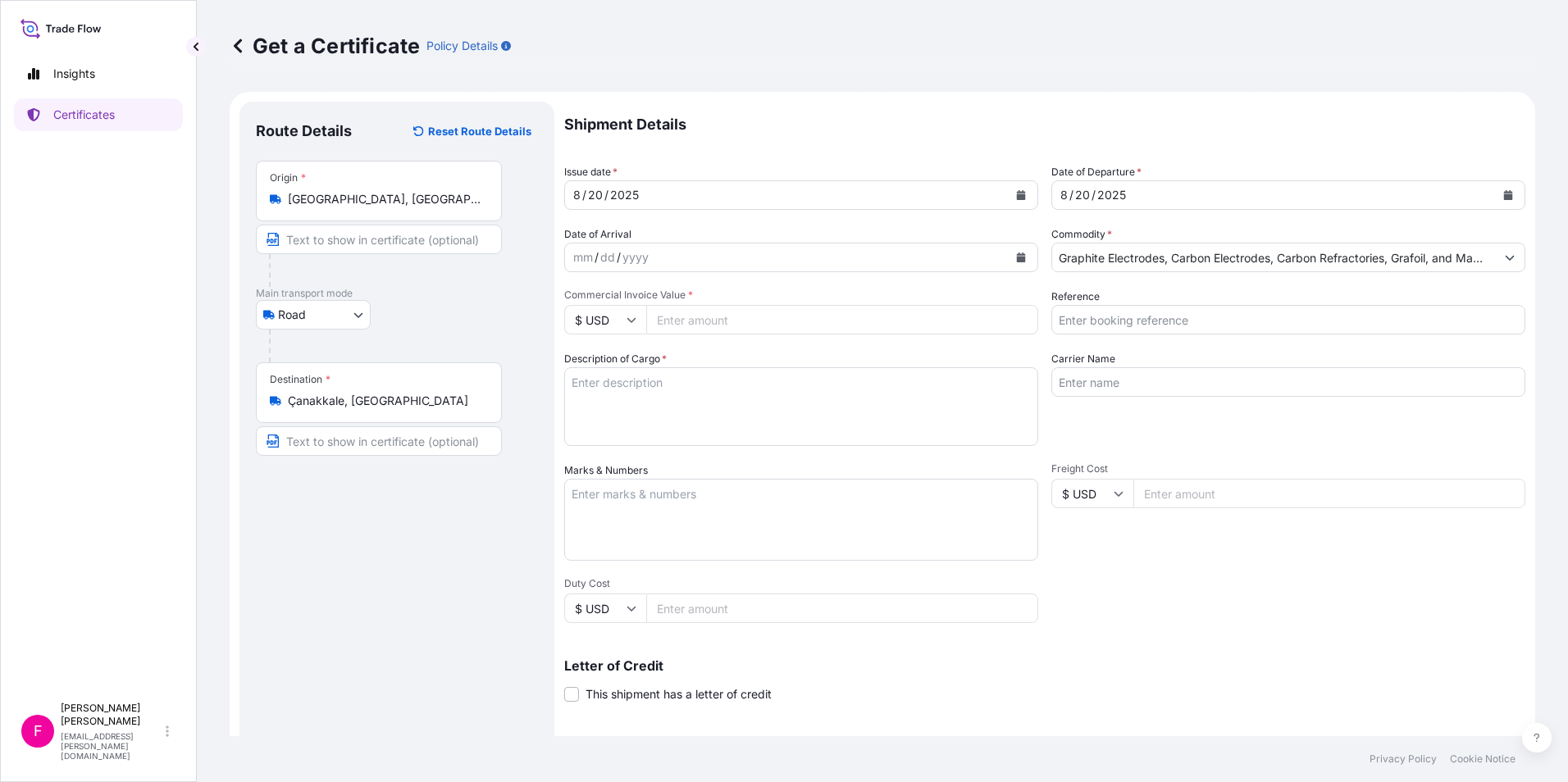
click at [851, 321] on input "Commercial Invoice Value *" at bounding box center [842, 319] width 392 height 29
type input "66286"
type input "66286.50"
click at [1088, 329] on input "Reference" at bounding box center [1288, 319] width 474 height 29
type input "ICDAS 2516801"
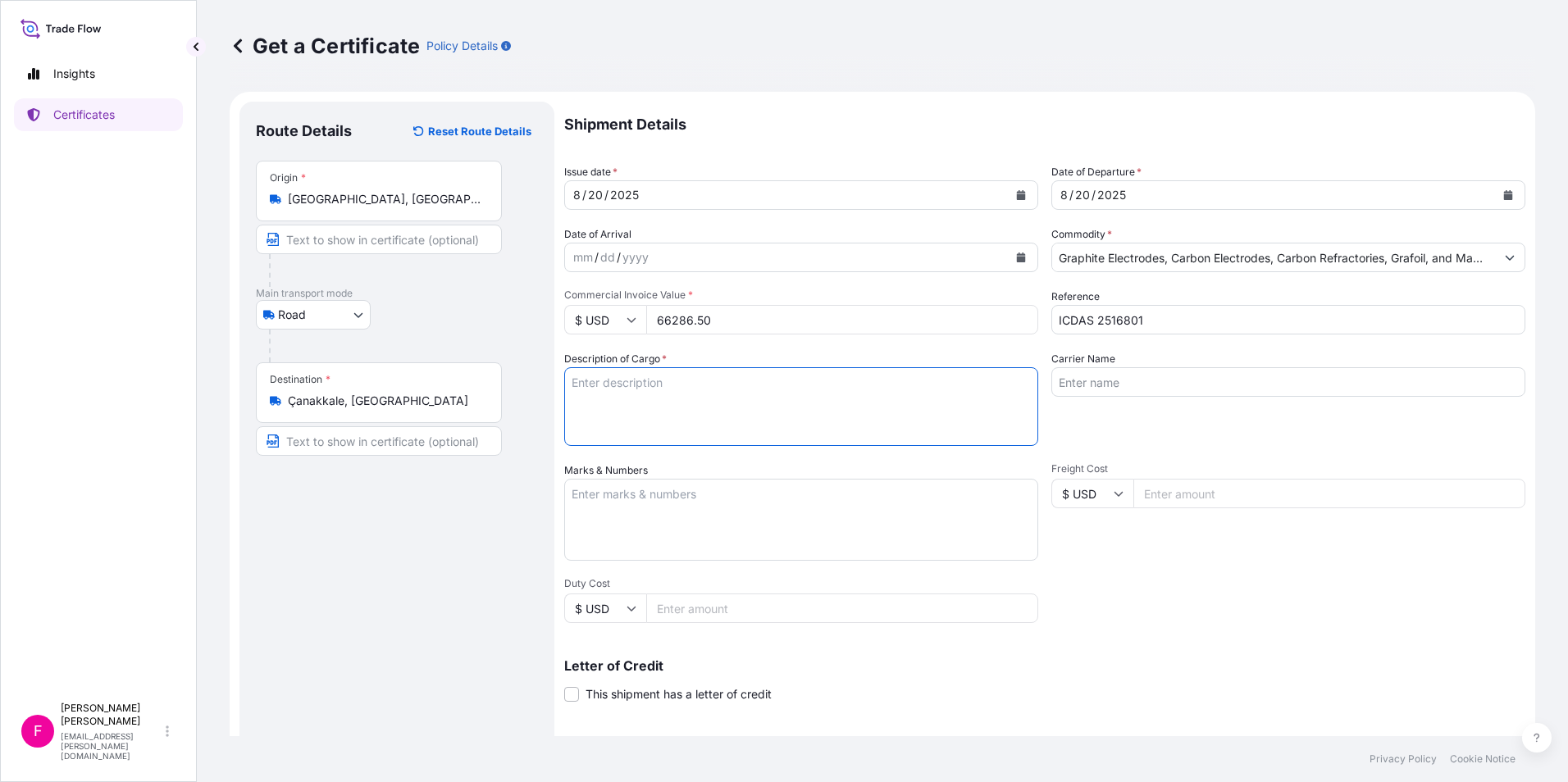
click at [829, 382] on textarea "Description of Cargo *" at bounding box center [801, 407] width 474 height 79
type textarea "ELECTRODES 750X2700 MM AGX WITH PRECET PINS 406T4N"
click at [1151, 611] on div "Shipment Details Issue date * [DATE] Date of Departure * [DATE] Date of Arrival…" at bounding box center [1044, 492] width 961 height 781
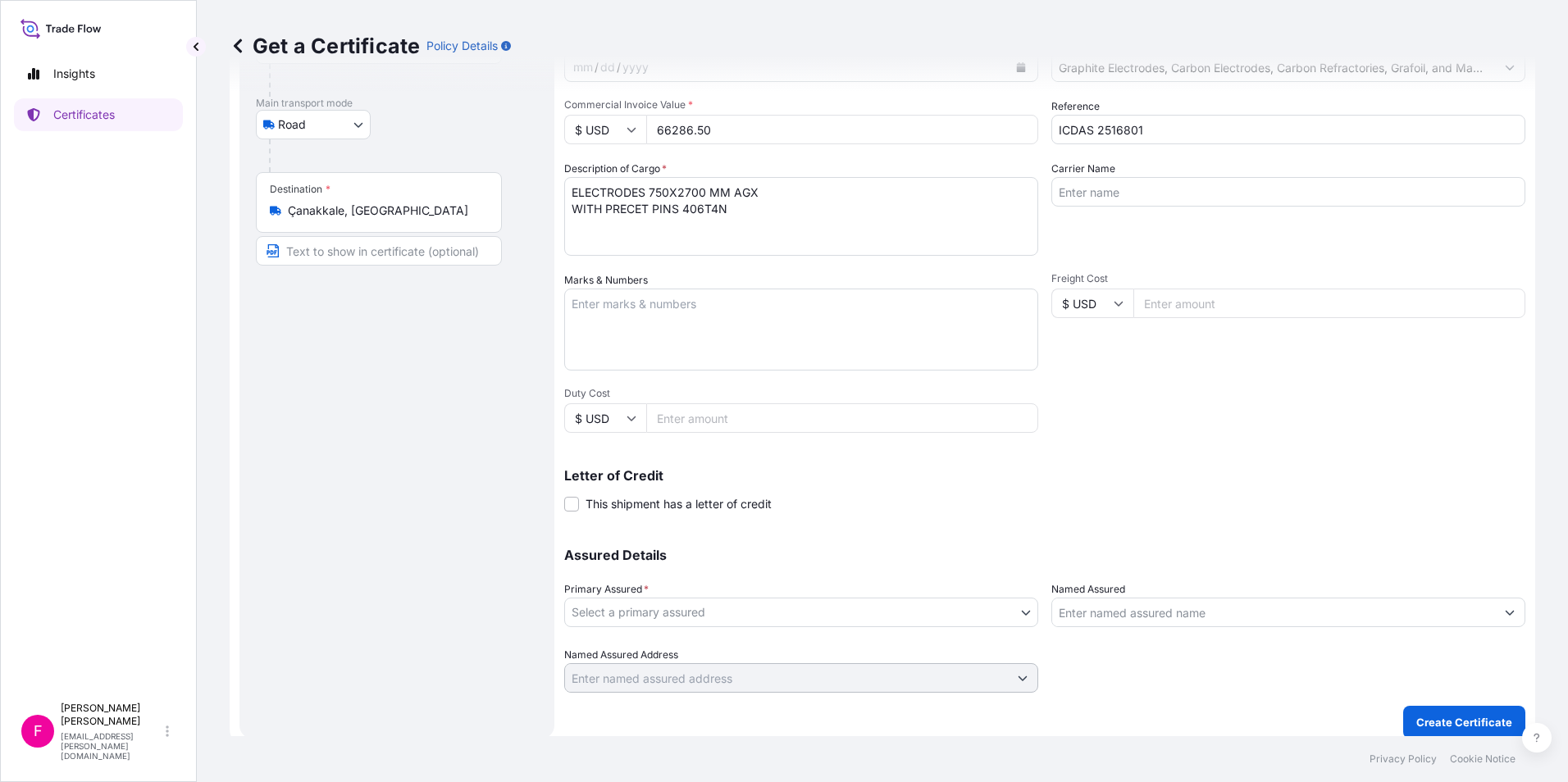
scroll to position [203, 0]
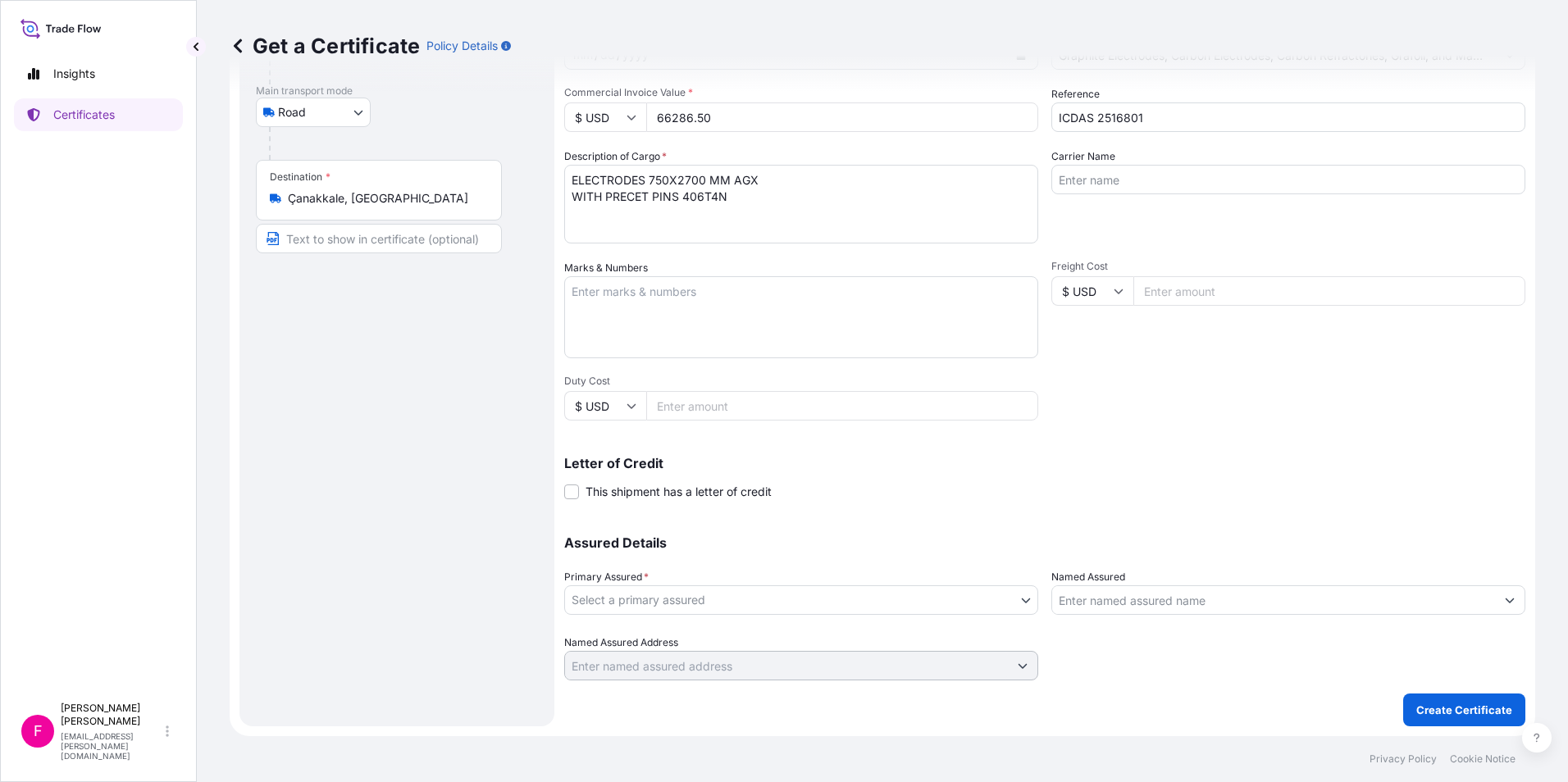
click at [1018, 598] on body "Insights Certificates F [PERSON_NAME] [PERSON_NAME][EMAIL_ADDRESS][PERSON_NAME]…" at bounding box center [784, 391] width 1568 height 782
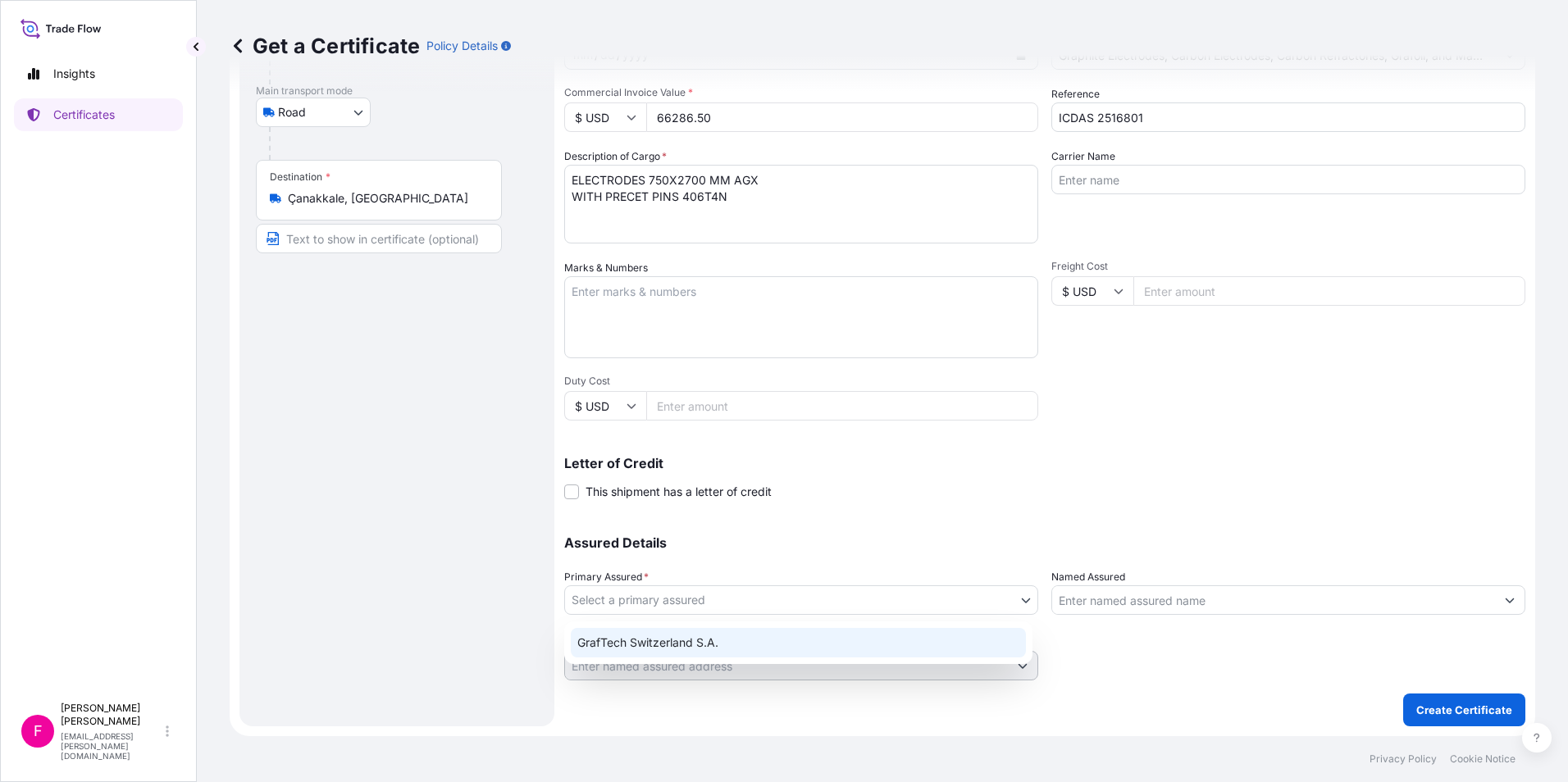
click at [967, 637] on div "GrafTech Switzerland S.A." at bounding box center [799, 643] width 455 height 29
select select "31801"
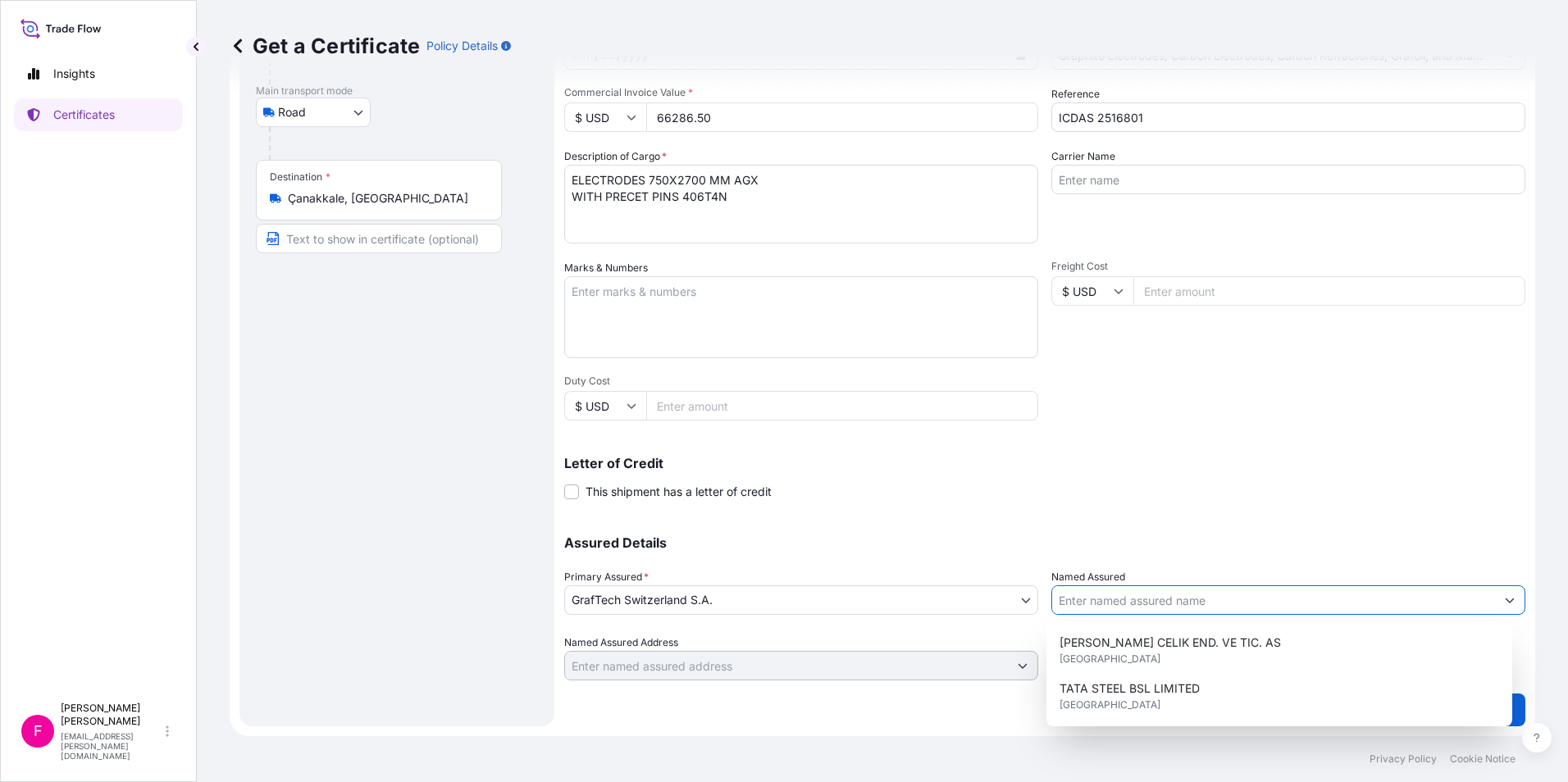
click at [1103, 603] on input "Named Assured" at bounding box center [1273, 600] width 443 height 29
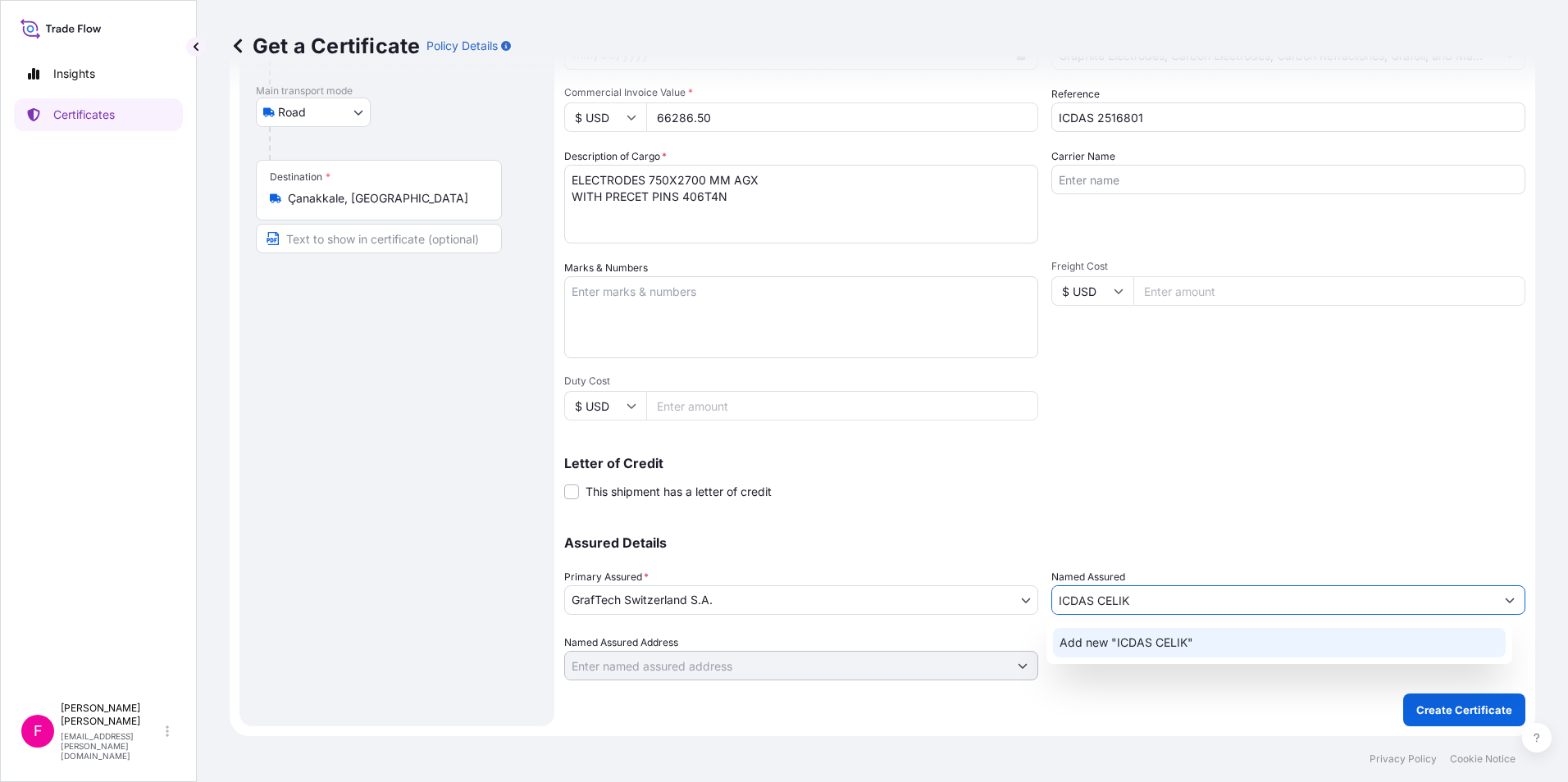
click at [1141, 643] on span "Add new "ICDAS CELIK"" at bounding box center [1127, 642] width 134 height 16
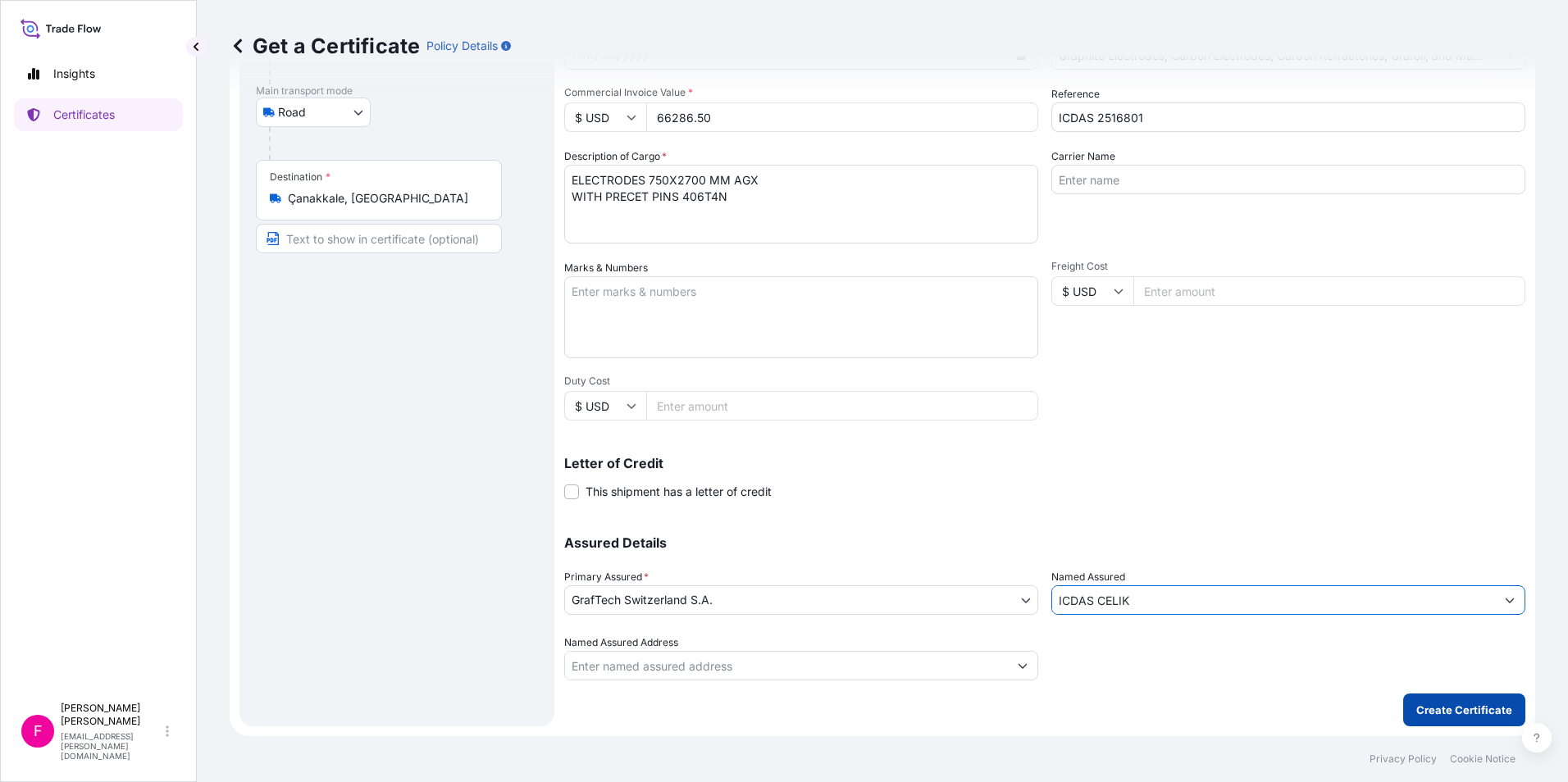
type input "ICDAS CELIK"
click at [1444, 706] on p "Create Certificate" at bounding box center [1464, 710] width 96 height 16
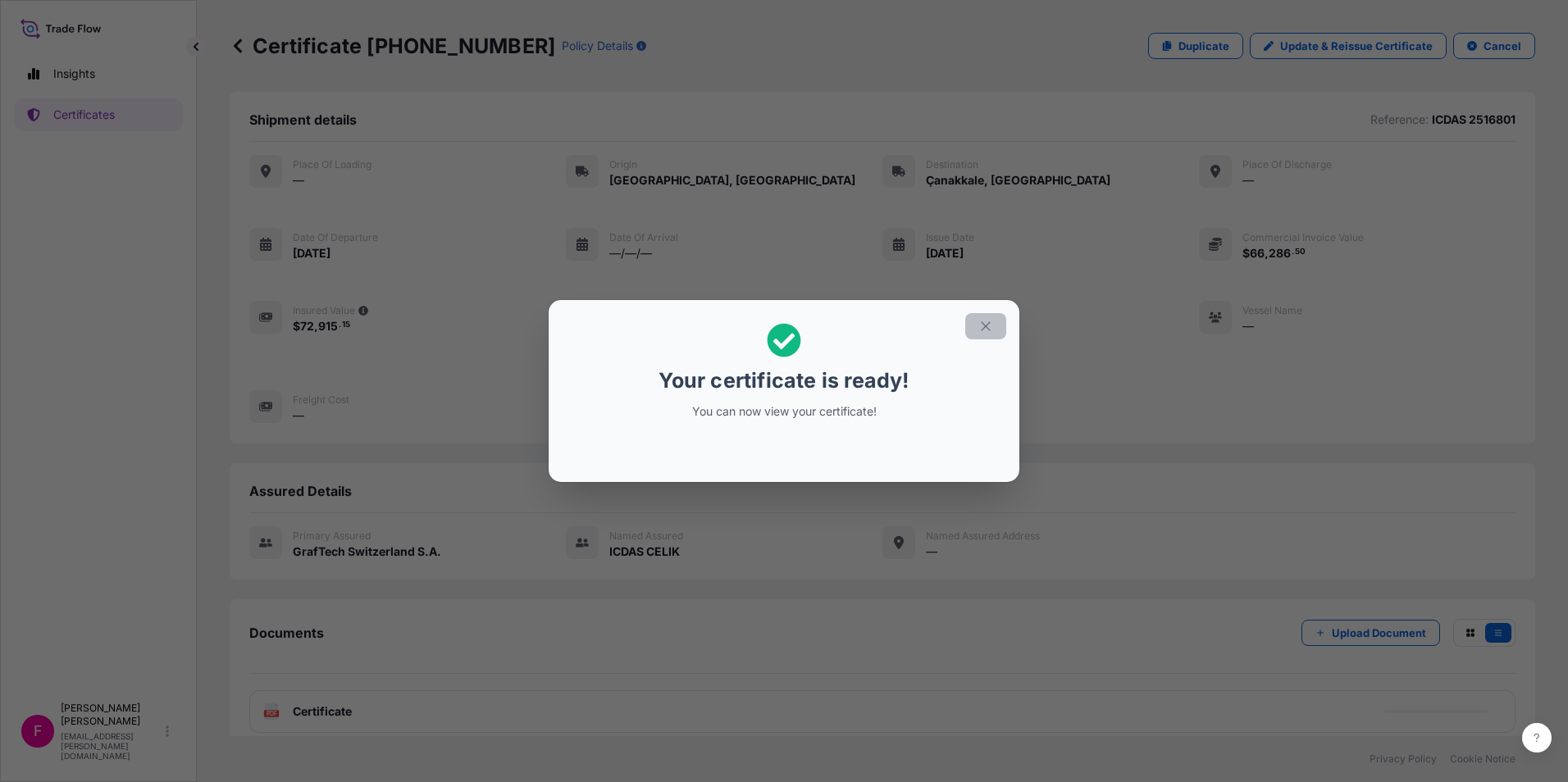
click at [982, 329] on icon "button" at bounding box center [985, 326] width 15 height 15
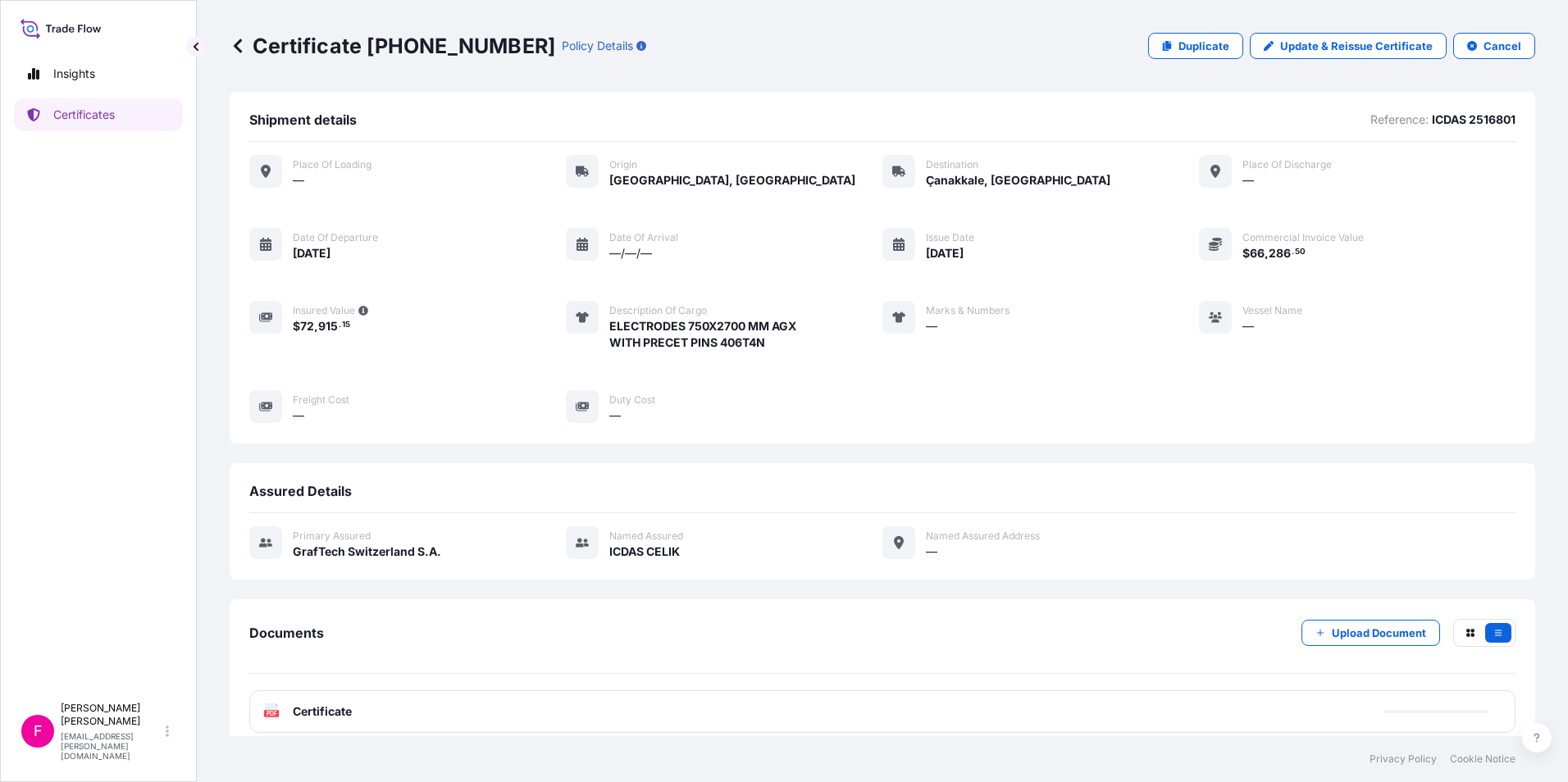
click at [308, 708] on span "Certificate" at bounding box center [322, 711] width 59 height 16
click at [276, 716] on text "PDF" at bounding box center [271, 713] width 10 height 6
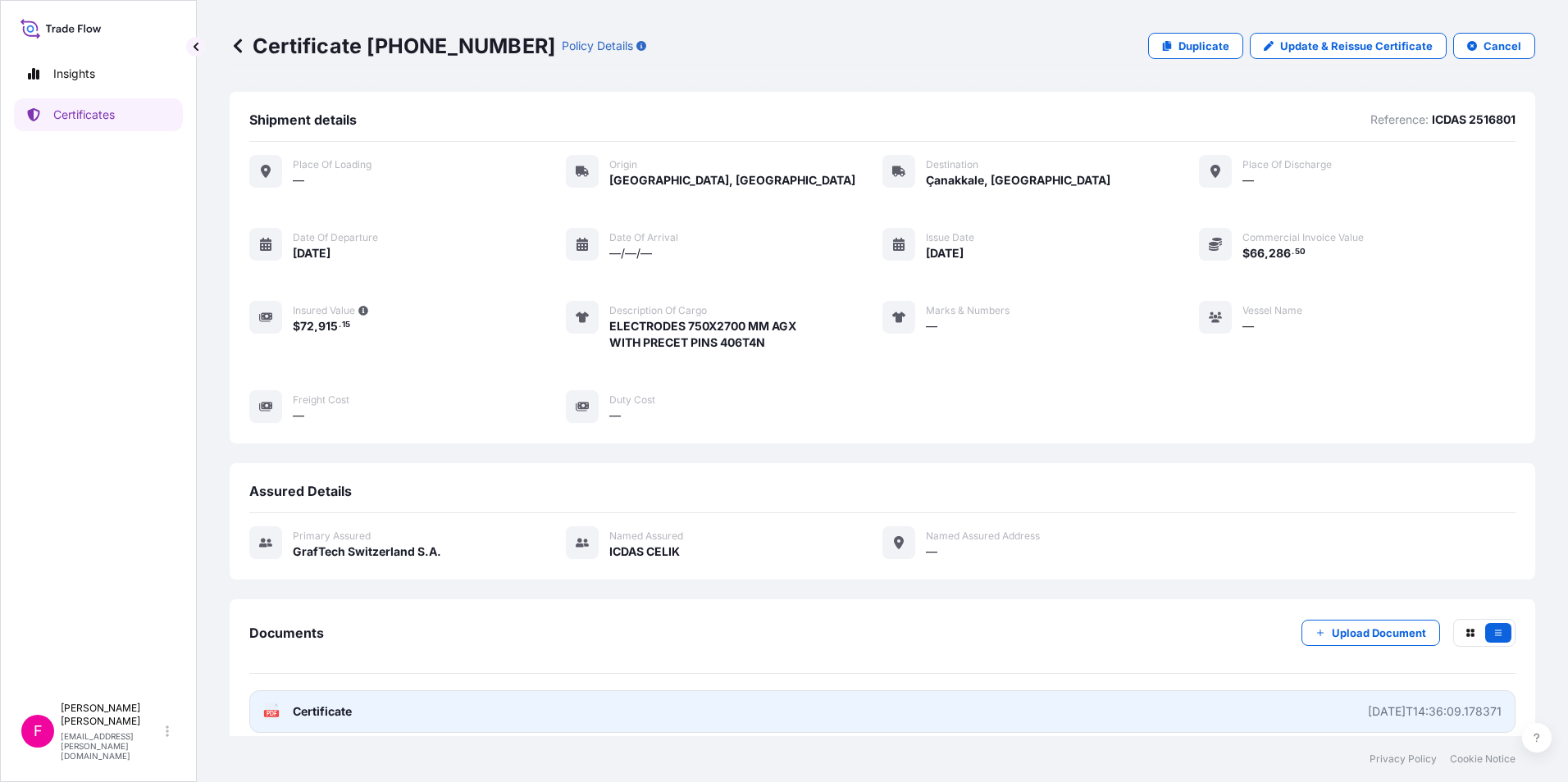
click at [277, 712] on text "PDF" at bounding box center [271, 713] width 10 height 6
